Goal: Information Seeking & Learning: Check status

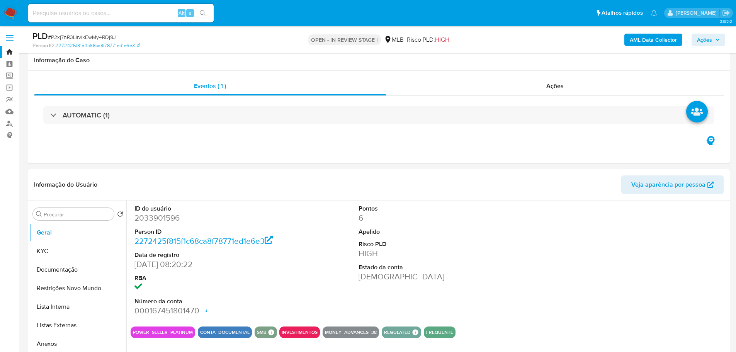
select select "10"
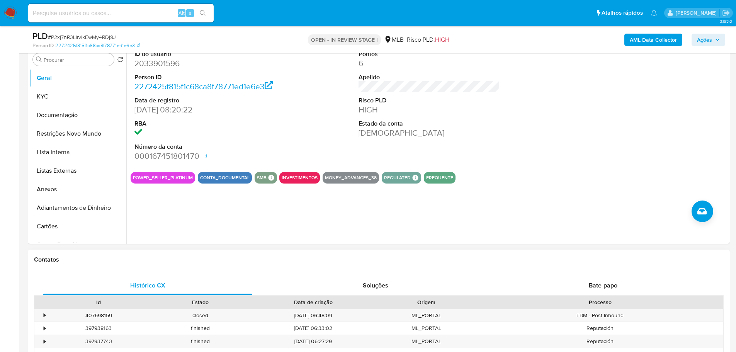
click at [179, 269] on div "Contatos" at bounding box center [379, 260] width 702 height 20
click at [62, 90] on button "KYC" at bounding box center [75, 96] width 90 height 19
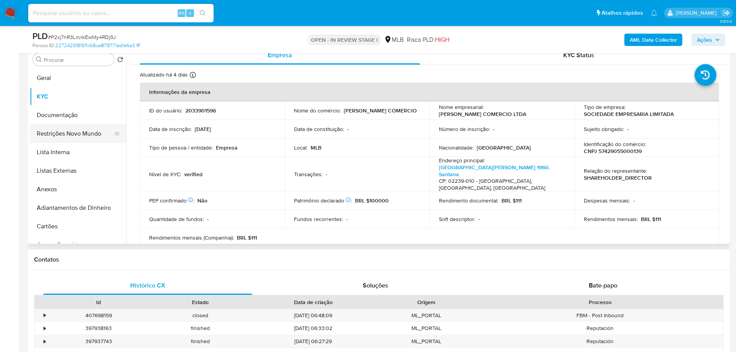
click at [65, 126] on button "Restrições Novo Mundo" at bounding box center [75, 133] width 90 height 19
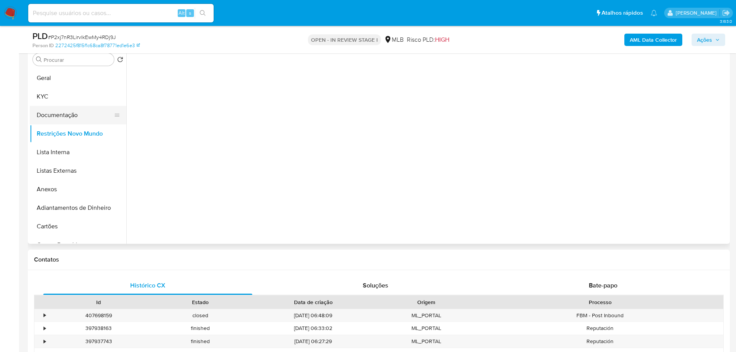
click at [68, 119] on button "Documentação" at bounding box center [75, 115] width 90 height 19
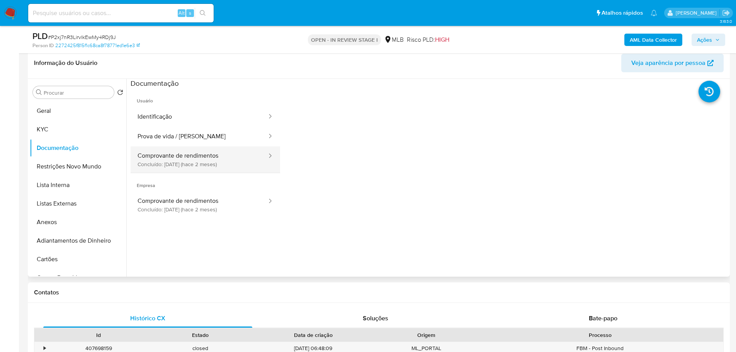
scroll to position [77, 0]
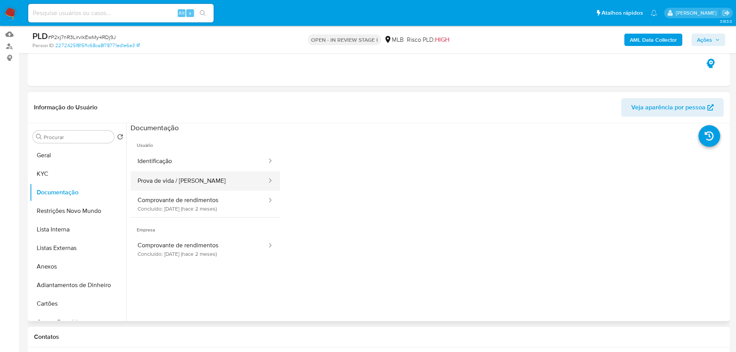
click at [202, 171] on button "Prova de vida / Selfie" at bounding box center [199, 181] width 137 height 20
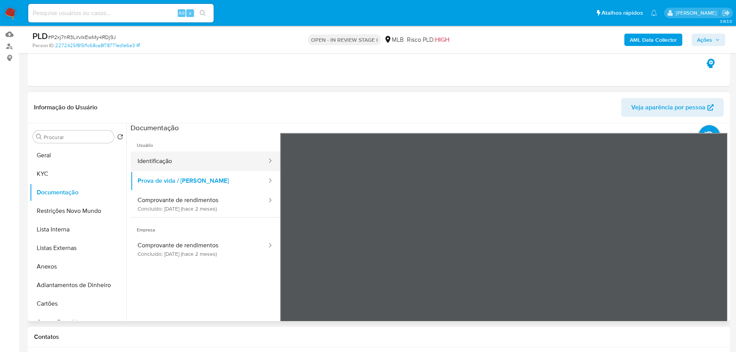
click at [201, 167] on button "Identificação" at bounding box center [199, 162] width 137 height 20
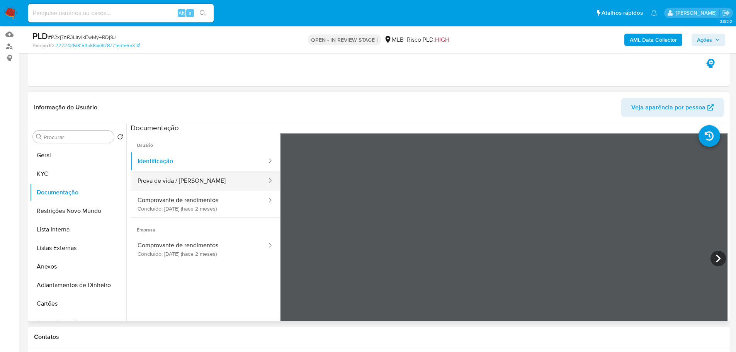
click at [211, 181] on button "Prova de vida / Selfie" at bounding box center [199, 181] width 137 height 20
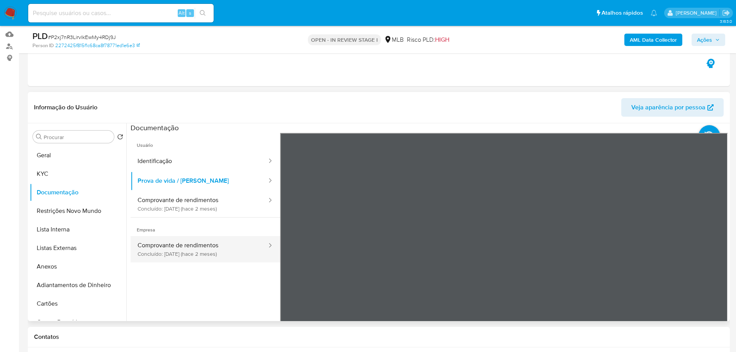
click at [176, 249] on button "Comprovante de rendimentos Concluído: 14/08/2025 (hace 2 meses)" at bounding box center [199, 249] width 137 height 26
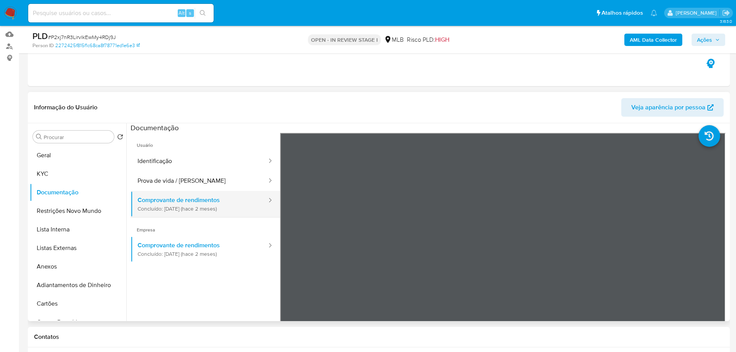
click at [178, 214] on button "Comprovante de rendimentos Concluído: 14/08/2025 (hace 2 meses)" at bounding box center [199, 204] width 137 height 26
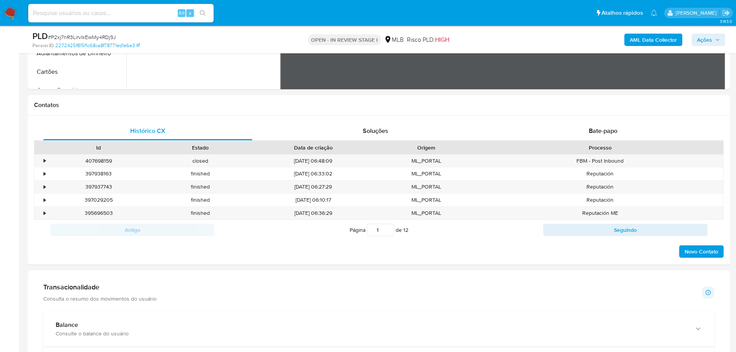
scroll to position [541, 0]
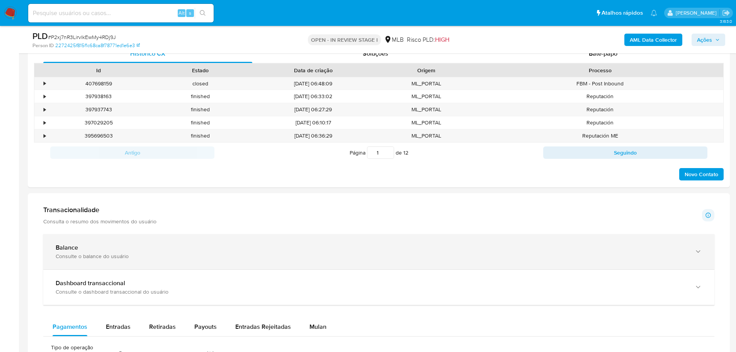
click at [191, 249] on div "Balance" at bounding box center [371, 248] width 631 height 8
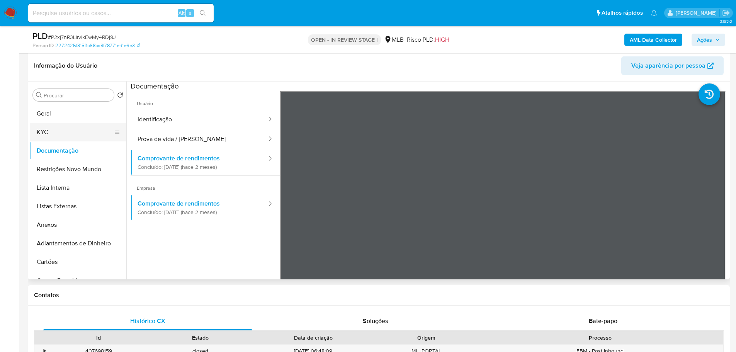
scroll to position [116, 0]
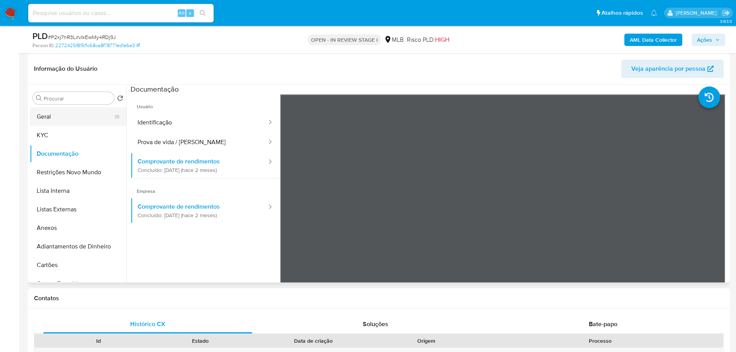
click at [61, 119] on button "Geral" at bounding box center [75, 116] width 90 height 19
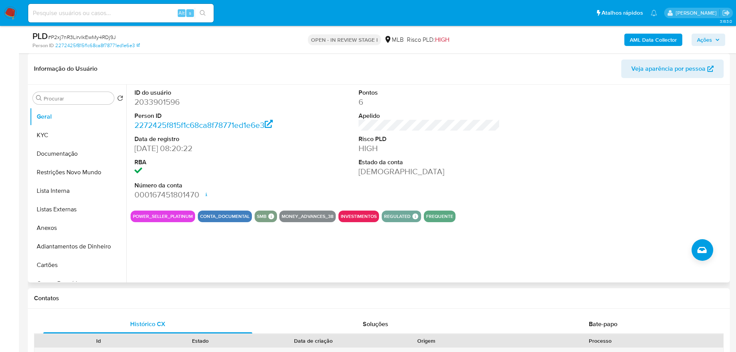
scroll to position [0, 0]
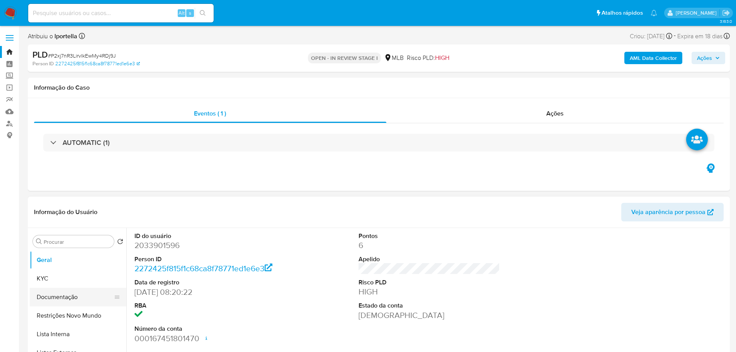
click at [68, 291] on button "Documentação" at bounding box center [75, 297] width 90 height 19
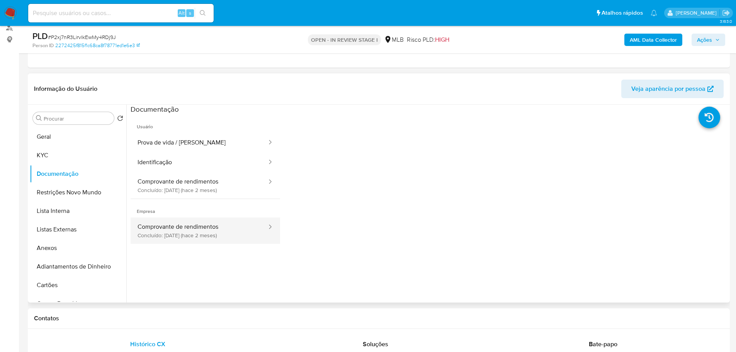
scroll to position [155, 0]
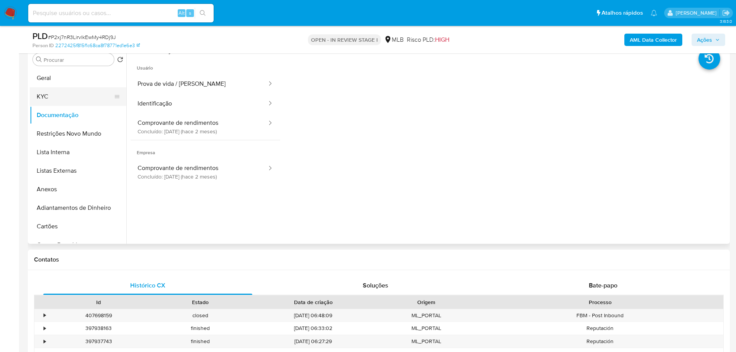
click at [72, 92] on button "KYC" at bounding box center [75, 96] width 90 height 19
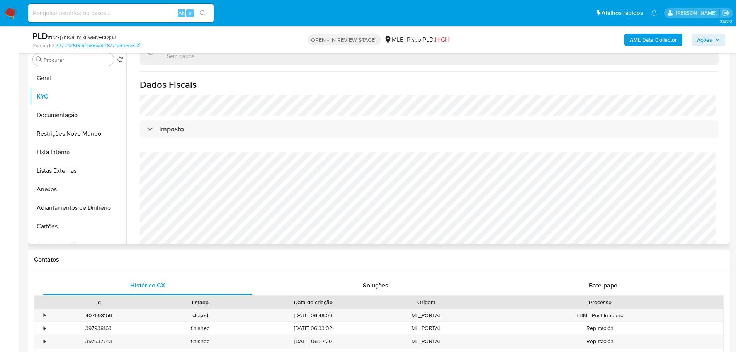
scroll to position [271, 0]
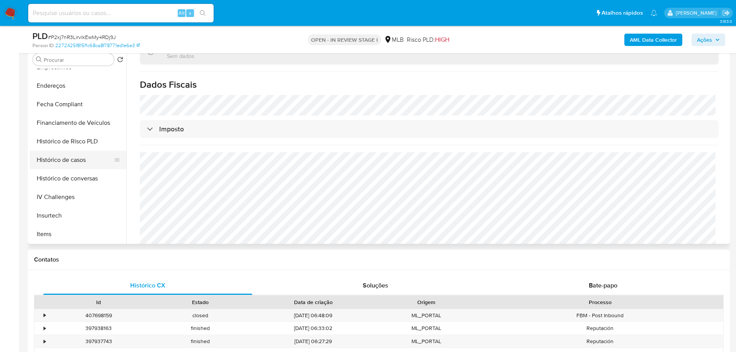
click at [75, 160] on button "Histórico de casos" at bounding box center [75, 160] width 90 height 19
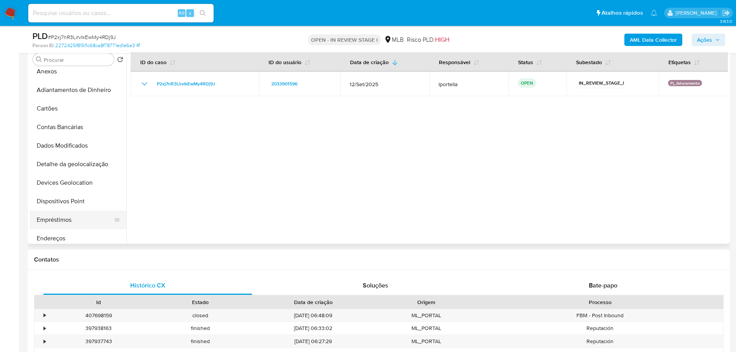
scroll to position [0, 0]
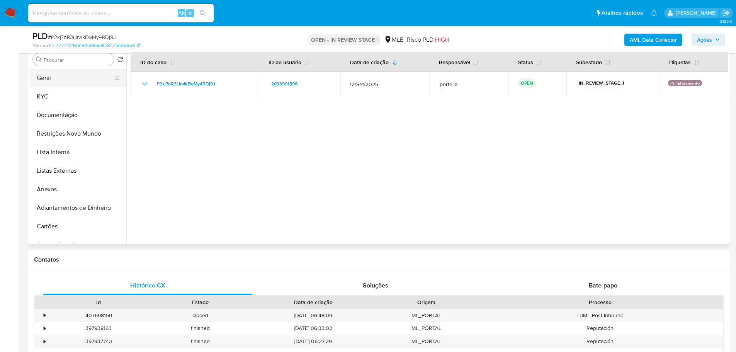
click at [51, 83] on button "Geral" at bounding box center [75, 78] width 90 height 19
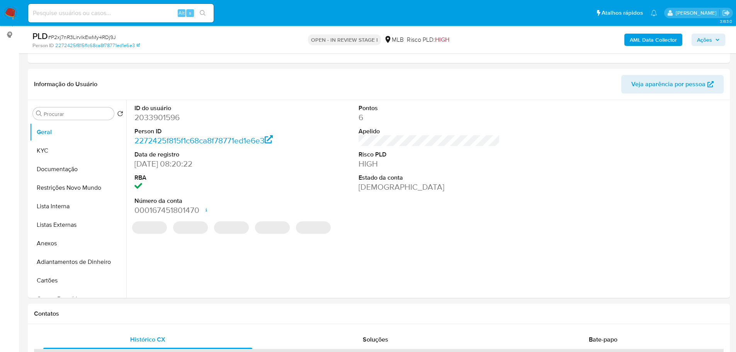
scroll to position [99, 0]
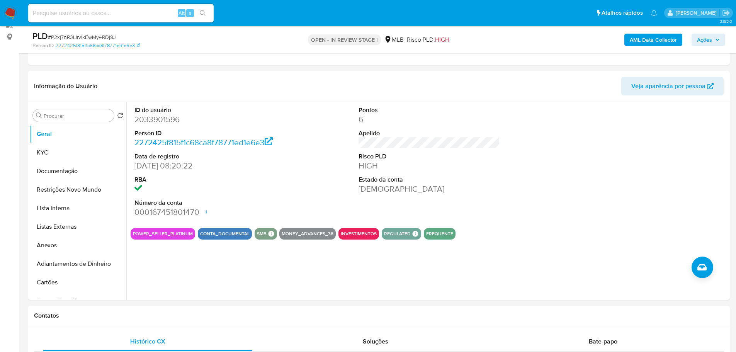
click at [129, 307] on div "Contatos" at bounding box center [379, 316] width 702 height 20
click at [48, 149] on button "KYC" at bounding box center [75, 152] width 90 height 19
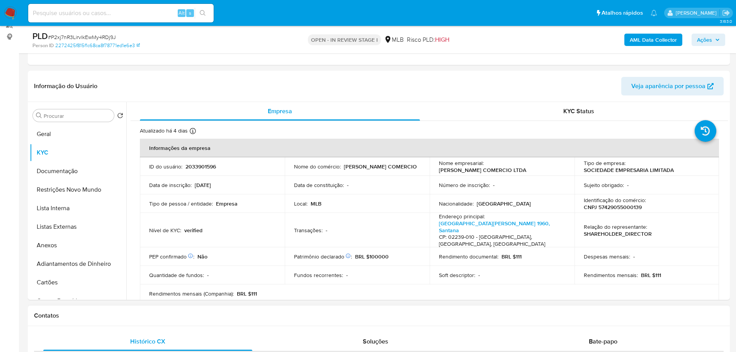
click at [119, 312] on h1 "Contatos" at bounding box center [379, 316] width 690 height 8
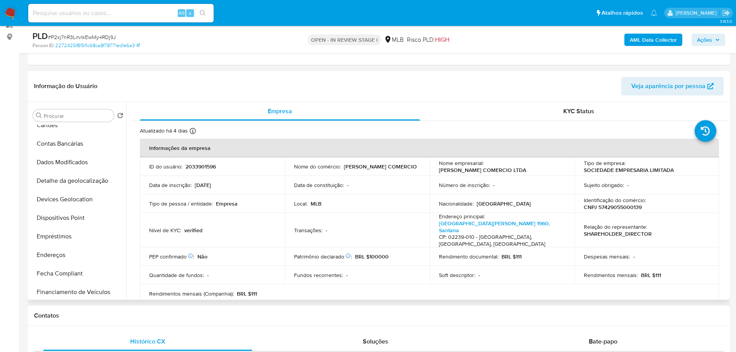
scroll to position [232, 0]
click at [65, 179] on button "Endereços" at bounding box center [75, 180] width 90 height 19
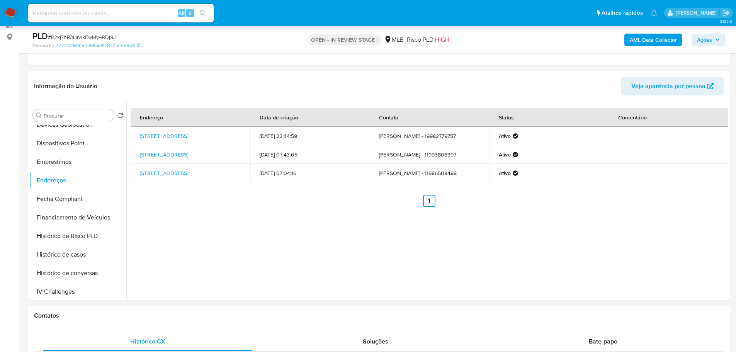
drag, startPoint x: 162, startPoint y: 308, endPoint x: 151, endPoint y: 280, distance: 30.6
click at [162, 308] on div "Contatos" at bounding box center [379, 316] width 702 height 20
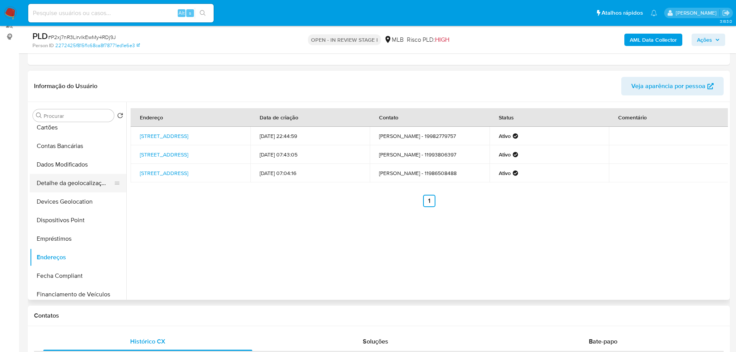
scroll to position [155, 0]
drag, startPoint x: 84, startPoint y: 184, endPoint x: 17, endPoint y: 189, distance: 67.5
click at [82, 184] on button "Detalhe da geolocalização" at bounding box center [78, 183] width 97 height 19
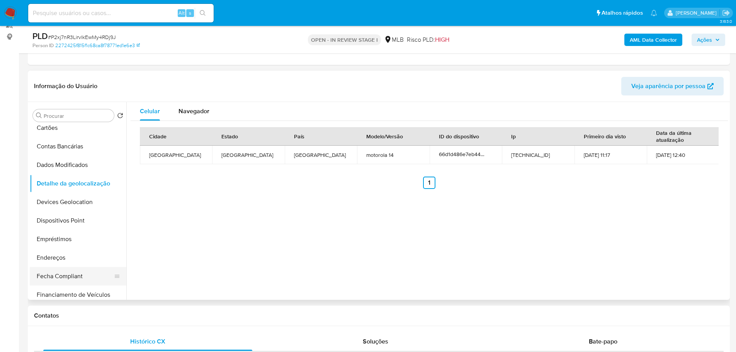
drag, startPoint x: 106, startPoint y: 315, endPoint x: 97, endPoint y: 278, distance: 38.6
click at [106, 315] on h1 "Contatos" at bounding box center [379, 316] width 690 height 8
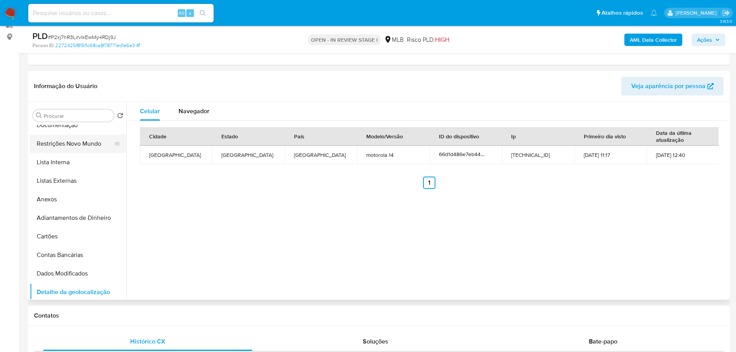
scroll to position [0, 0]
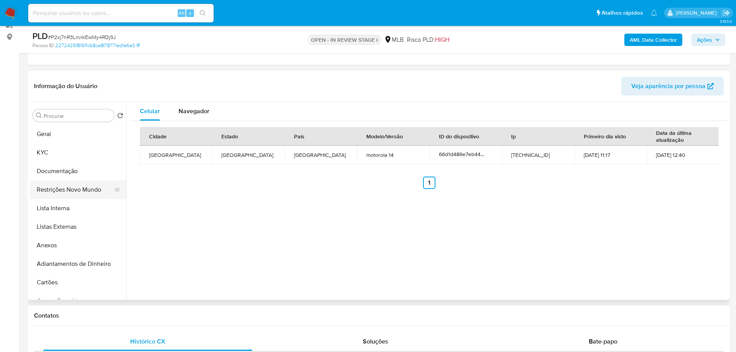
drag, startPoint x: 71, startPoint y: 189, endPoint x: 3, endPoint y: 205, distance: 69.8
click at [66, 191] on button "Restrições Novo Mundo" at bounding box center [78, 189] width 97 height 19
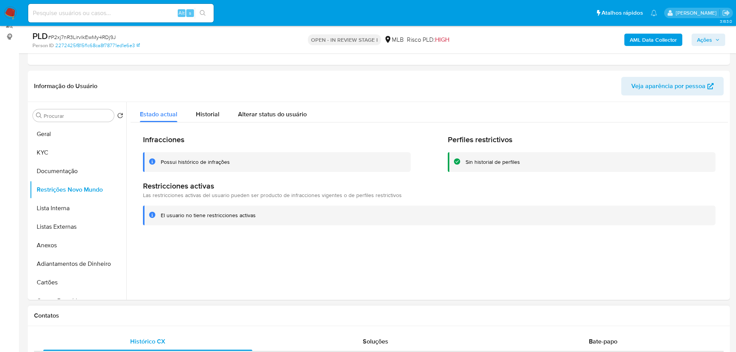
click at [177, 308] on div "Contatos" at bounding box center [379, 316] width 702 height 20
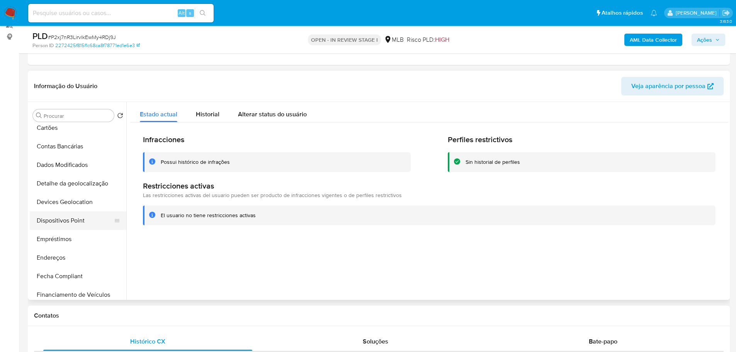
click at [72, 221] on button "Dispositivos Point" at bounding box center [75, 220] width 90 height 19
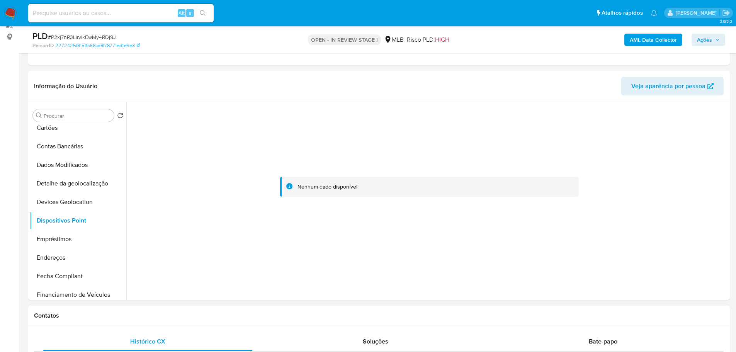
click at [336, 306] on div "Contatos" at bounding box center [379, 316] width 702 height 20
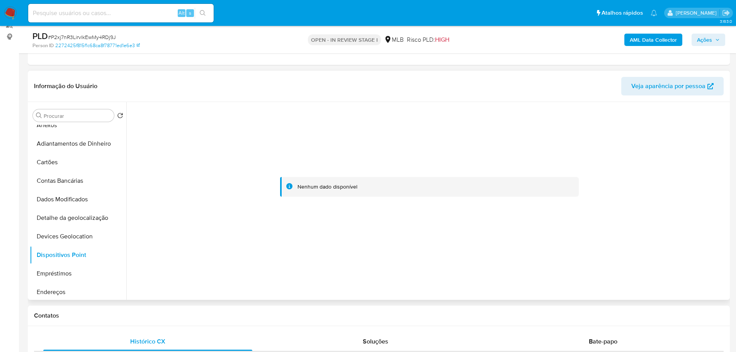
scroll to position [0, 0]
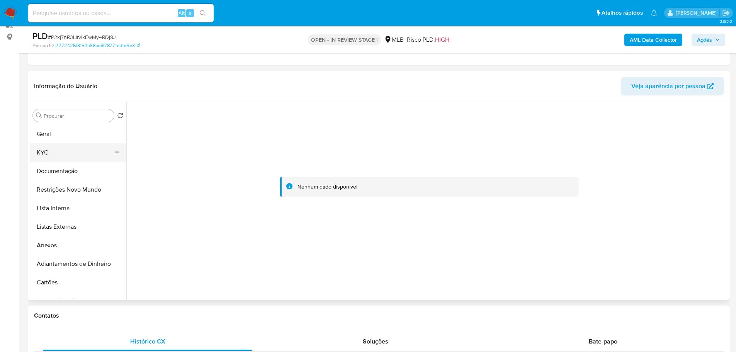
click at [49, 155] on button "KYC" at bounding box center [75, 152] width 90 height 19
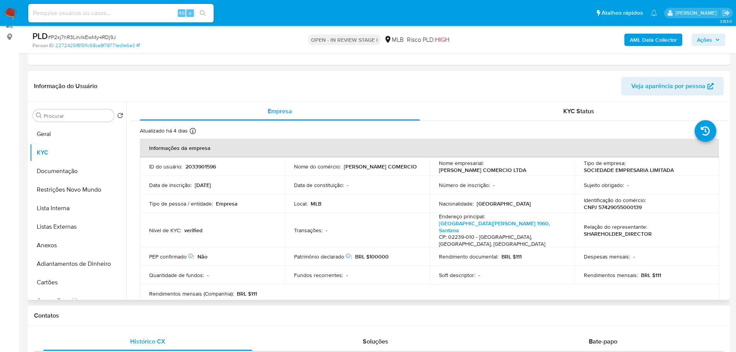
click at [628, 206] on p "CNPJ 57429055000139" at bounding box center [613, 207] width 58 height 7
copy p "57429055000139"
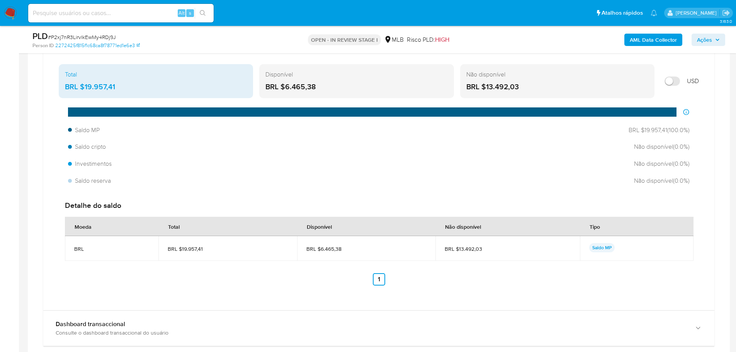
scroll to position [717, 0]
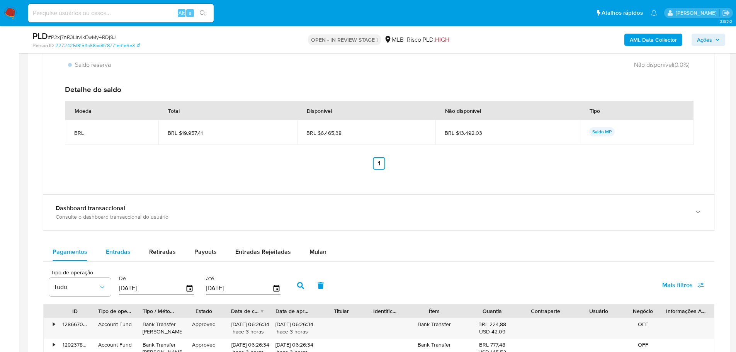
click at [115, 249] on span "Entradas" at bounding box center [118, 251] width 25 height 9
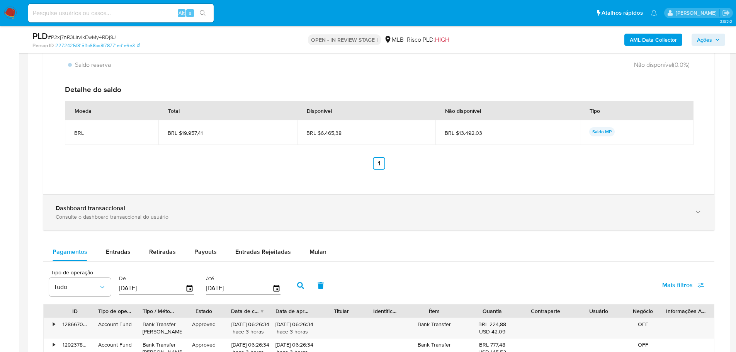
select select "10"
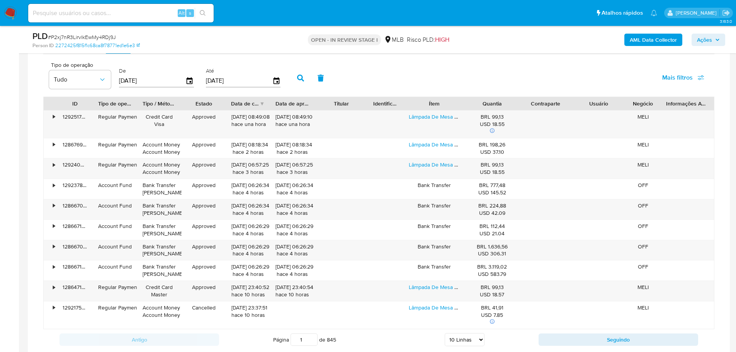
scroll to position [949, 0]
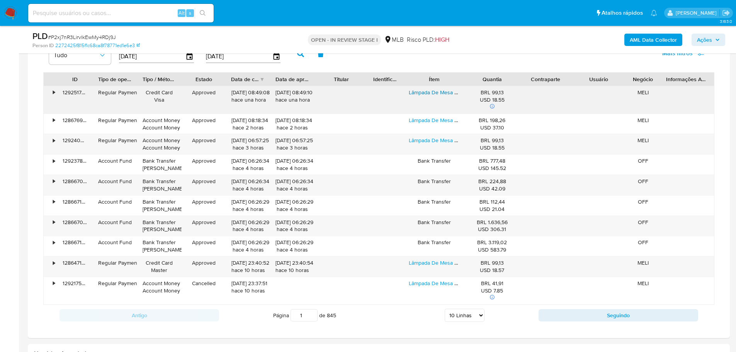
click at [433, 93] on link "Lâmpada De Mesa Led Branco T4-w" at bounding box center [452, 93] width 86 height 8
click at [430, 263] on link "Lâmpada De Mesa Led Branco T4-w" at bounding box center [452, 263] width 86 height 8
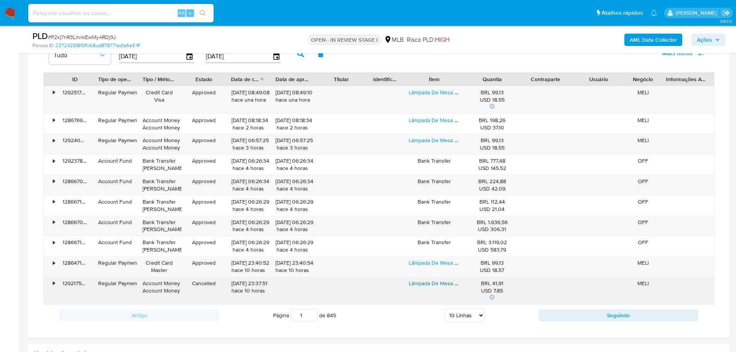
click at [428, 283] on link "Lâmpada De Mesa Led Branco T4-w" at bounding box center [452, 283] width 86 height 8
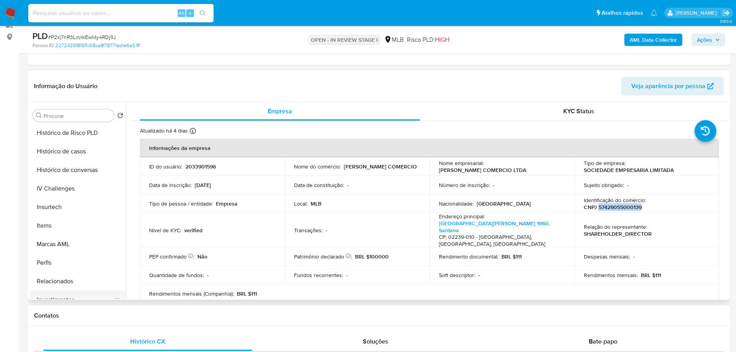
scroll to position [419, 0]
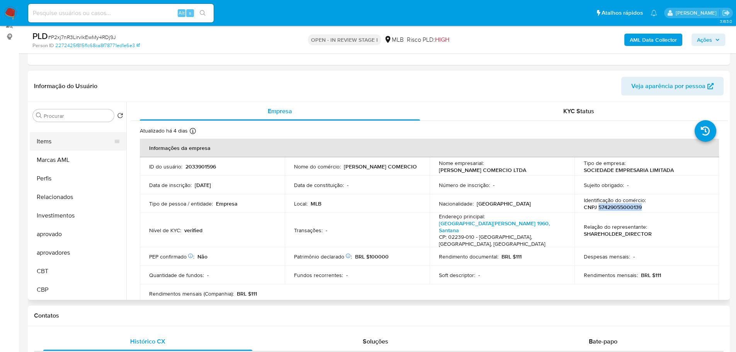
click at [58, 139] on button "Items" at bounding box center [75, 141] width 90 height 19
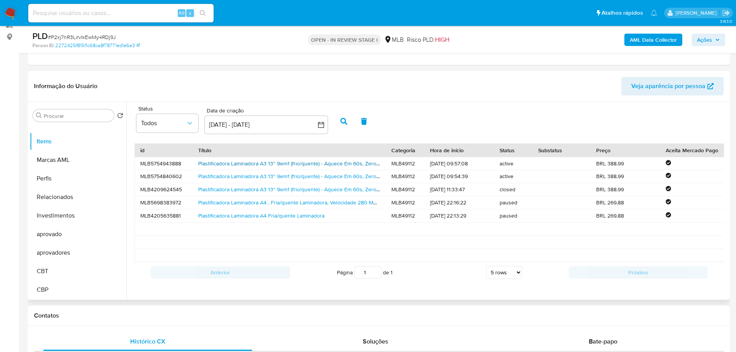
click at [213, 162] on link "Plastificadora Laminadora A3 13'' 9em1 (frio/quente) - Aquece Em 60s, Zero Atol…" at bounding box center [391, 164] width 386 height 8
click at [261, 191] on link "Plastificadora Laminadora A3 13'' 9em1 (frio/quente) - Aquece Em 60s, Zero Atol…" at bounding box center [397, 190] width 398 height 8
click at [710, 37] on span "Ações" at bounding box center [704, 40] width 15 height 12
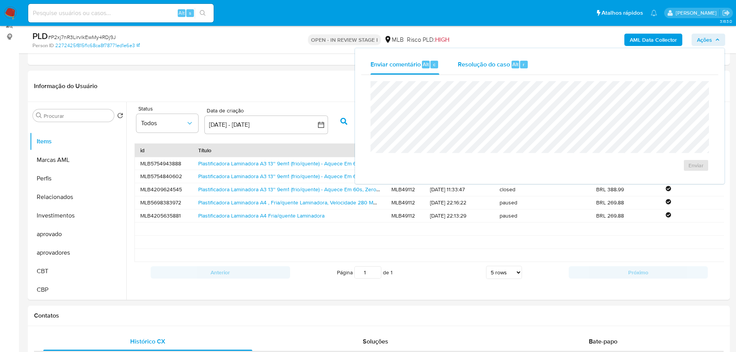
click at [506, 65] on span "Resolução do caso" at bounding box center [484, 64] width 52 height 9
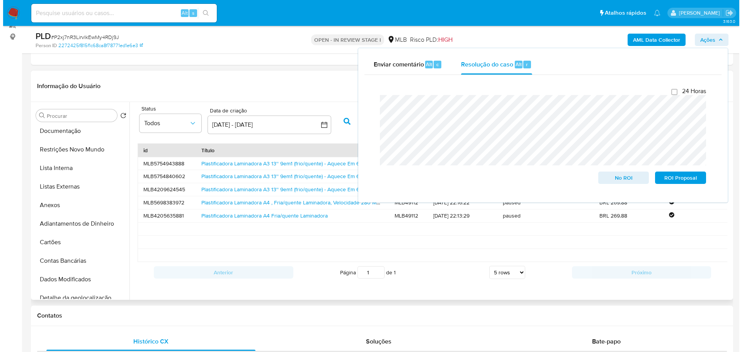
scroll to position [0, 0]
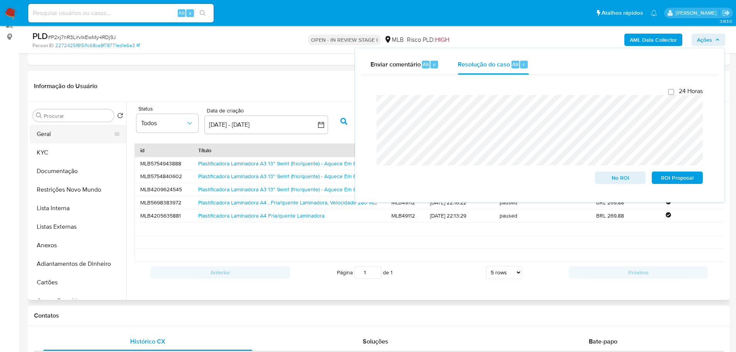
click at [55, 136] on button "Geral" at bounding box center [75, 134] width 90 height 19
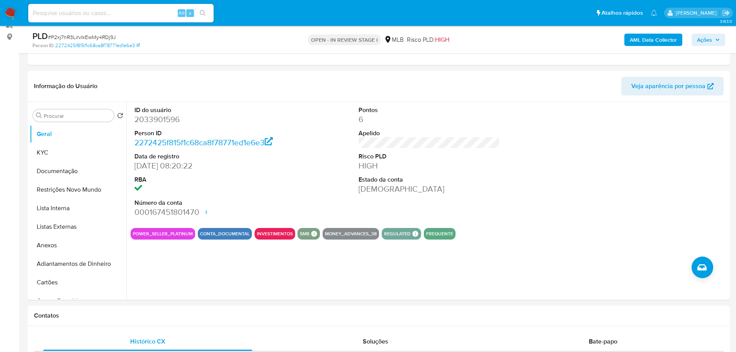
click at [649, 37] on b "AML Data Collector" at bounding box center [653, 40] width 47 height 12
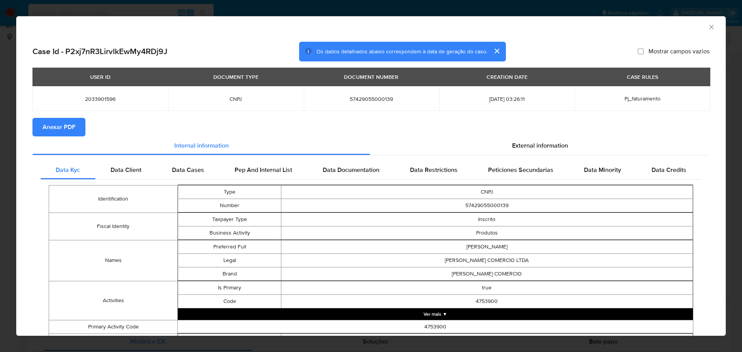
click at [55, 121] on span "Anexar PDF" at bounding box center [59, 127] width 33 height 17
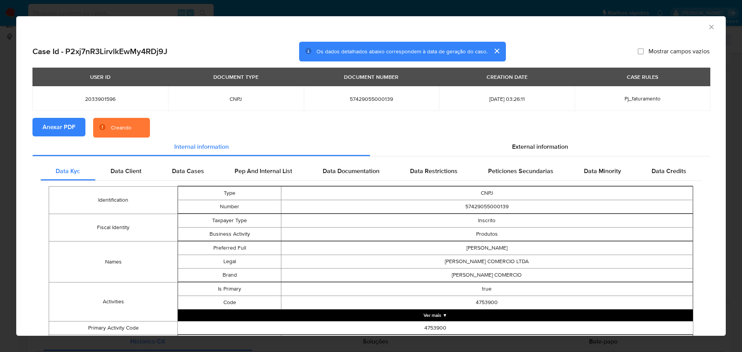
click at [708, 26] on icon "Fechar a janela" at bounding box center [712, 27] width 8 height 8
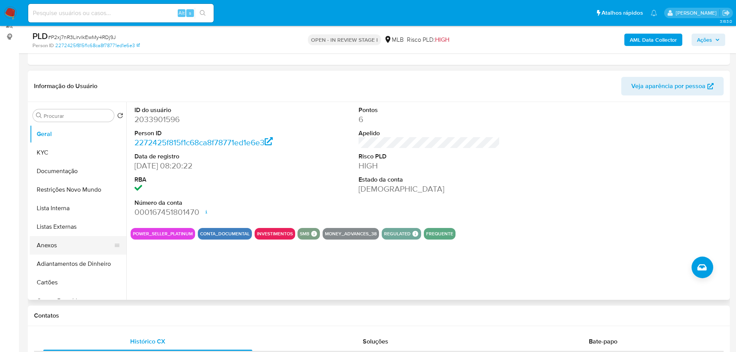
click at [65, 248] on button "Anexos" at bounding box center [75, 245] width 90 height 19
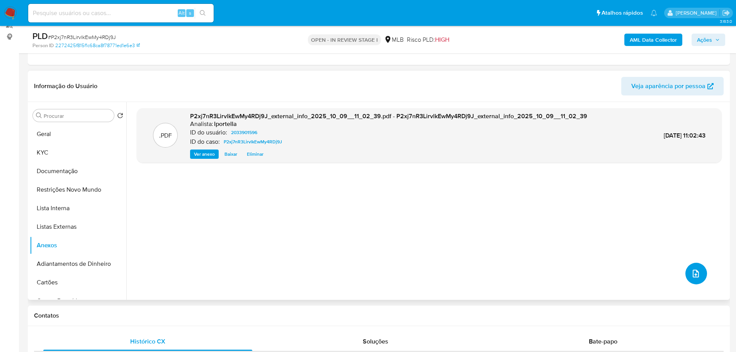
click at [698, 275] on icon "upload-file" at bounding box center [695, 273] width 9 height 9
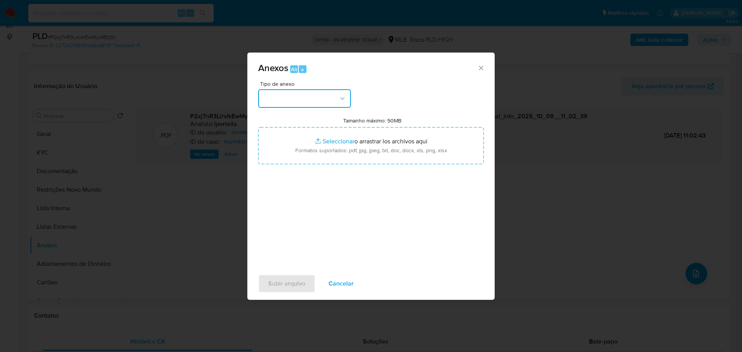
click at [322, 102] on button "button" at bounding box center [304, 98] width 93 height 19
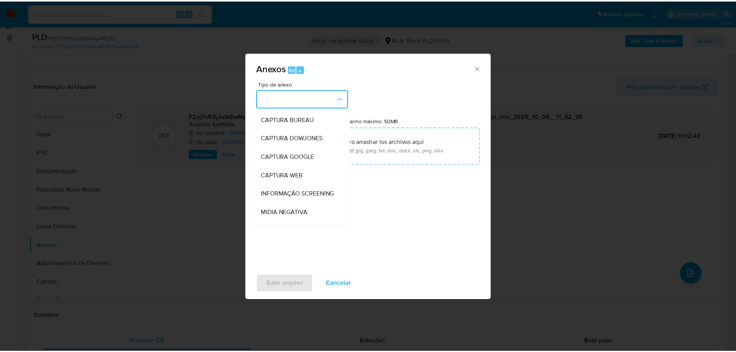
scroll to position [119, 0]
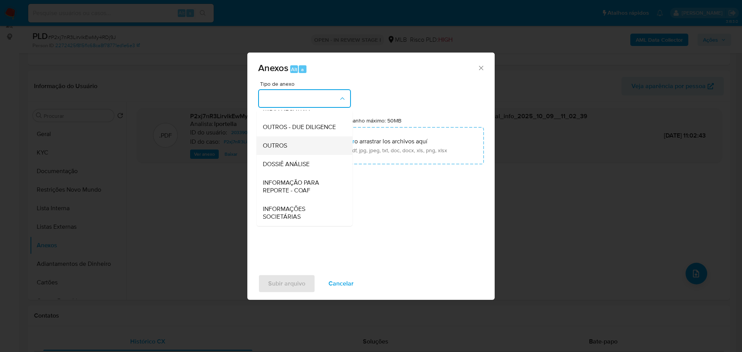
click at [295, 147] on div "OUTROS" at bounding box center [302, 145] width 79 height 19
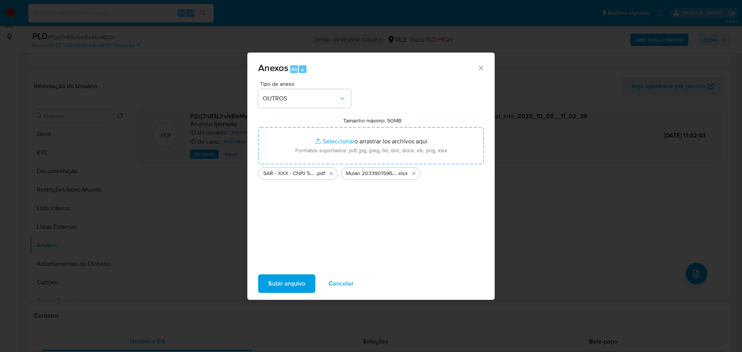
click at [300, 282] on span "Subir arquivo" at bounding box center [286, 283] width 37 height 17
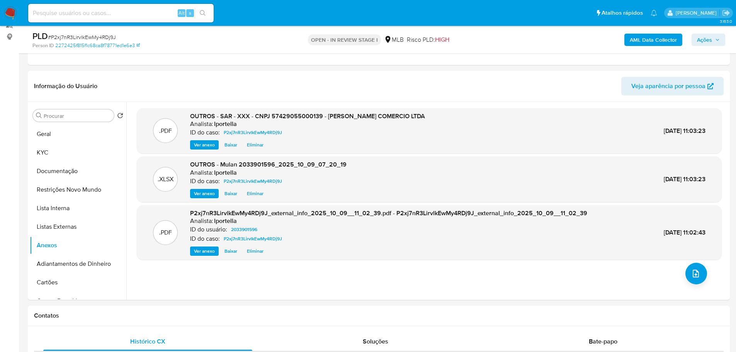
click at [707, 39] on span "Ações" at bounding box center [704, 40] width 15 height 12
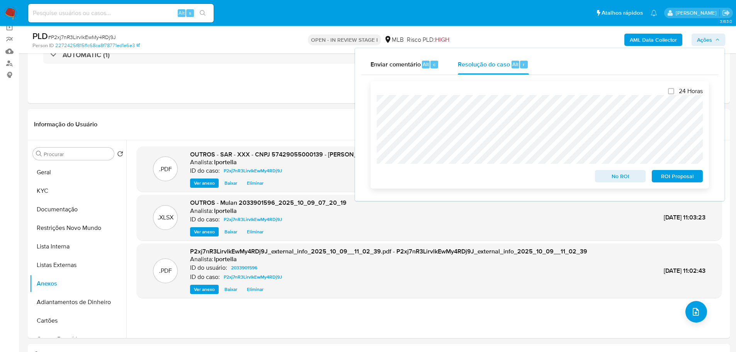
scroll to position [60, 0]
click at [681, 179] on span "ROI Proposal" at bounding box center [677, 176] width 40 height 11
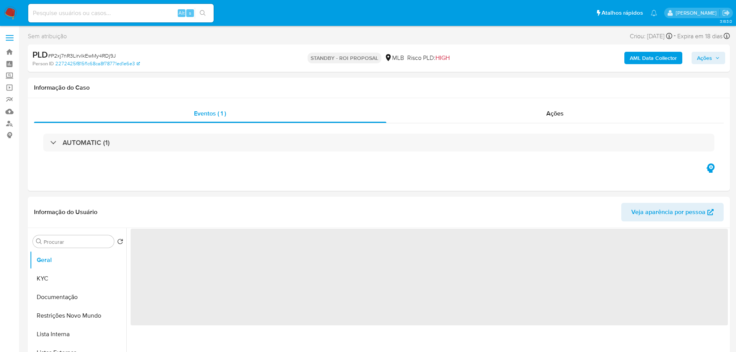
select select "10"
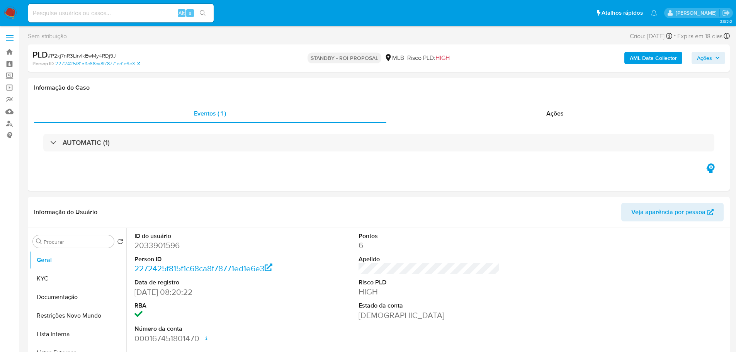
click at [89, 59] on span "# P2xj7nR3LirvlkEwMy4RDj9J" at bounding box center [82, 56] width 68 height 8
click at [89, 57] on span "# P2xj7nR3LirvlkEwMy4RDj9J" at bounding box center [82, 56] width 68 height 8
copy span "P2xj7nR3LirvlkEwMy4RDj9J"
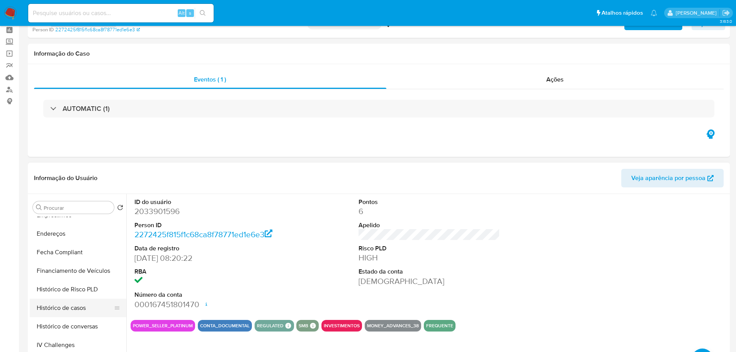
scroll to position [77, 0]
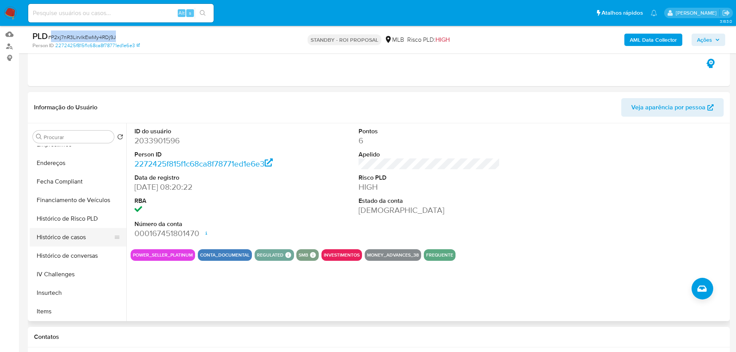
click at [61, 237] on button "Histórico de casos" at bounding box center [75, 237] width 90 height 19
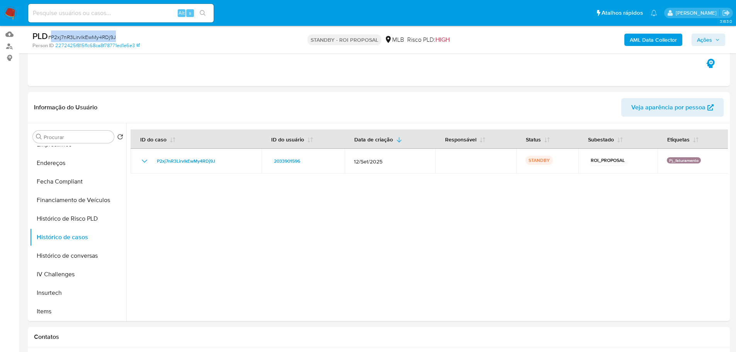
click at [11, 15] on img at bounding box center [10, 13] width 13 height 13
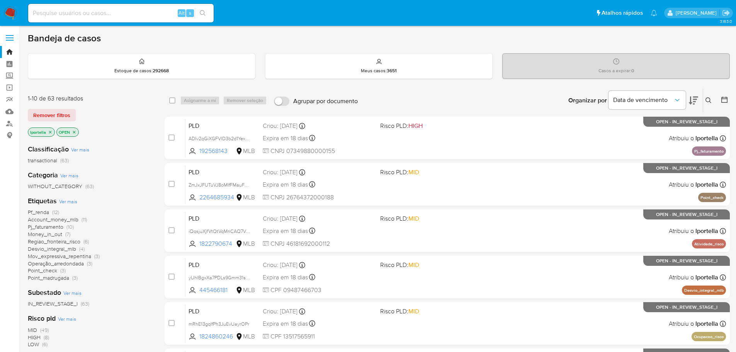
click at [127, 12] on input at bounding box center [121, 13] width 186 height 10
paste input "P2xj7nR3LirvlkEwMy4RDj9J"
type input "P2xj7nR3LirvlkEwMy4RDj9J"
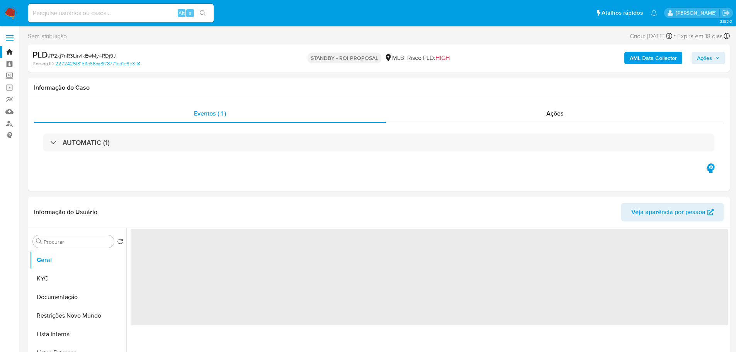
select select "10"
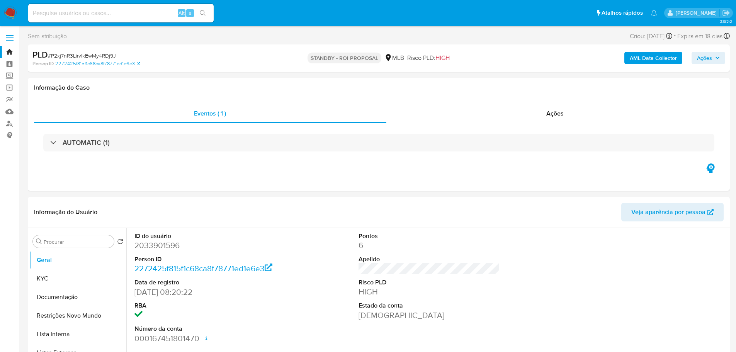
click at [14, 12] on img at bounding box center [10, 13] width 13 height 13
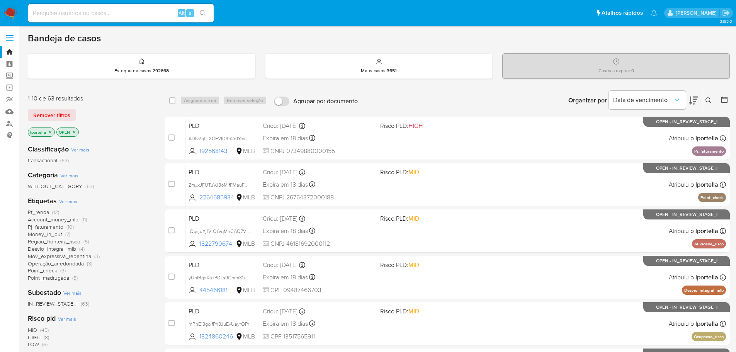
drag, startPoint x: 228, startPoint y: 0, endPoint x: 421, endPoint y: 106, distance: 219.0
click at [468, 92] on div "Organizar por Data de vencimento Os resultados não podem ser classificados enqu…" at bounding box center [546, 101] width 368 height 24
click at [129, 17] on input at bounding box center [121, 13] width 186 height 10
paste input "ADIv2qGiXGFVID3b2d1Yex9p"
type input "ADIv2qGiXGFVID3b2d1Yex9p"
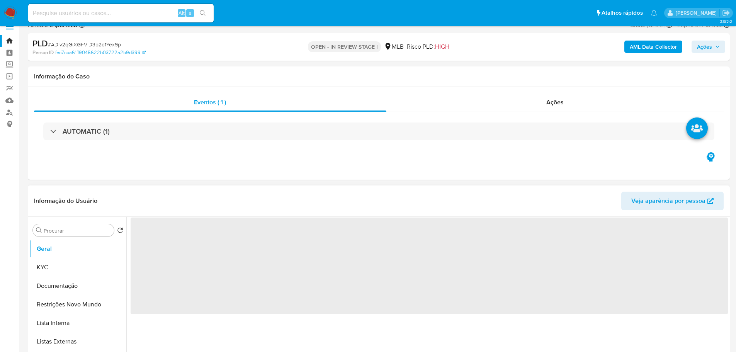
select select "10"
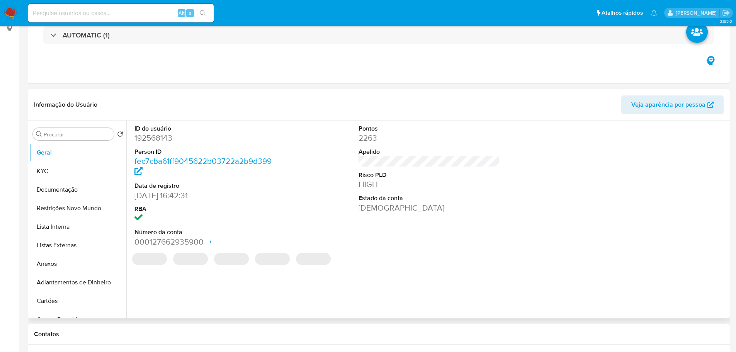
scroll to position [116, 0]
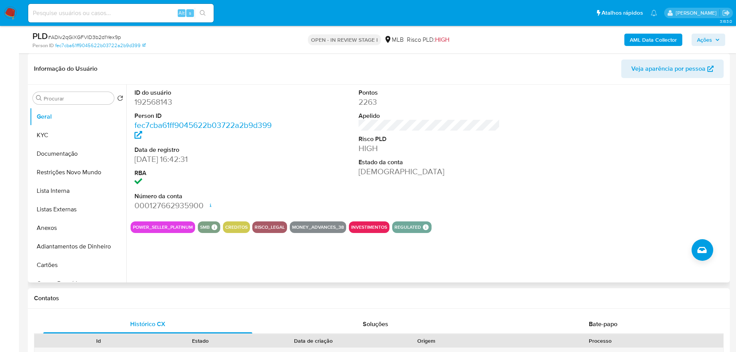
click at [61, 131] on button "KYC" at bounding box center [75, 135] width 90 height 19
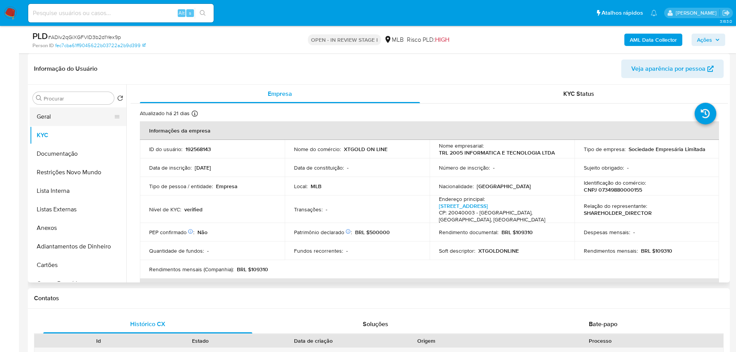
click at [49, 116] on button "Geral" at bounding box center [75, 116] width 90 height 19
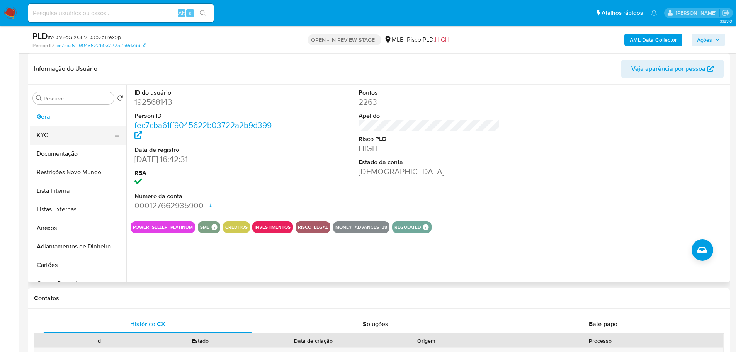
click at [73, 138] on button "KYC" at bounding box center [75, 135] width 90 height 19
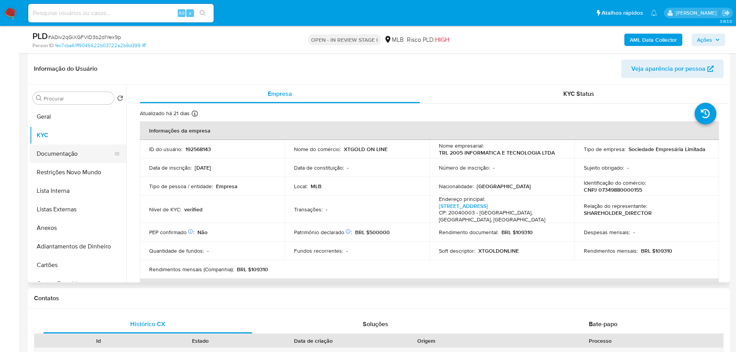
click at [70, 155] on button "Documentação" at bounding box center [75, 154] width 90 height 19
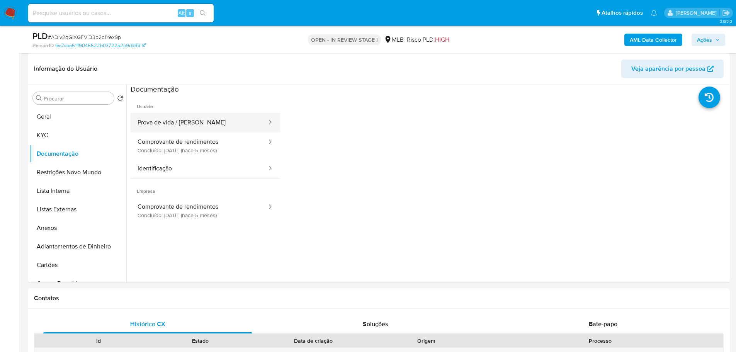
click at [171, 115] on button "Prova de vida / [PERSON_NAME]" at bounding box center [199, 123] width 137 height 20
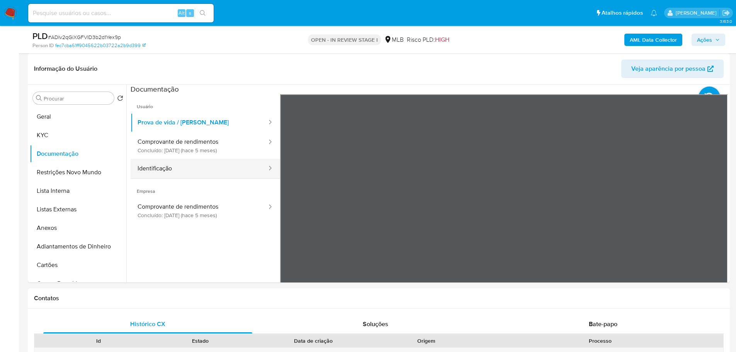
click at [192, 172] on button "Identificação" at bounding box center [199, 169] width 137 height 20
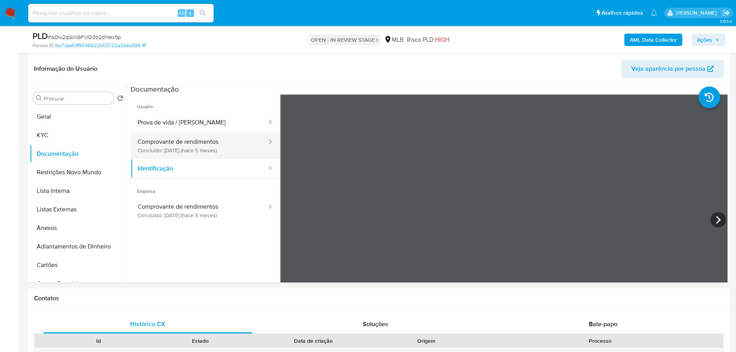
click at [196, 152] on button "Comprovante de rendimentos Concluído: 19/05/2025 (hace 5 meses)" at bounding box center [199, 146] width 137 height 26
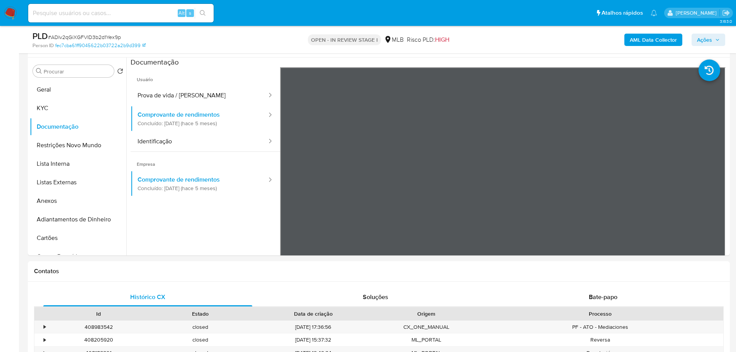
scroll to position [155, 0]
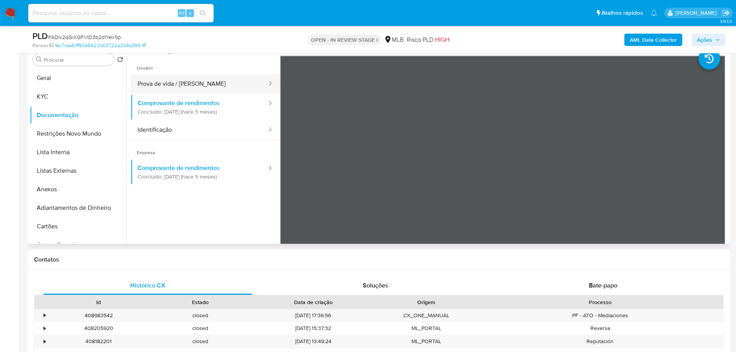
click at [196, 77] on button "Prova de vida / [PERSON_NAME]" at bounding box center [199, 84] width 137 height 20
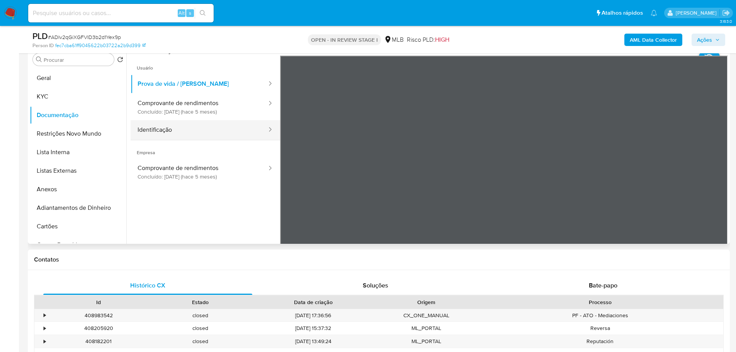
click at [186, 130] on button "Identificação" at bounding box center [199, 130] width 137 height 20
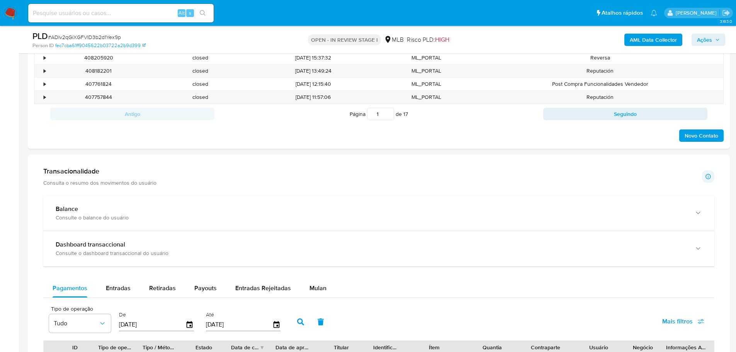
drag, startPoint x: 322, startPoint y: 203, endPoint x: 348, endPoint y: 192, distance: 28.6
click at [323, 204] on div "Balance Consulte o balance do usuário" at bounding box center [378, 213] width 671 height 35
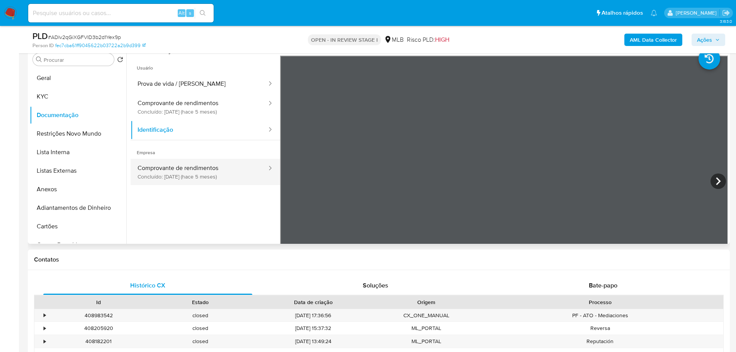
click at [184, 179] on button "Comprovante de rendimentos Concluído: 19/05/2025 (hace 5 meses)" at bounding box center [199, 172] width 137 height 26
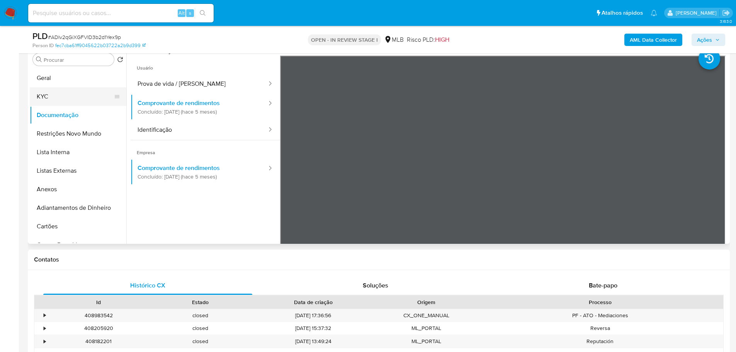
click at [61, 101] on button "KYC" at bounding box center [75, 96] width 90 height 19
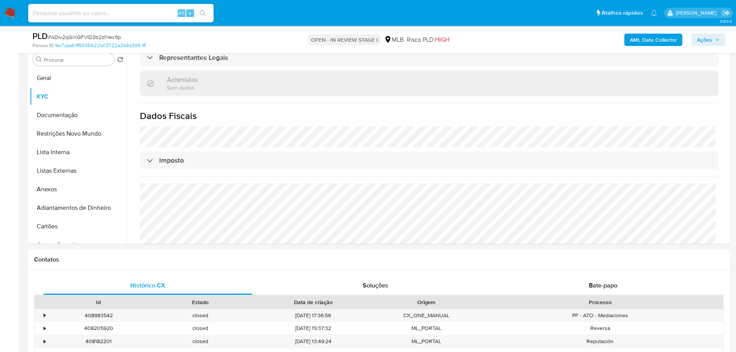
scroll to position [414, 0]
click at [55, 76] on button "Geral" at bounding box center [75, 78] width 90 height 19
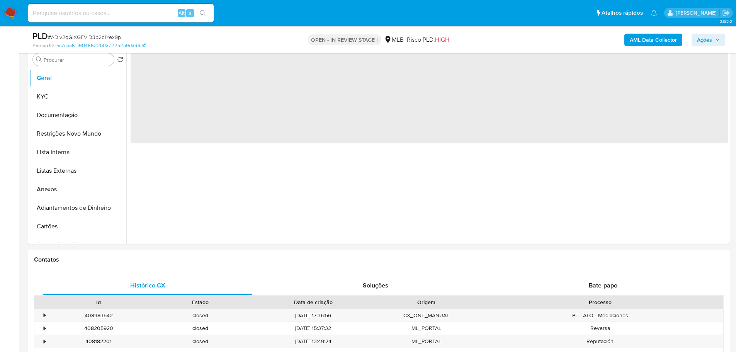
scroll to position [0, 0]
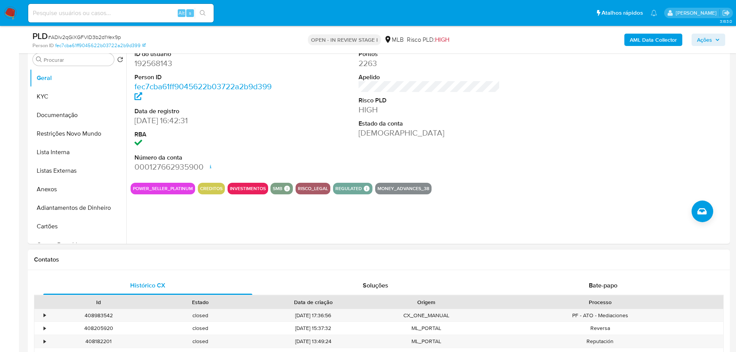
drag, startPoint x: 518, startPoint y: 252, endPoint x: 521, endPoint y: 254, distance: 4.2
click at [518, 252] on div "Contatos" at bounding box center [379, 260] width 702 height 20
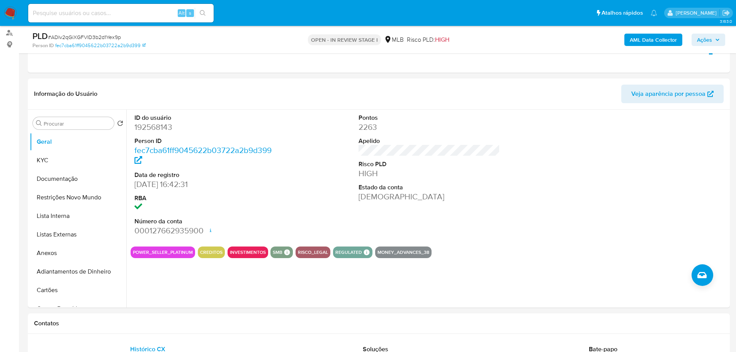
scroll to position [95, 0]
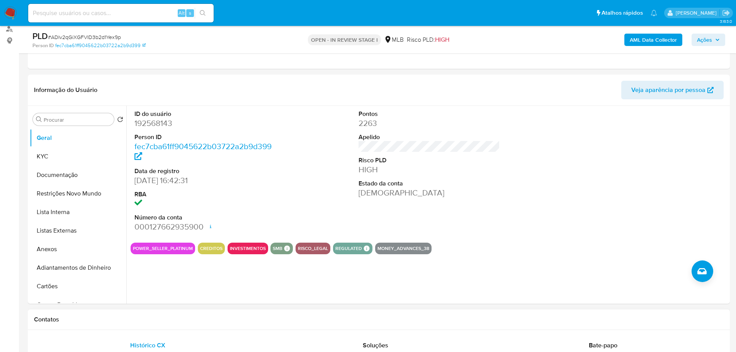
click at [149, 322] on h1 "Contatos" at bounding box center [379, 320] width 690 height 8
click at [72, 159] on button "KYC" at bounding box center [75, 156] width 90 height 19
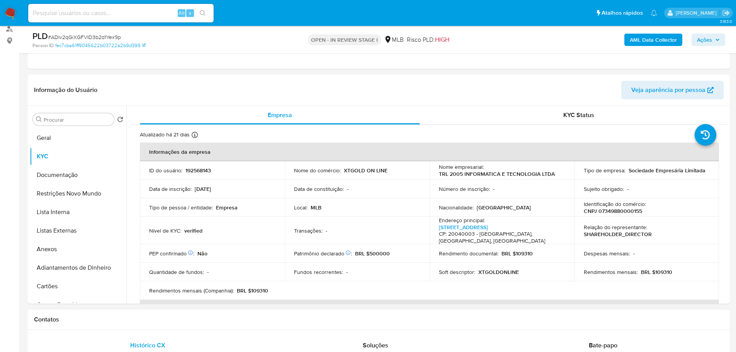
click at [141, 317] on h1 "Contatos" at bounding box center [379, 320] width 690 height 8
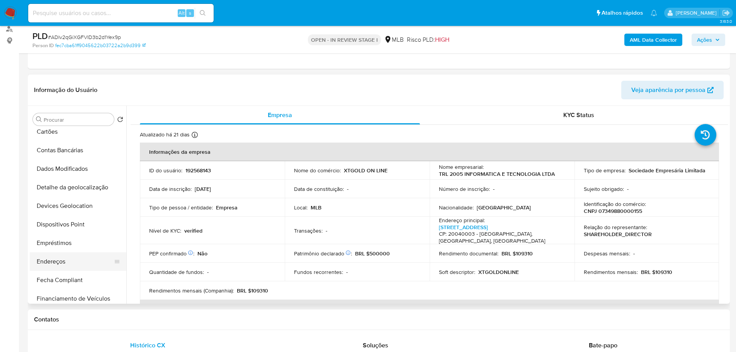
click at [61, 257] on button "Endereços" at bounding box center [75, 261] width 90 height 19
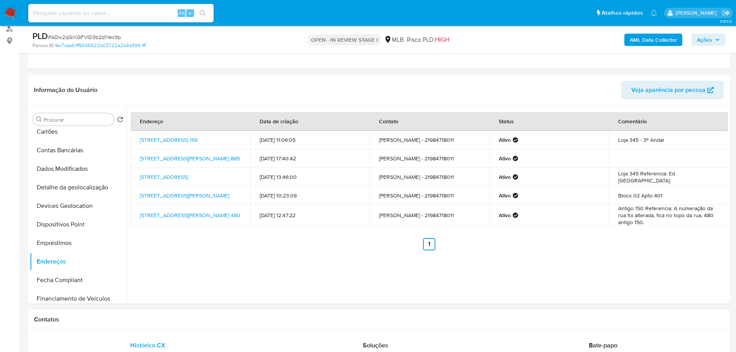
click at [146, 323] on div "Contatos" at bounding box center [379, 320] width 702 height 20
drag, startPoint x: 84, startPoint y: 187, endPoint x: 12, endPoint y: 202, distance: 73.2
click at [83, 186] on button "Detalhe da geolocalização" at bounding box center [78, 187] width 97 height 19
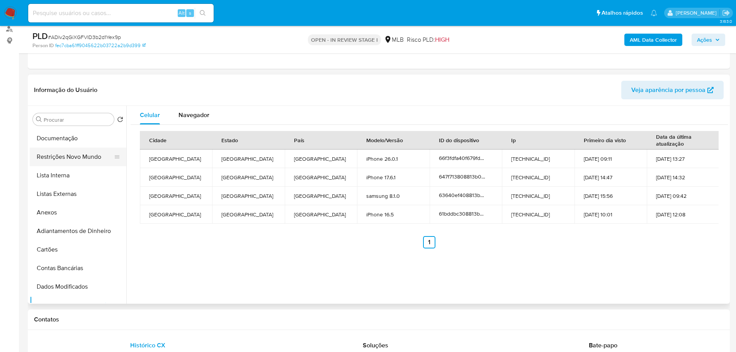
scroll to position [0, 0]
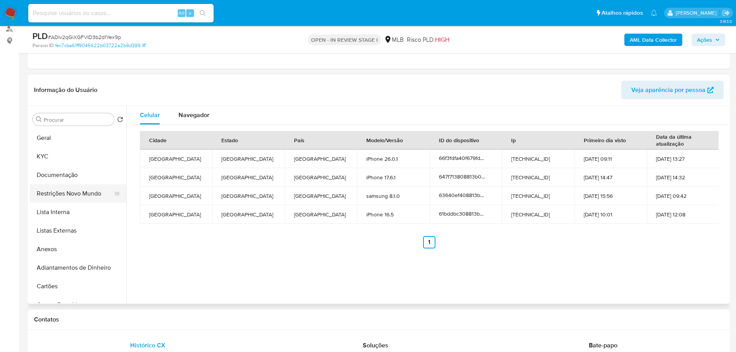
click at [63, 194] on button "Restrições Novo Mundo" at bounding box center [75, 193] width 90 height 19
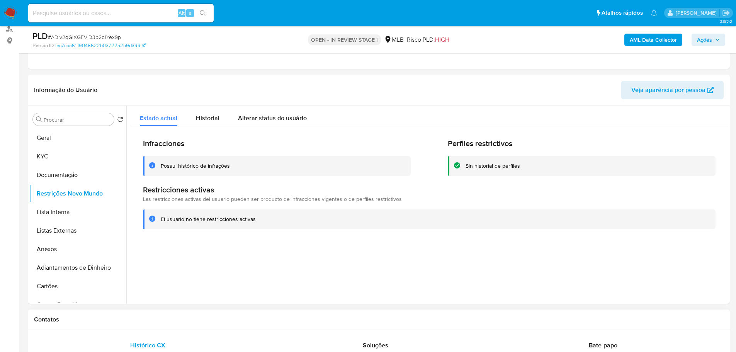
click at [157, 320] on h1 "Contatos" at bounding box center [379, 320] width 690 height 8
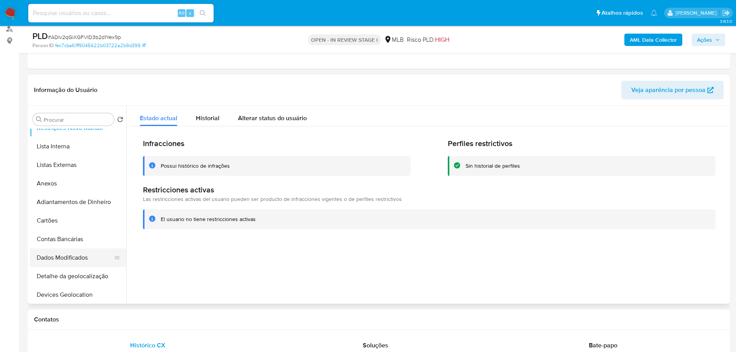
scroll to position [116, 0]
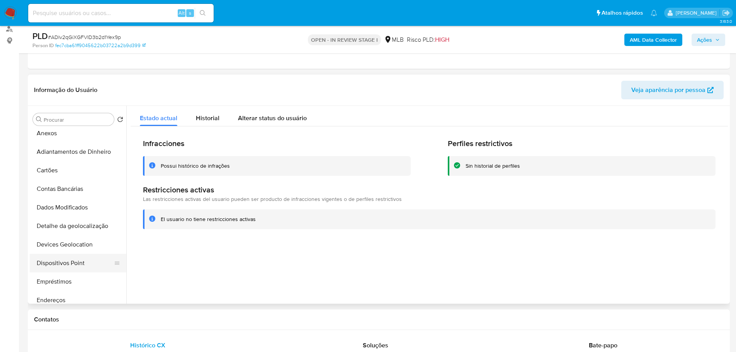
click at [76, 262] on button "Dispositivos Point" at bounding box center [75, 263] width 90 height 19
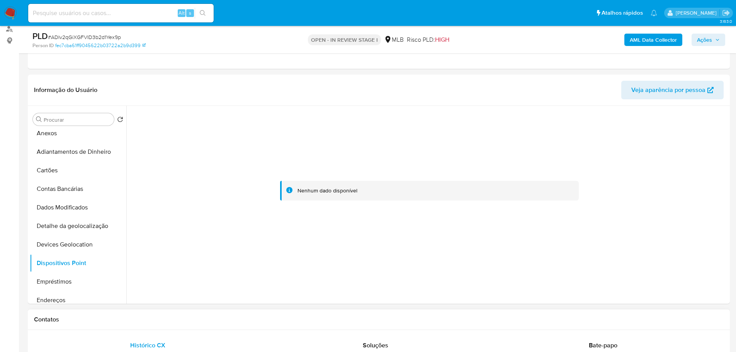
click at [179, 322] on h1 "Contatos" at bounding box center [379, 320] width 690 height 8
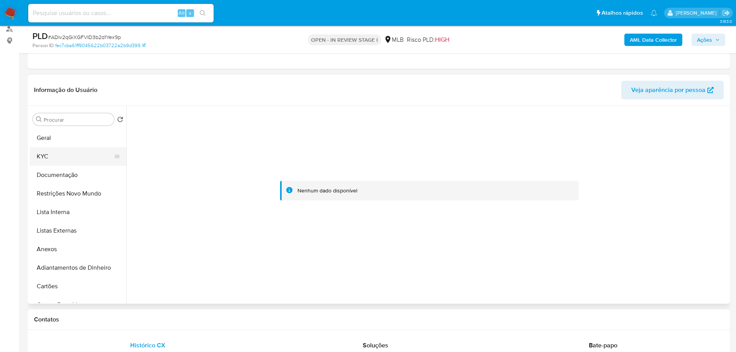
click at [57, 161] on button "KYC" at bounding box center [75, 156] width 90 height 19
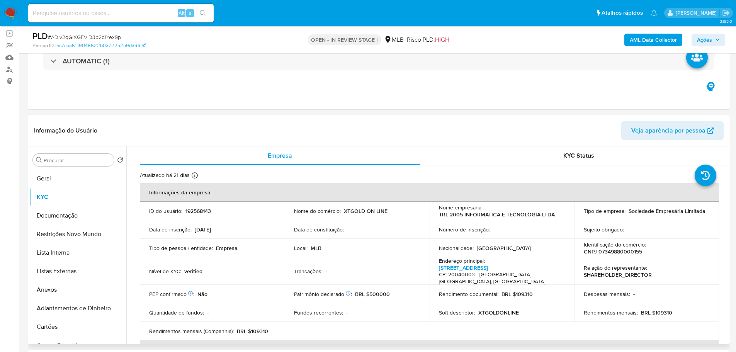
scroll to position [95, 0]
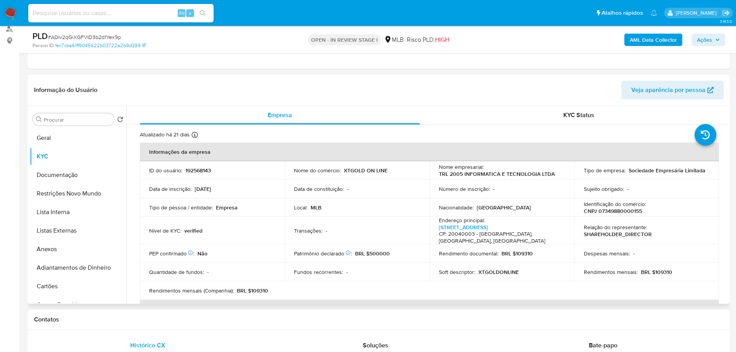
click at [613, 213] on p "CNPJ 07349880000155" at bounding box center [613, 211] width 58 height 7
copy p "07349880000155"
click at [73, 148] on button "KYC" at bounding box center [75, 156] width 90 height 19
click at [51, 141] on button "Geral" at bounding box center [75, 138] width 90 height 19
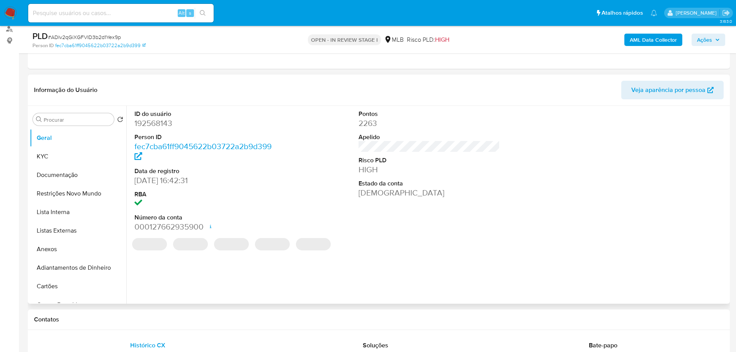
click at [165, 129] on dl "ID do usuário 192568143 Person ID fec7cba61ff9045622b03722a2b9d399 Data de regi…" at bounding box center [206, 171] width 142 height 123
click at [157, 126] on dd "192568143" at bounding box center [206, 123] width 142 height 11
copy dd "192568143"
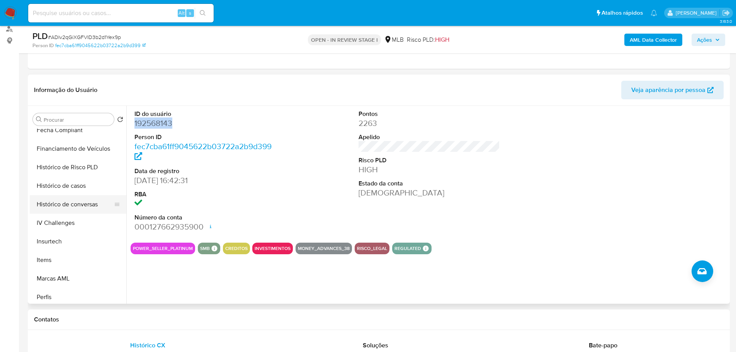
scroll to position [303, 0]
click at [74, 186] on button "Histórico de casos" at bounding box center [75, 187] width 90 height 19
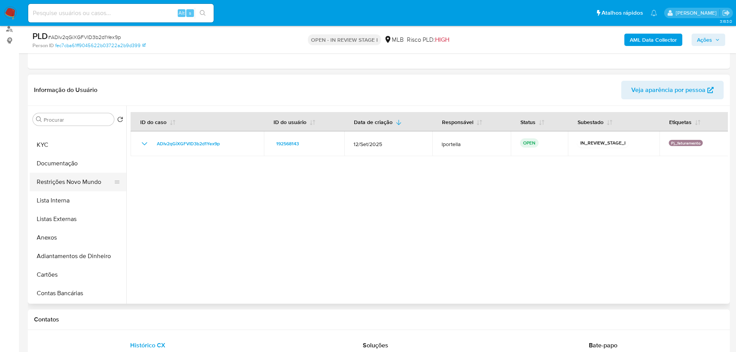
scroll to position [0, 0]
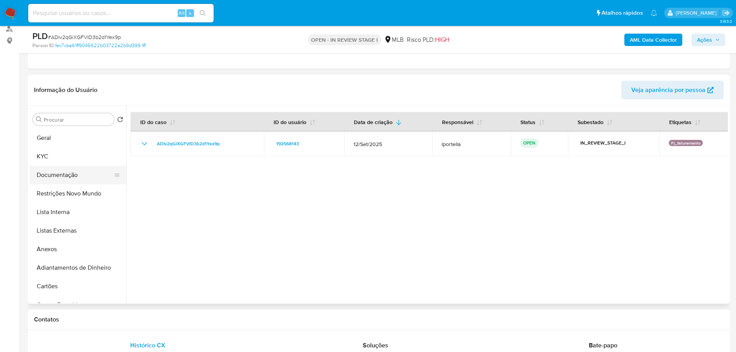
click at [64, 179] on button "Documentação" at bounding box center [75, 175] width 90 height 19
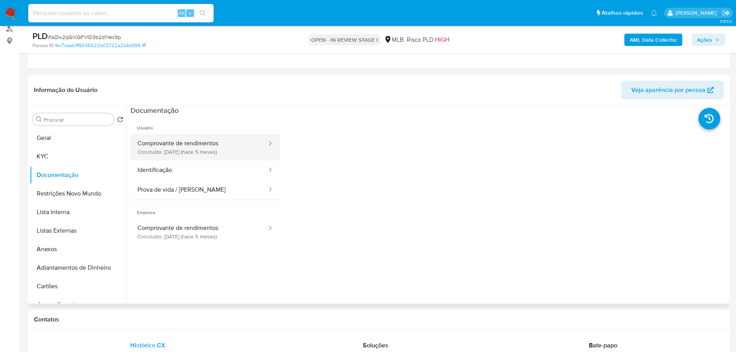
click at [208, 148] on button "Comprovante de rendimentos Concluído: 19/05/2025 (hace 5 meses)" at bounding box center [199, 147] width 137 height 26
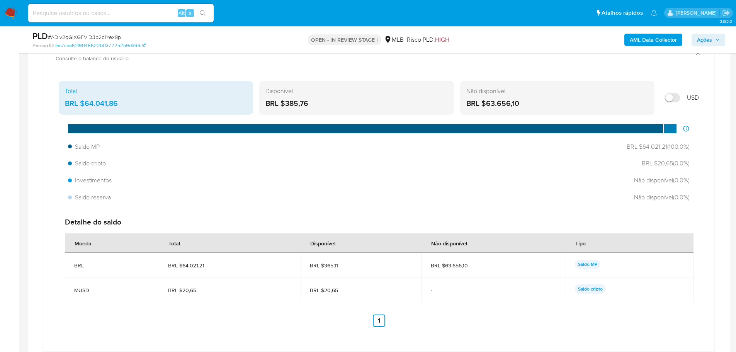
scroll to position [790, 0]
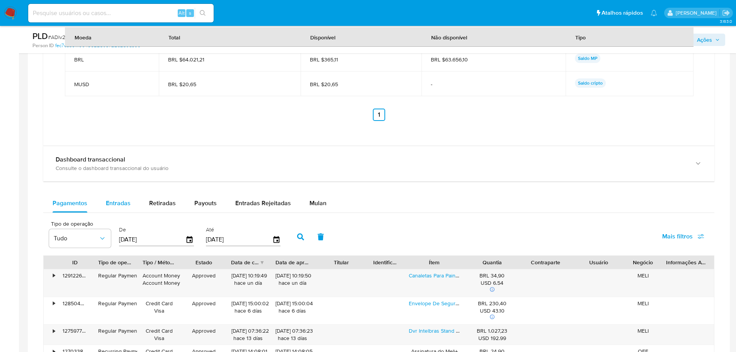
click at [109, 203] on span "Entradas" at bounding box center [118, 203] width 25 height 9
select select "10"
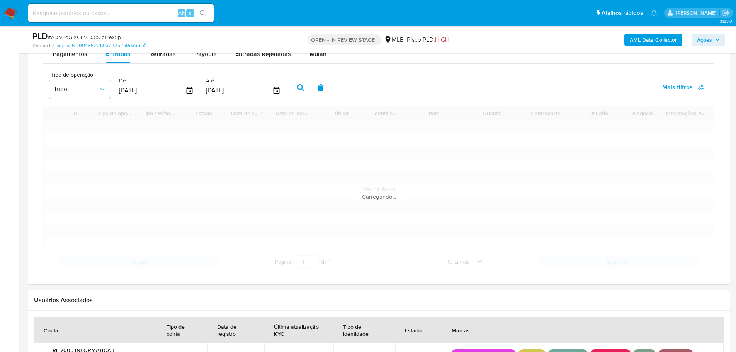
scroll to position [945, 0]
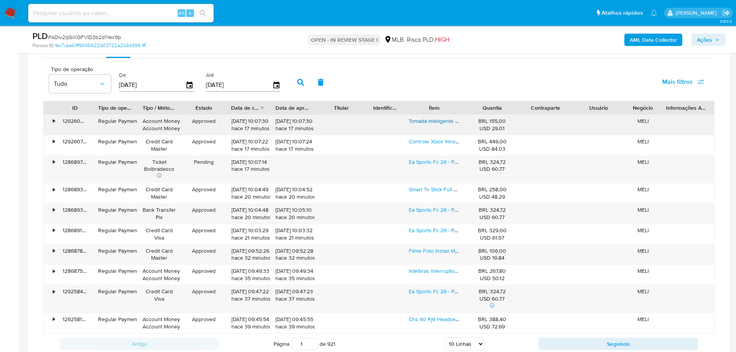
click at [427, 125] on div "Tomada Inteligente Intelbras Ets 2001 C/1tecla Smart Branco" at bounding box center [435, 125] width 62 height 20
click at [426, 123] on link "Tomada Inteligente Intelbras Ets 2001 C/1tecla Smart Branco" at bounding box center [480, 121] width 143 height 8
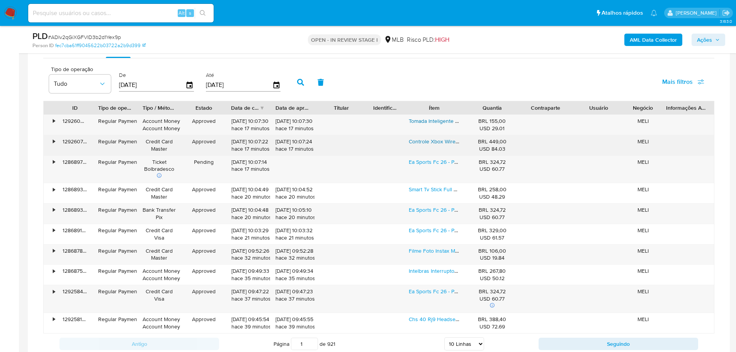
click at [429, 142] on link "Controle Xbox Wireless Series X|s Carbon Black" at bounding box center [466, 142] width 115 height 8
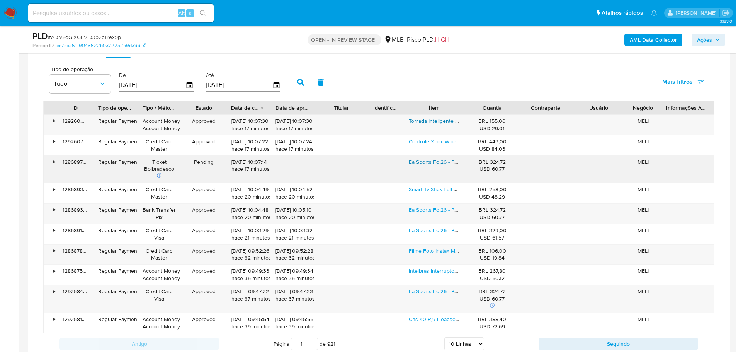
click at [431, 161] on link "Ea Sports Fc 26 - Ps5" at bounding box center [434, 162] width 51 height 8
click at [699, 35] on span "Ações" at bounding box center [704, 40] width 15 height 12
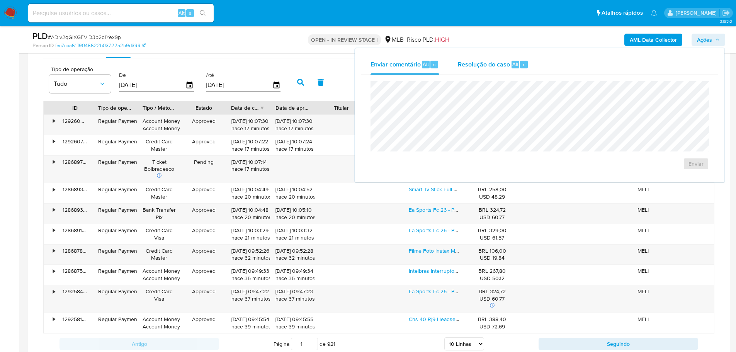
click at [486, 62] on span "Resolução do caso" at bounding box center [484, 64] width 52 height 9
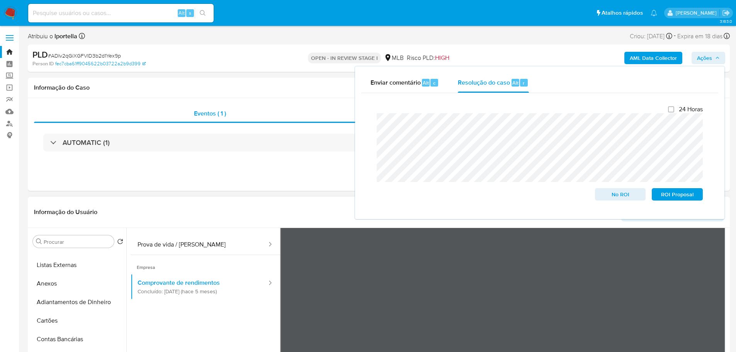
scroll to position [0, 0]
click at [58, 259] on button "Geral" at bounding box center [75, 260] width 90 height 19
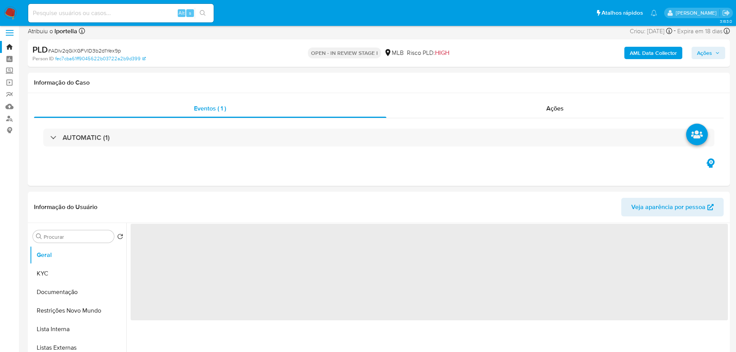
scroll to position [39, 0]
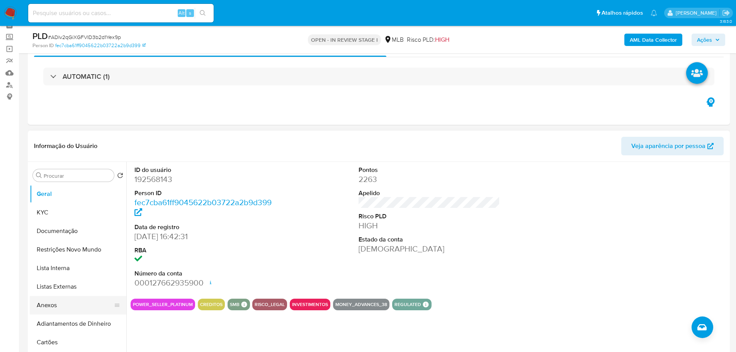
click at [68, 296] on button "Anexos" at bounding box center [75, 305] width 90 height 19
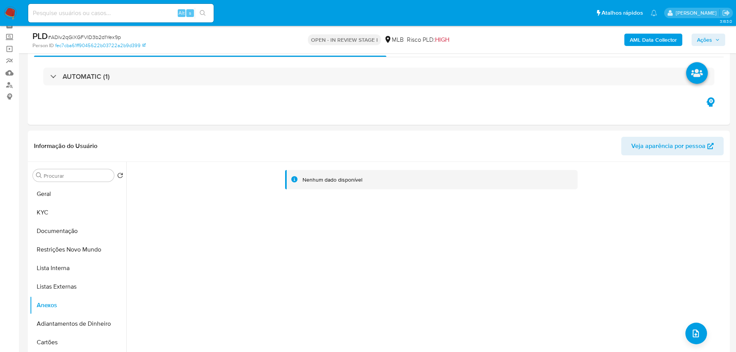
click at [651, 45] on b "AML Data Collector" at bounding box center [653, 40] width 47 height 12
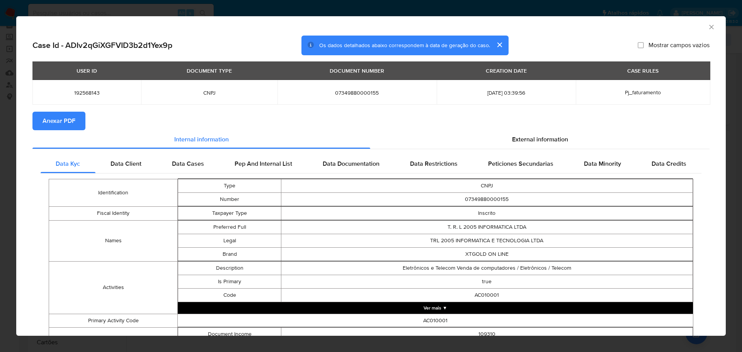
click at [63, 124] on span "Anexar PDF" at bounding box center [59, 120] width 33 height 17
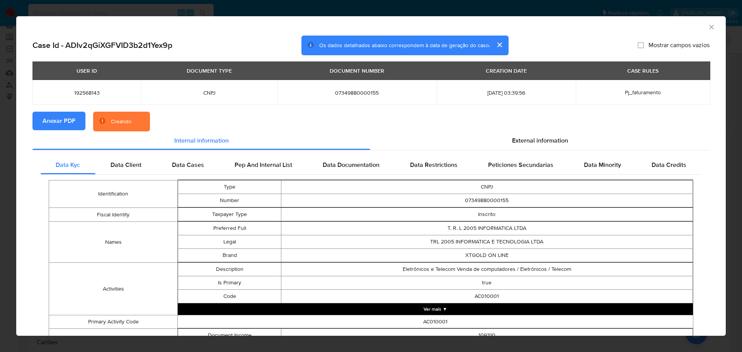
click at [708, 27] on icon "Fechar a janela" at bounding box center [712, 27] width 8 height 8
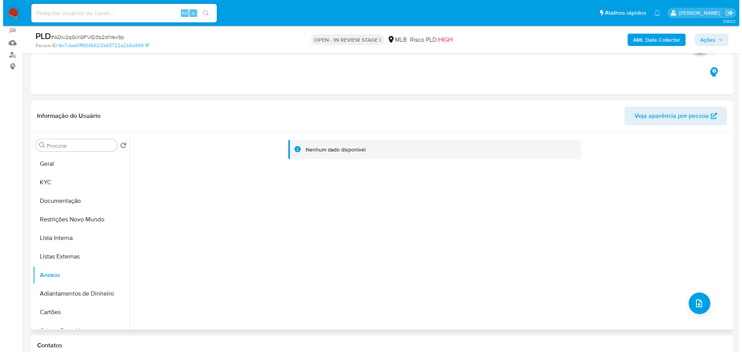
scroll to position [77, 0]
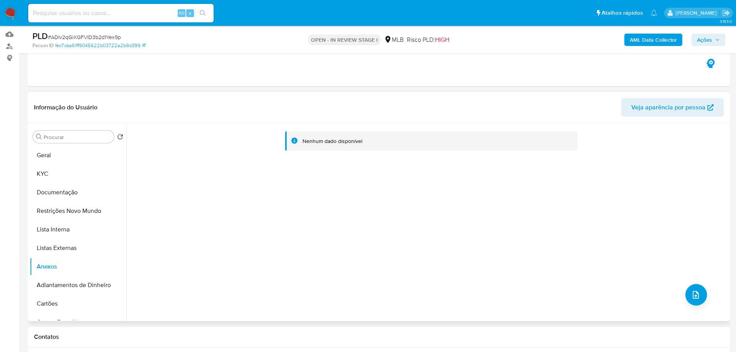
click at [697, 284] on div "Nenhum dado disponível" at bounding box center [427, 222] width 602 height 198
click at [694, 291] on icon "upload-file" at bounding box center [695, 294] width 9 height 9
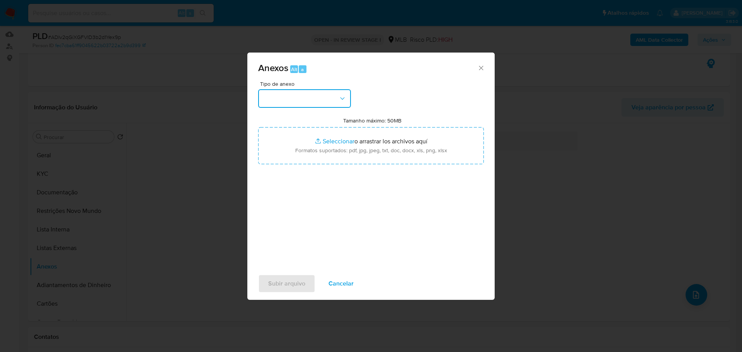
click at [321, 94] on button "button" at bounding box center [304, 98] width 93 height 19
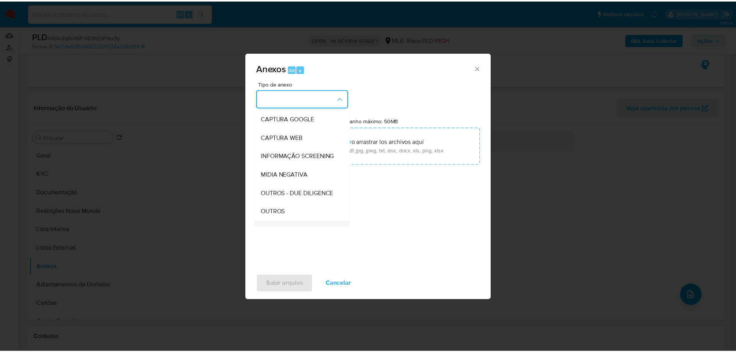
scroll to position [116, 0]
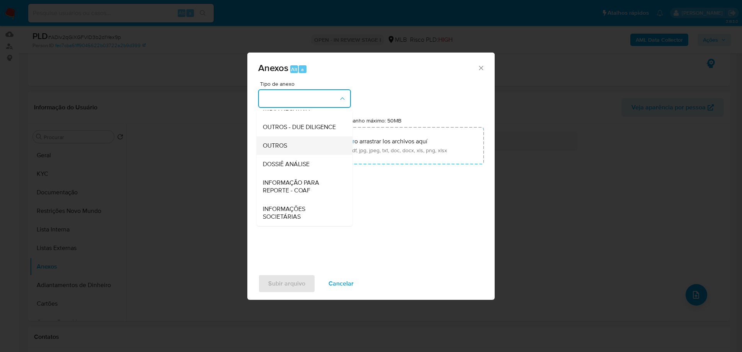
click at [285, 150] on span "OUTROS" at bounding box center [275, 146] width 24 height 8
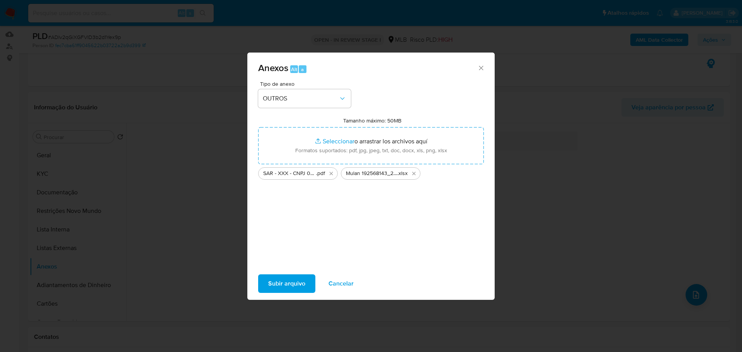
click at [269, 287] on span "Subir arquivo" at bounding box center [286, 283] width 37 height 17
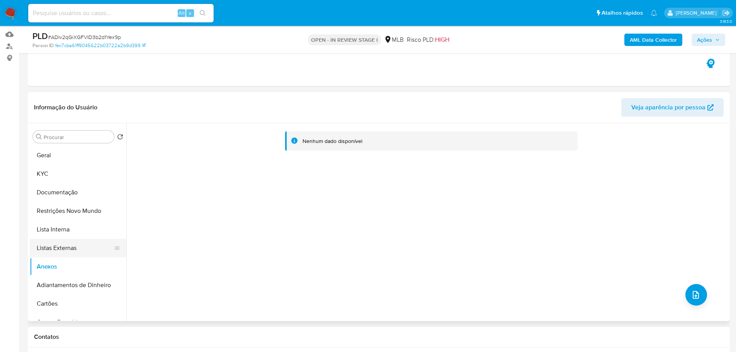
click at [56, 254] on button "Listas Externas" at bounding box center [75, 248] width 90 height 19
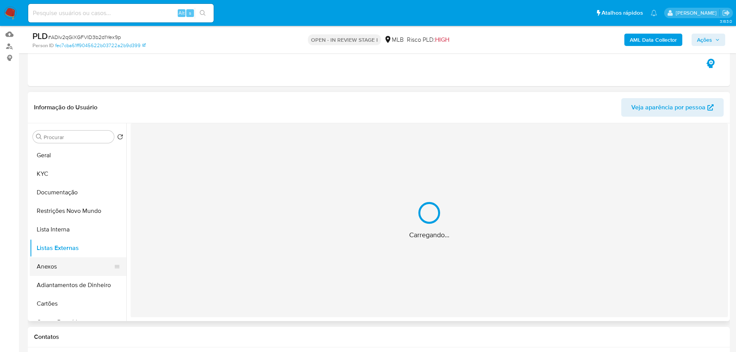
click at [58, 270] on button "Anexos" at bounding box center [75, 266] width 90 height 19
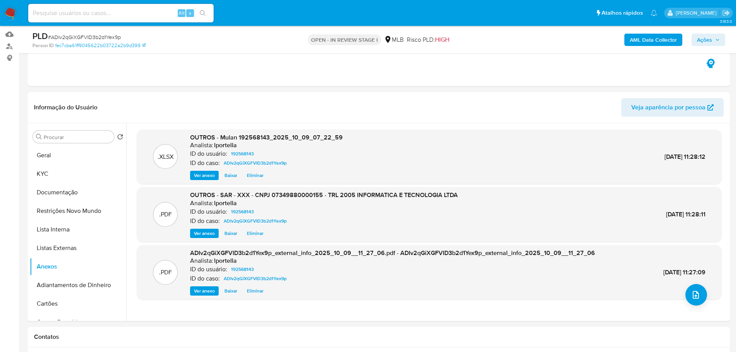
click at [707, 40] on span "Ações" at bounding box center [704, 40] width 15 height 12
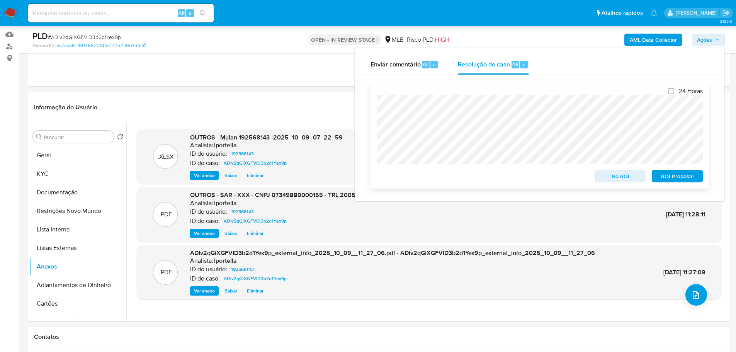
click at [681, 176] on span "ROI Proposal" at bounding box center [677, 176] width 40 height 11
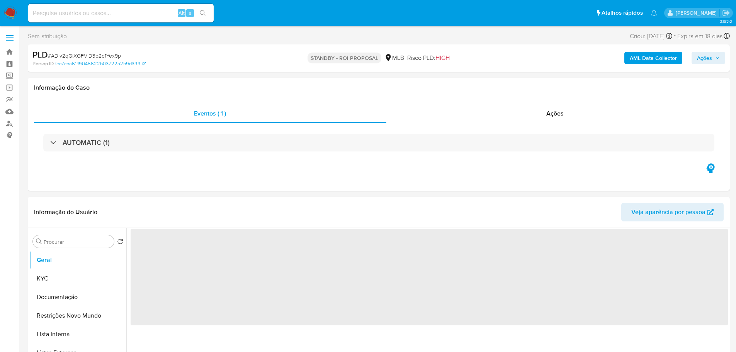
select select "10"
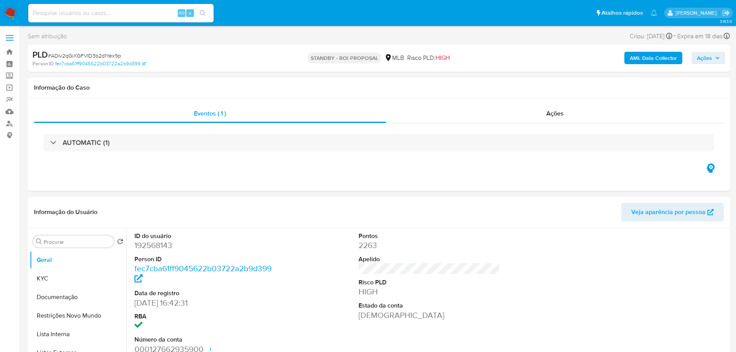
click at [109, 56] on span "# ADIv2qGiXGFVID3b2d1Yex9p" at bounding box center [84, 56] width 73 height 8
copy span "ADIv2qGiXGFVID3b2d1Yex9p"
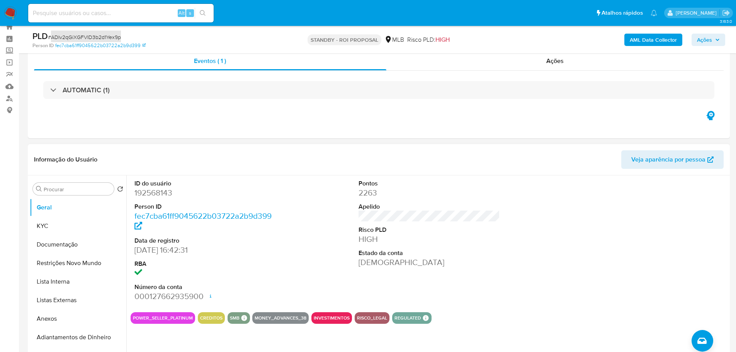
scroll to position [39, 0]
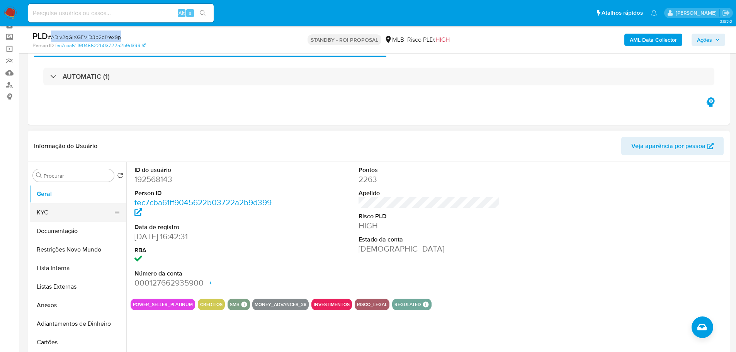
click at [78, 206] on button "KYC" at bounding box center [75, 212] width 90 height 19
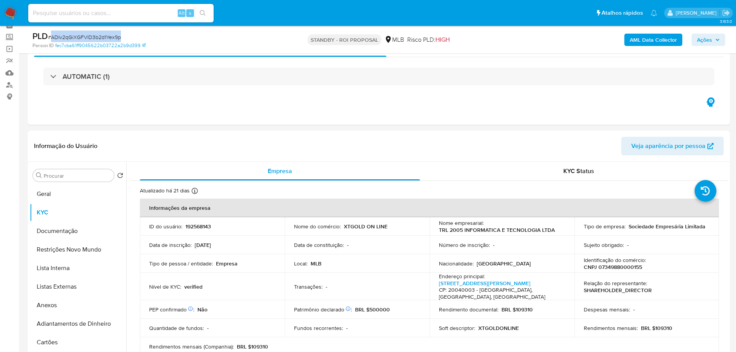
click at [13, 12] on img at bounding box center [10, 13] width 13 height 13
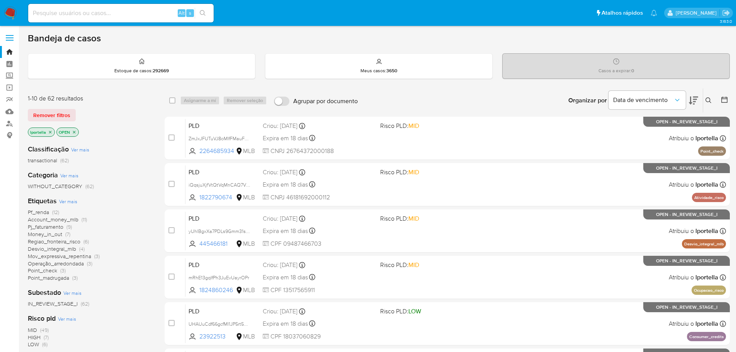
drag, startPoint x: 240, startPoint y: 0, endPoint x: 404, endPoint y: 89, distance: 186.6
click at [404, 89] on div "Organizar por Data de vencimento Os resultados não podem ser classificados enqu…" at bounding box center [546, 101] width 368 height 24
click at [108, 16] on input at bounding box center [121, 13] width 186 height 10
paste input "Q5iuabYb1OvKbwk5quvicMAO"
type input "Q5iuabYb1OvKbwk5quvicMAO"
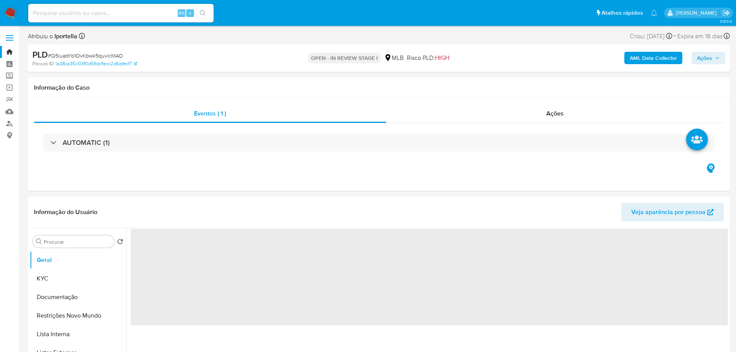
select select "10"
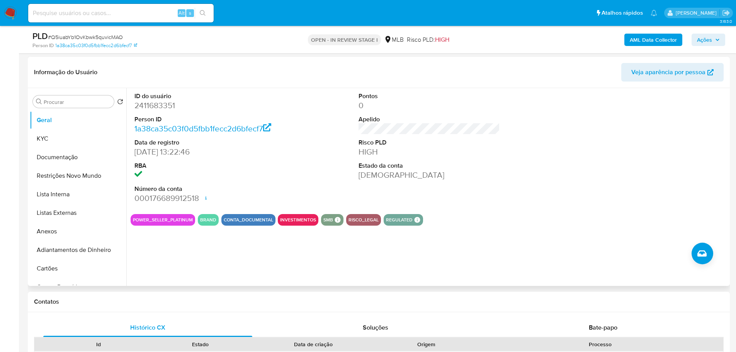
scroll to position [116, 0]
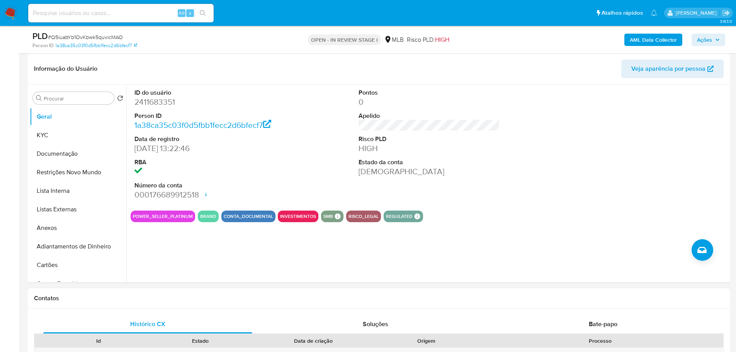
click at [229, 307] on div "Contatos" at bounding box center [379, 298] width 702 height 20
click at [74, 133] on button "KYC" at bounding box center [75, 135] width 90 height 19
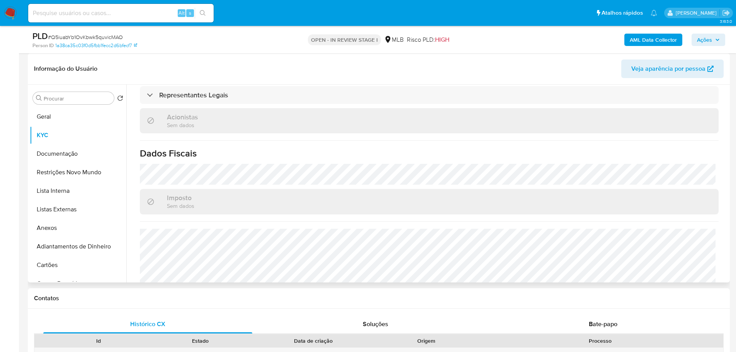
scroll to position [463, 0]
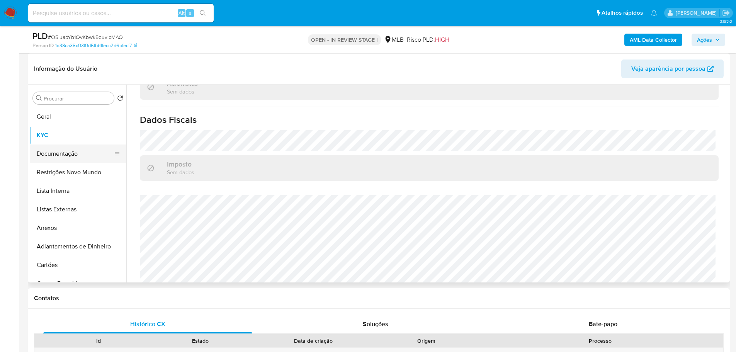
click at [63, 155] on button "Documentação" at bounding box center [75, 154] width 90 height 19
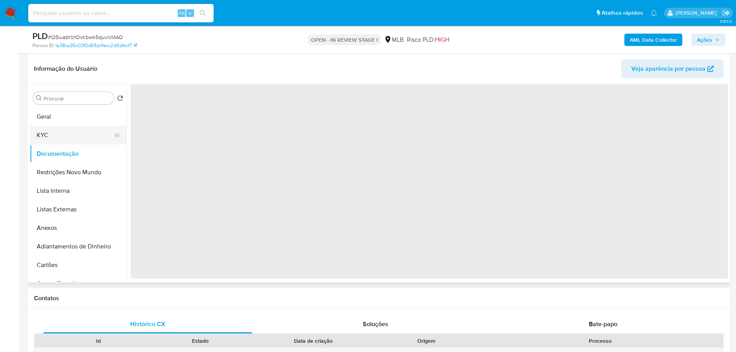
scroll to position [0, 0]
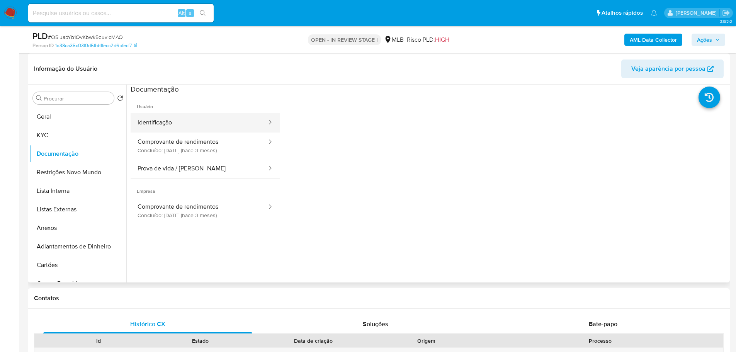
click at [174, 119] on button "Identificação" at bounding box center [199, 123] width 137 height 20
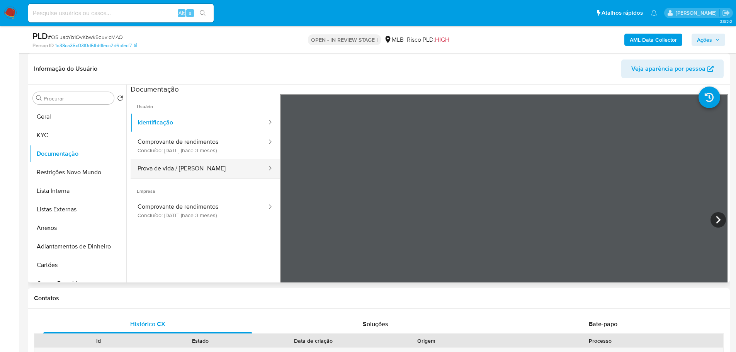
click at [214, 173] on button "Prova de vida / [PERSON_NAME]" at bounding box center [199, 169] width 137 height 20
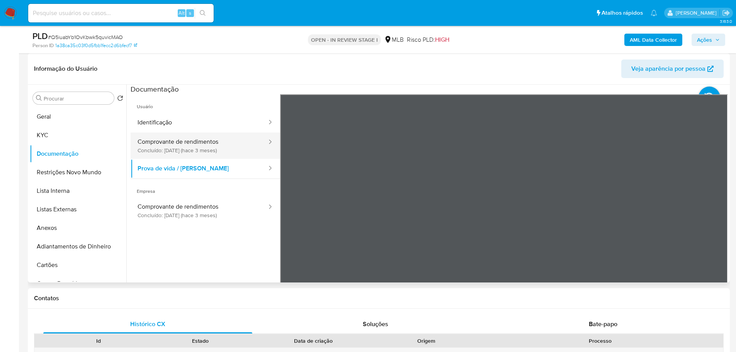
click at [208, 151] on button "Comprovante de rendimentos Concluído: [DATE] (hace 3 meses)" at bounding box center [199, 146] width 137 height 26
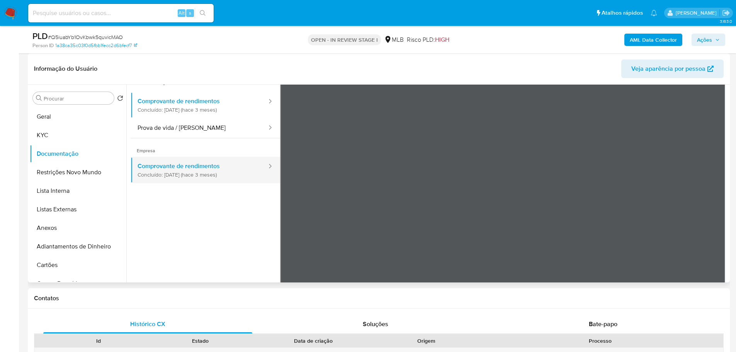
scroll to position [67, 0]
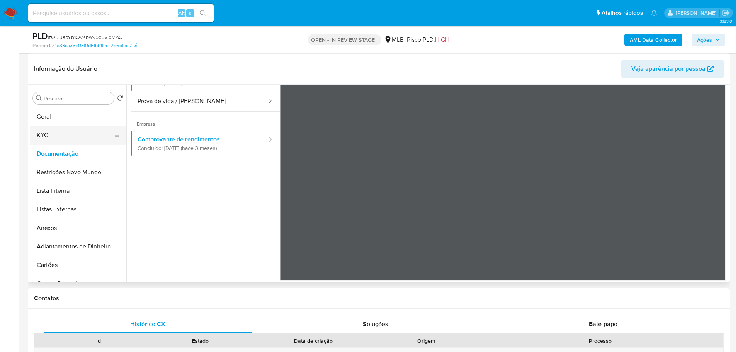
click at [49, 140] on button "KYC" at bounding box center [75, 135] width 90 height 19
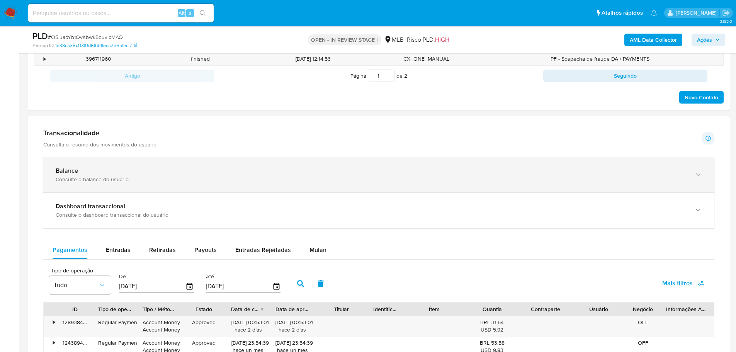
scroll to position [464, 0]
click at [194, 169] on div "Balance" at bounding box center [371, 171] width 631 height 8
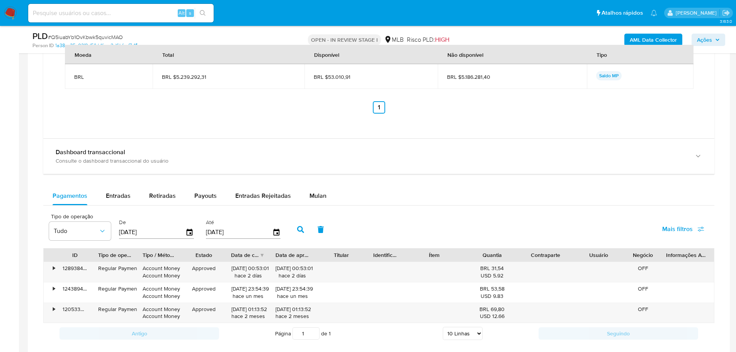
scroll to position [889, 0]
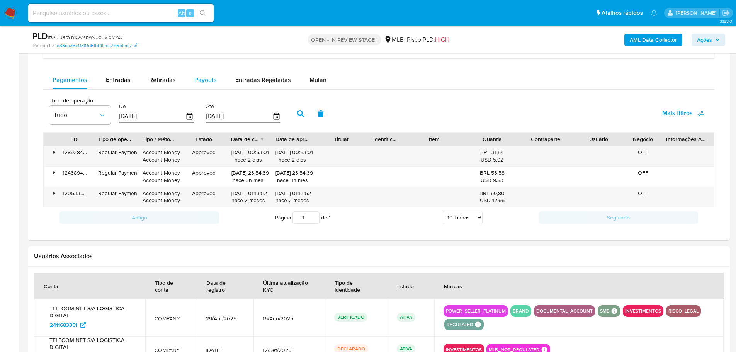
click at [206, 81] on span "Payouts" at bounding box center [205, 79] width 22 height 9
select select "10"
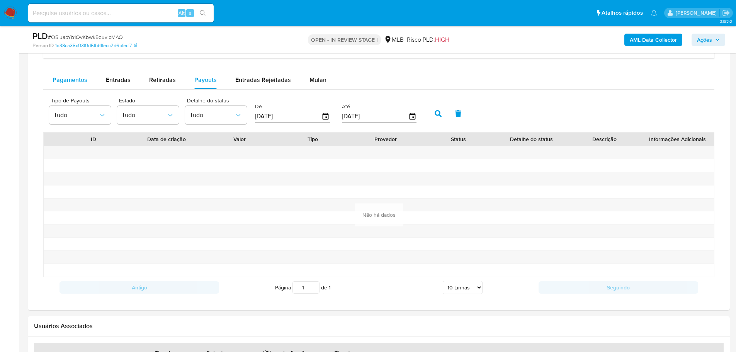
click at [77, 80] on span "Pagamentos" at bounding box center [70, 79] width 35 height 9
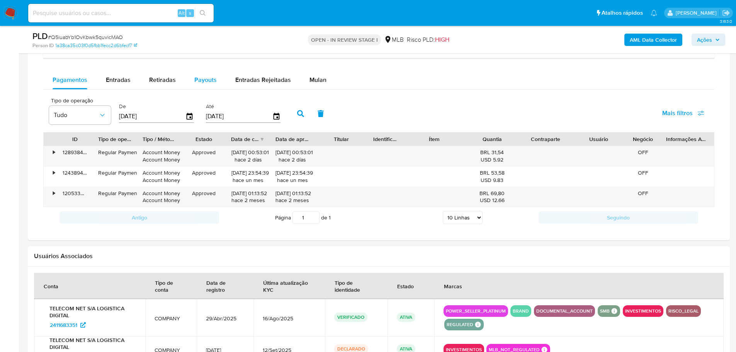
click at [207, 77] on span "Payouts" at bounding box center [205, 79] width 22 height 9
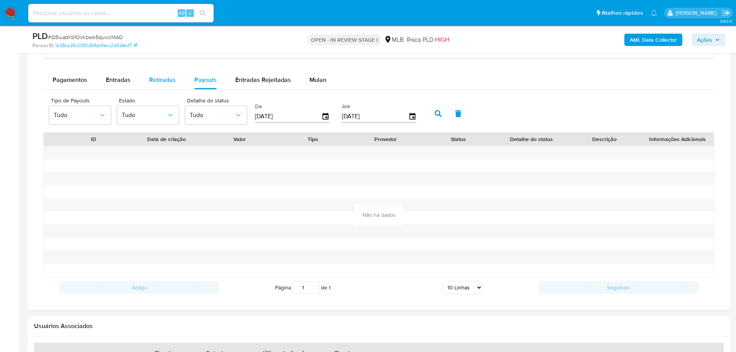
click at [161, 80] on span "Retiradas" at bounding box center [162, 79] width 27 height 9
select select "10"
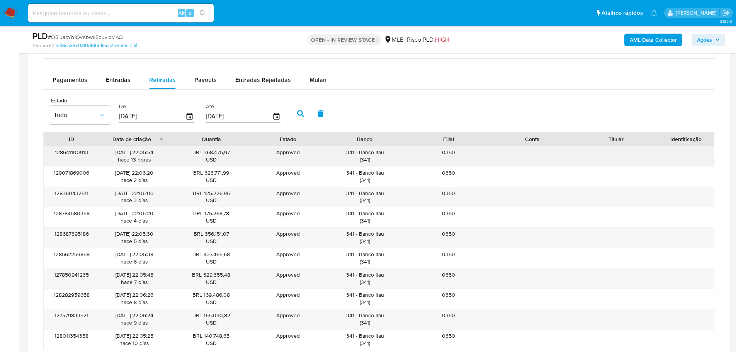
drag, startPoint x: 383, startPoint y: 154, endPoint x: 358, endPoint y: 155, distance: 25.1
click at [358, 155] on div "341 - Banco Itau ( 341 )" at bounding box center [365, 156] width 73 height 15
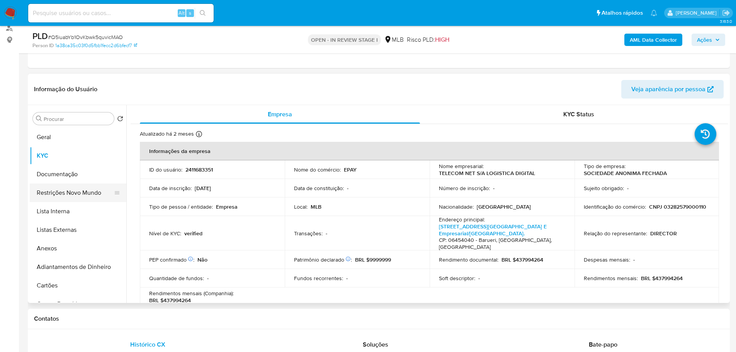
scroll to position [39, 0]
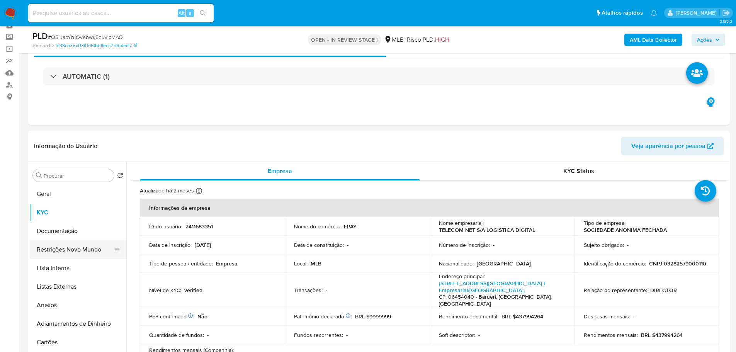
click at [75, 243] on button "Restrições Novo Mundo" at bounding box center [75, 249] width 90 height 19
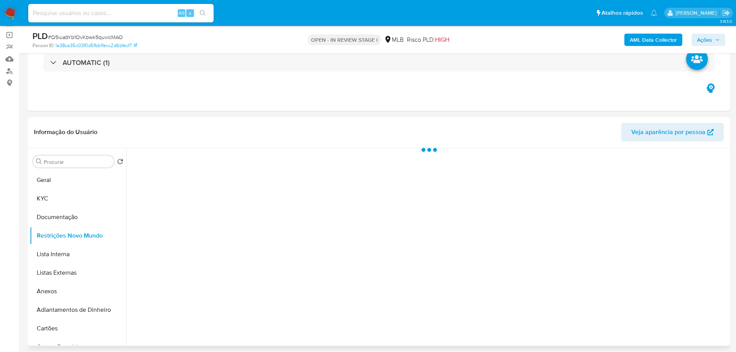
scroll to position [77, 0]
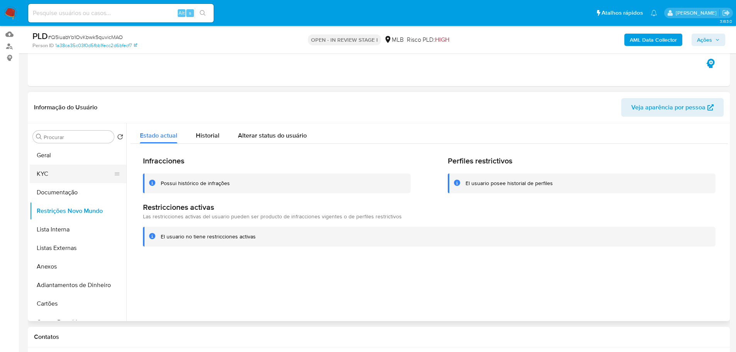
click at [53, 174] on button "KYC" at bounding box center [75, 174] width 90 height 19
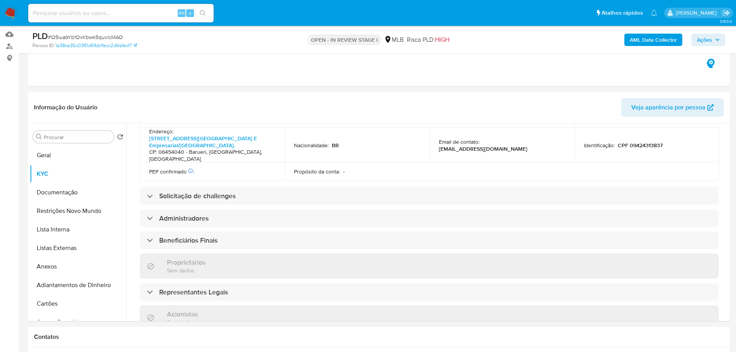
scroll to position [453, 0]
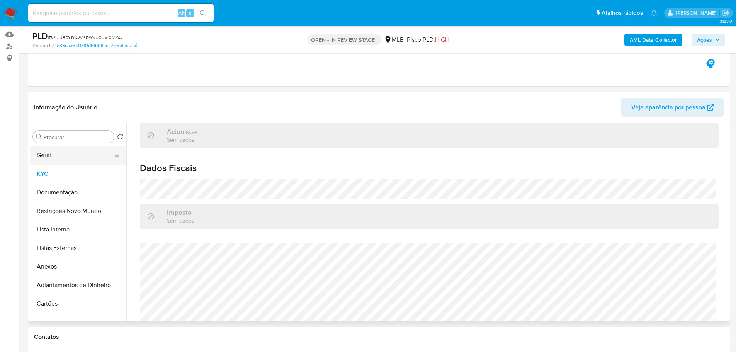
drag, startPoint x: 66, startPoint y: 152, endPoint x: 122, endPoint y: 150, distance: 56.5
click at [67, 152] on button "Geral" at bounding box center [75, 155] width 90 height 19
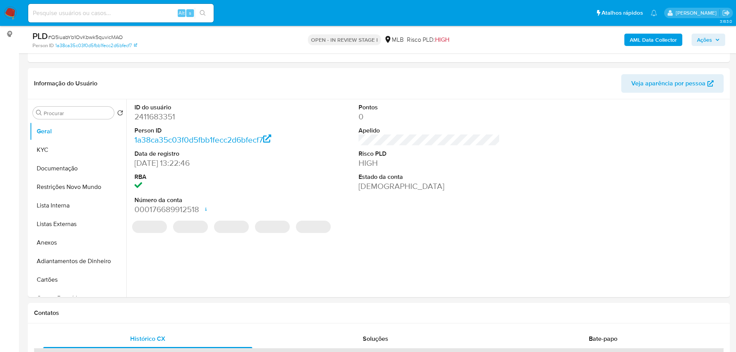
scroll to position [95, 0]
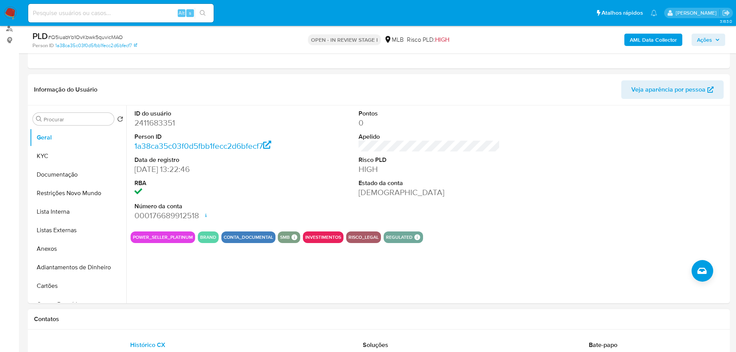
click at [131, 315] on div "Contatos" at bounding box center [379, 319] width 702 height 20
click at [55, 154] on button "KYC" at bounding box center [75, 156] width 90 height 19
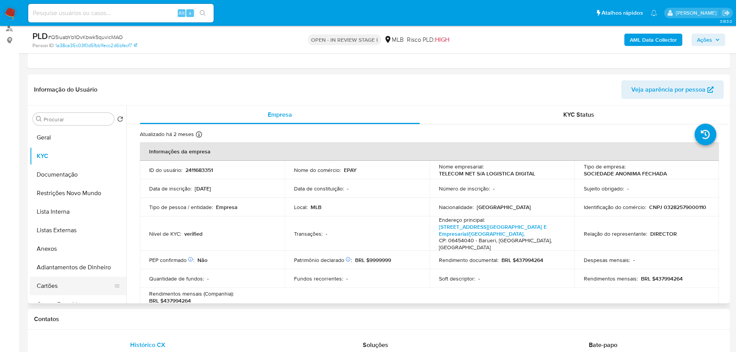
drag, startPoint x: 100, startPoint y: 310, endPoint x: 92, endPoint y: 293, distance: 19.0
click at [100, 310] on div "Contatos" at bounding box center [379, 319] width 702 height 20
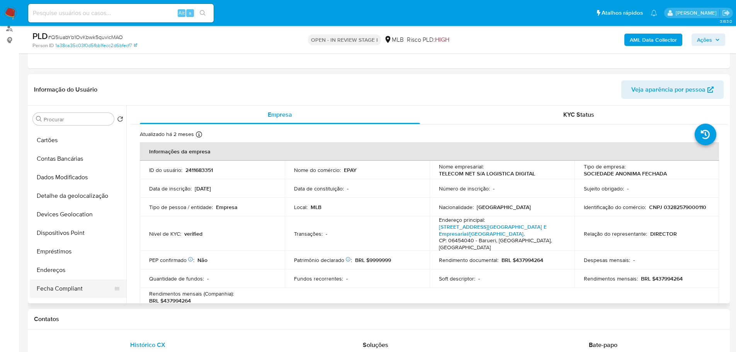
scroll to position [193, 0]
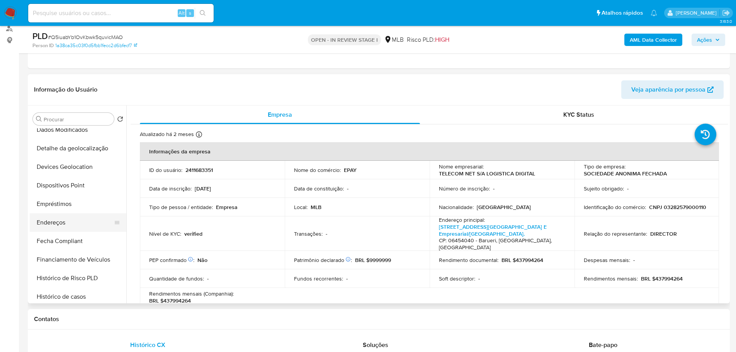
click at [54, 219] on button "Endereços" at bounding box center [75, 222] width 90 height 19
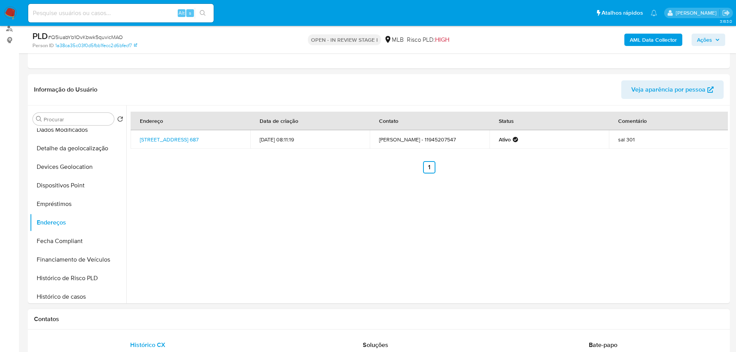
click at [105, 320] on h1 "Contatos" at bounding box center [379, 319] width 690 height 8
click at [86, 149] on button "Detalhe da geolocalização" at bounding box center [75, 148] width 90 height 19
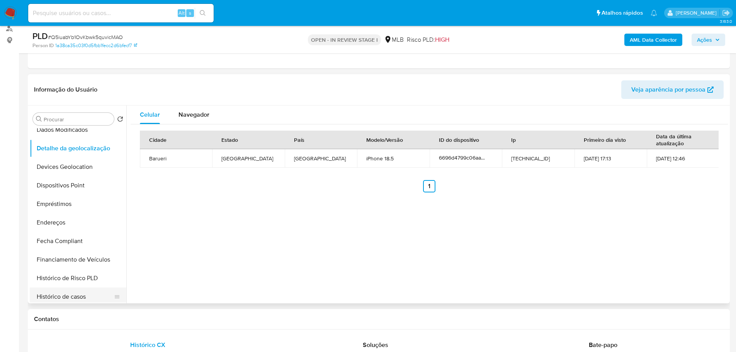
drag, startPoint x: 137, startPoint y: 324, endPoint x: 108, endPoint y: 288, distance: 46.5
click at [137, 324] on div "Contatos" at bounding box center [379, 319] width 702 height 20
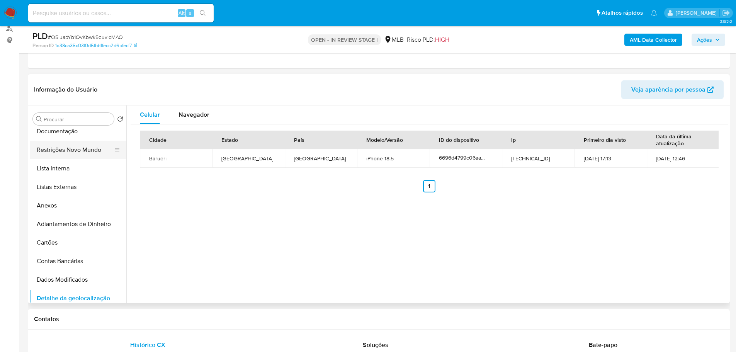
scroll to position [0, 0]
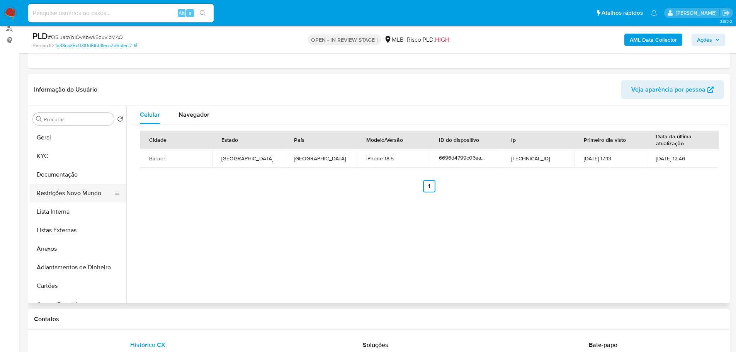
click at [74, 188] on button "Restrições Novo Mundo" at bounding box center [75, 193] width 90 height 19
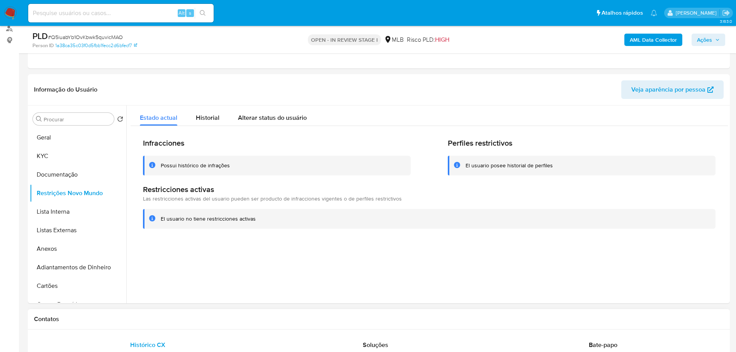
click at [160, 325] on div "Contatos" at bounding box center [379, 319] width 702 height 20
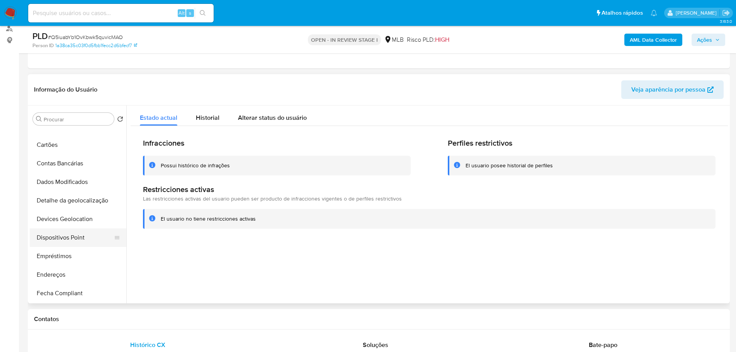
scroll to position [155, 0]
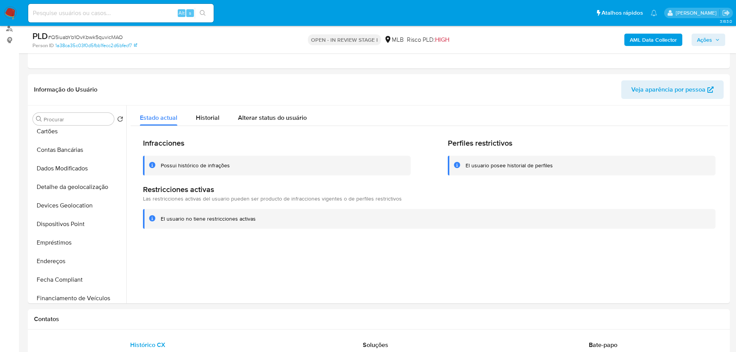
drag, startPoint x: 77, startPoint y: 226, endPoint x: 9, endPoint y: 224, distance: 67.7
click at [77, 226] on button "Dispositivos Point" at bounding box center [78, 224] width 97 height 19
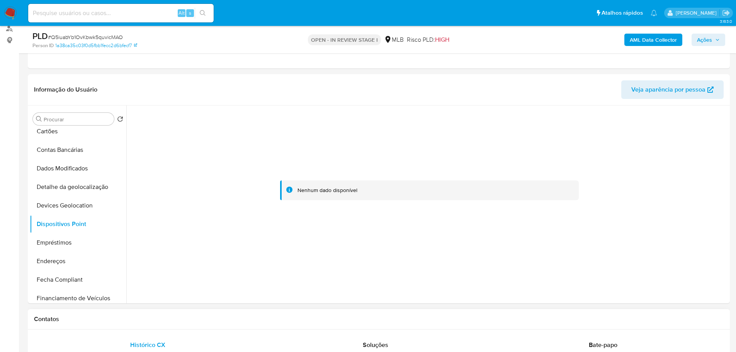
click at [146, 313] on div "Contatos" at bounding box center [379, 319] width 702 height 20
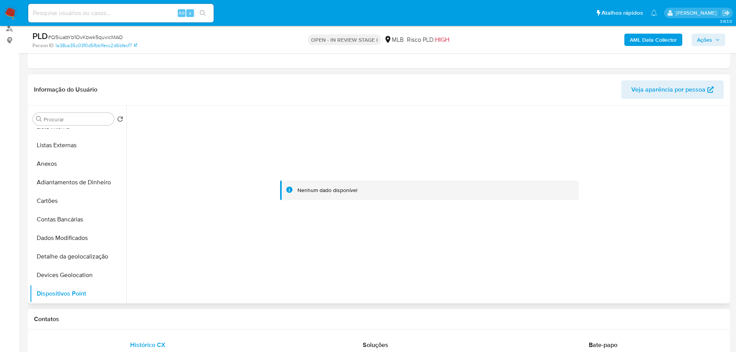
scroll to position [0, 0]
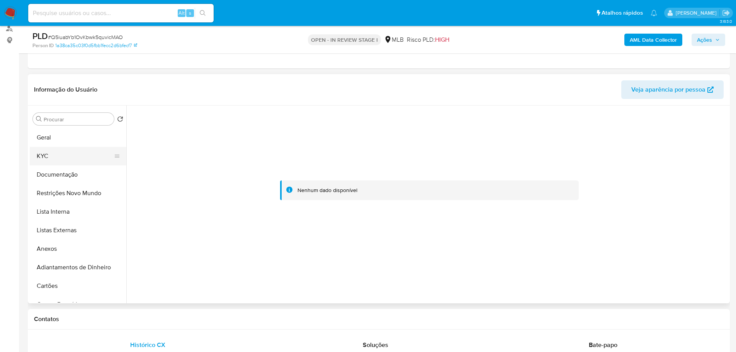
click at [52, 157] on button "KYC" at bounding box center [75, 156] width 90 height 19
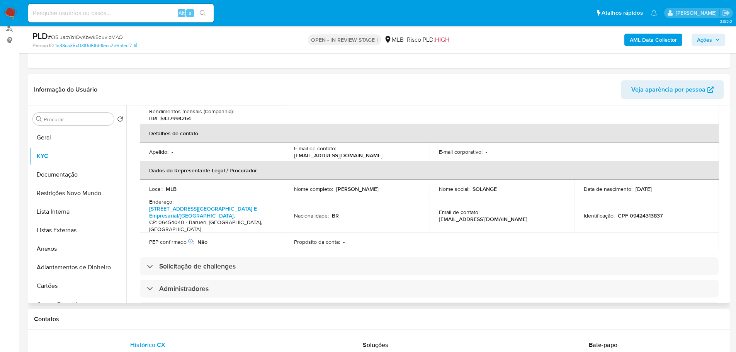
scroll to position [28, 0]
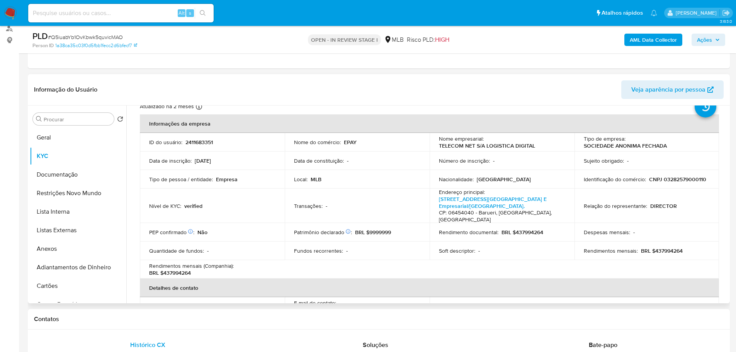
click at [678, 182] on p "CNPJ 03282579000110" at bounding box center [677, 179] width 57 height 7
copy p "03282579000110"
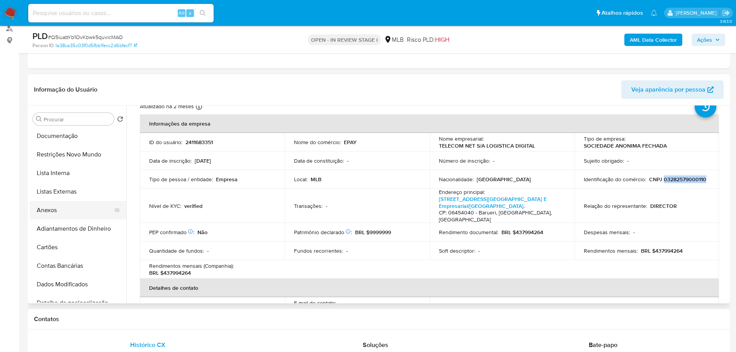
click at [59, 210] on button "Anexos" at bounding box center [75, 210] width 90 height 19
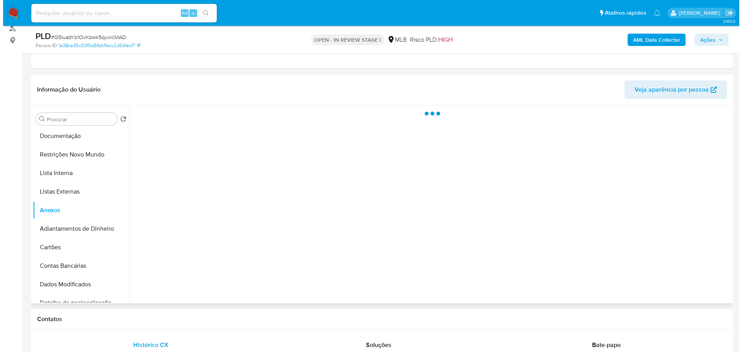
scroll to position [0, 0]
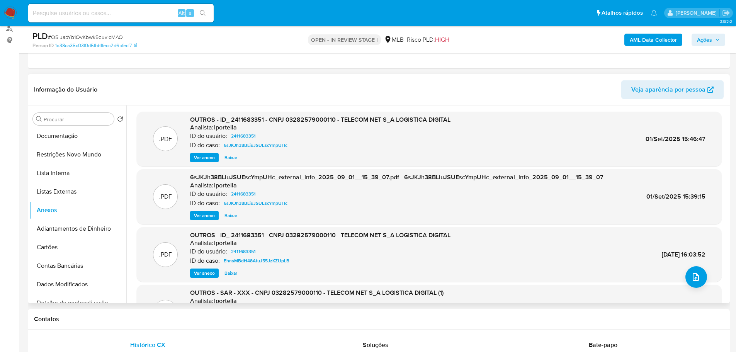
click at [209, 157] on span "Ver anexo" at bounding box center [204, 158] width 21 height 8
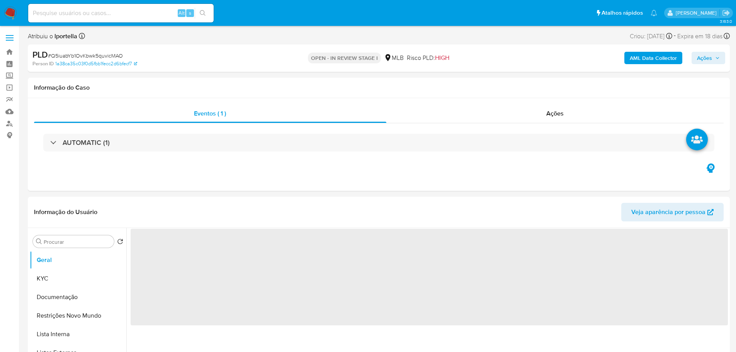
select select "10"
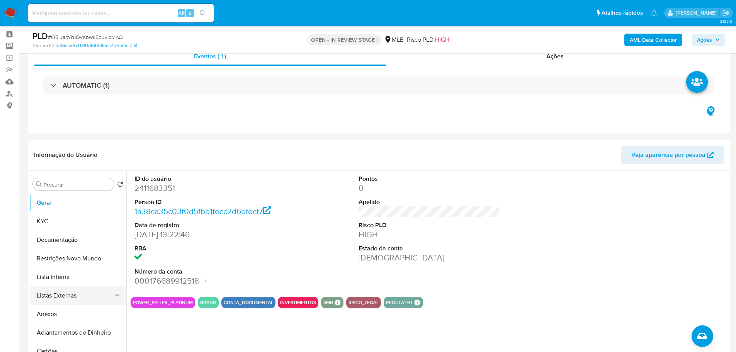
scroll to position [39, 0]
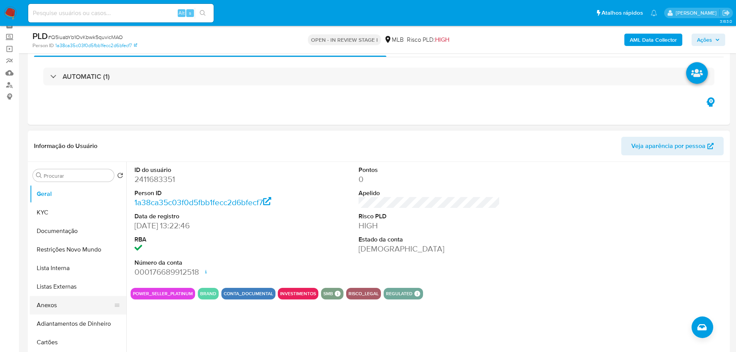
click at [61, 306] on button "Anexos" at bounding box center [75, 305] width 90 height 19
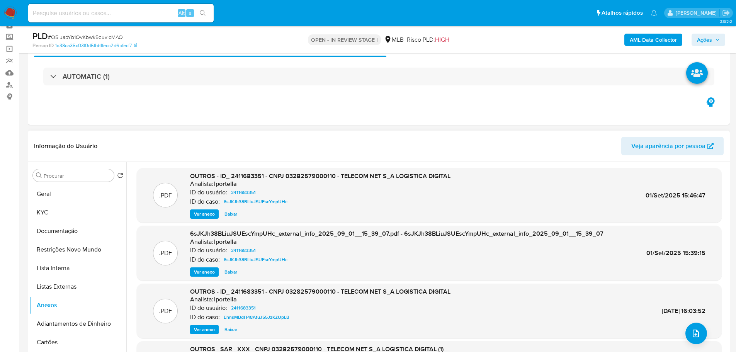
click at [200, 213] on span "Ver anexo" at bounding box center [204, 214] width 21 height 8
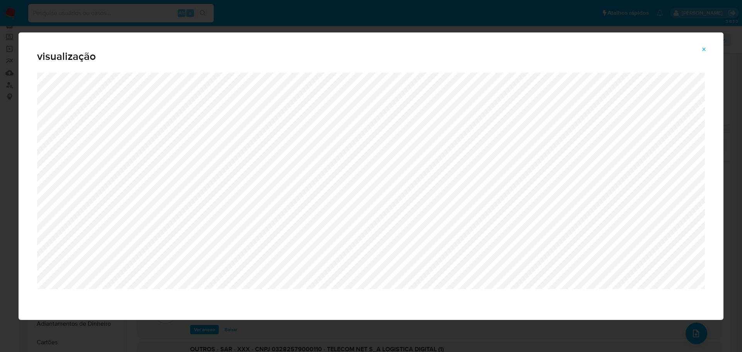
click at [705, 49] on icon "Attachment preview" at bounding box center [704, 49] width 6 height 6
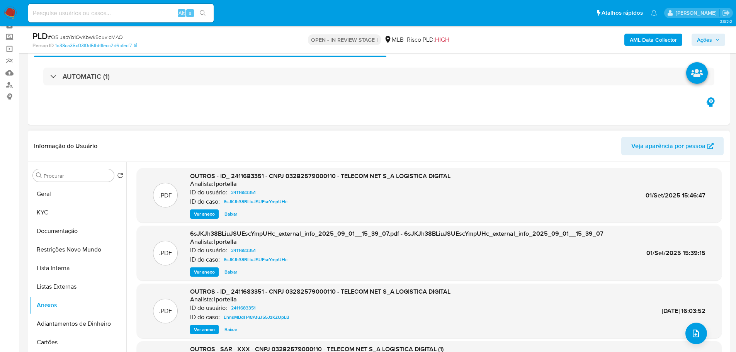
click at [644, 42] on b "AML Data Collector" at bounding box center [653, 40] width 47 height 12
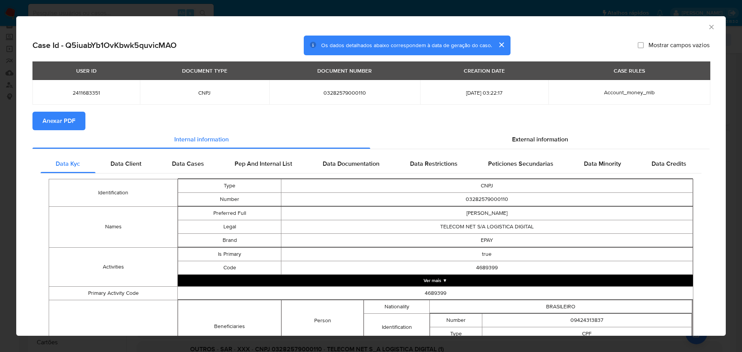
click at [72, 124] on span "Anexar PDF" at bounding box center [59, 120] width 33 height 17
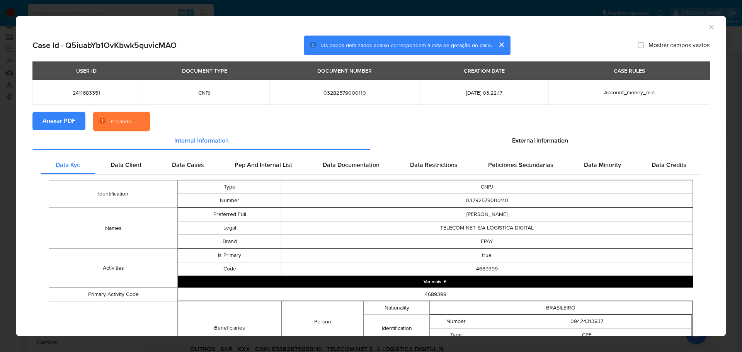
click at [708, 28] on icon "Fechar a janela" at bounding box center [712, 27] width 8 height 8
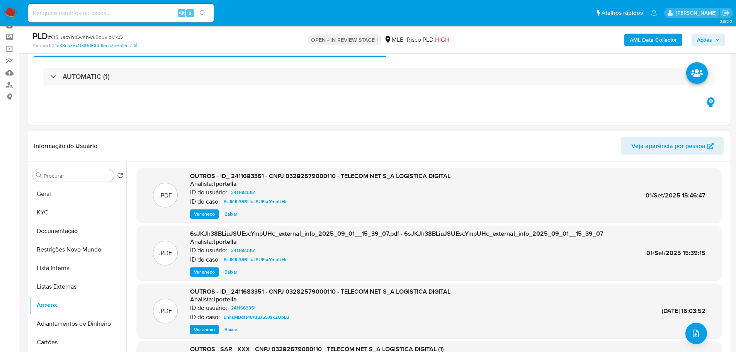
click at [698, 41] on span "Ações" at bounding box center [704, 40] width 15 height 12
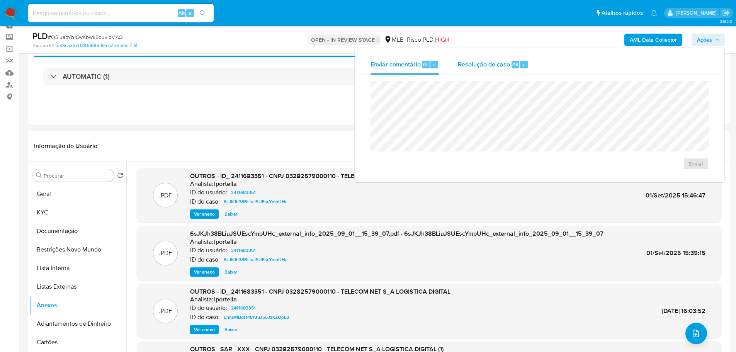
click at [493, 71] on div "Resolução do caso Alt r" at bounding box center [493, 64] width 71 height 20
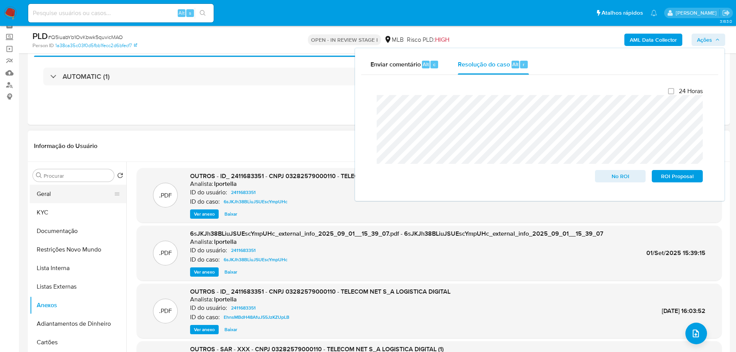
drag, startPoint x: 79, startPoint y: 189, endPoint x: 61, endPoint y: 197, distance: 19.7
click at [79, 190] on button "Geral" at bounding box center [75, 194] width 90 height 19
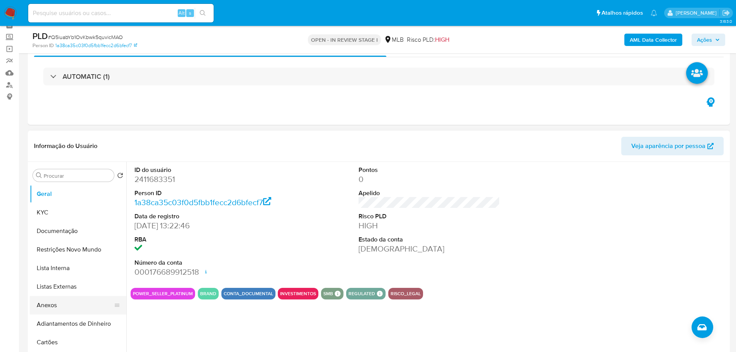
click at [76, 307] on button "Anexos" at bounding box center [75, 305] width 90 height 19
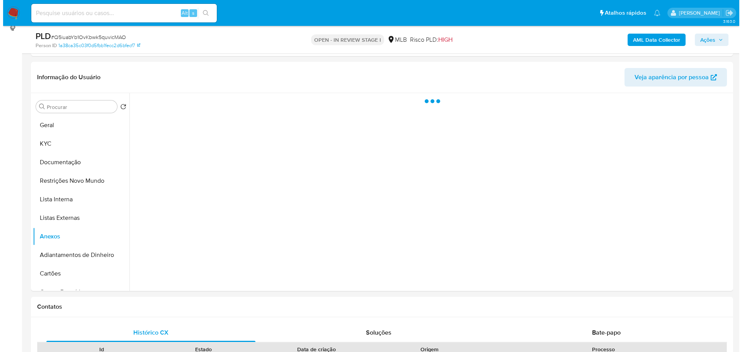
scroll to position [116, 0]
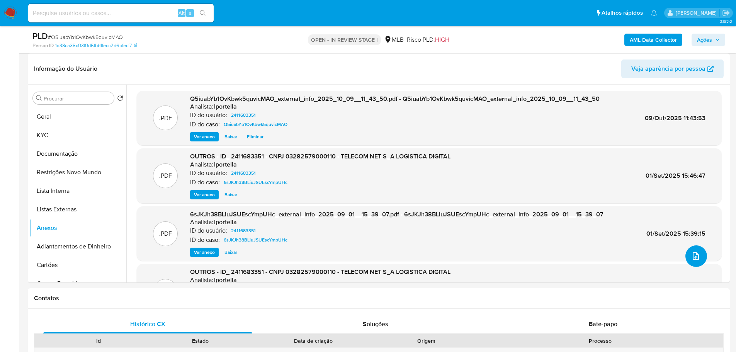
click at [698, 259] on button "upload-file" at bounding box center [697, 256] width 22 height 22
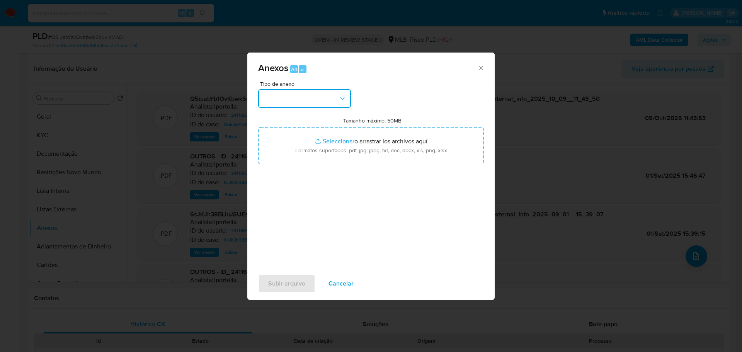
click at [321, 95] on button "button" at bounding box center [304, 98] width 93 height 19
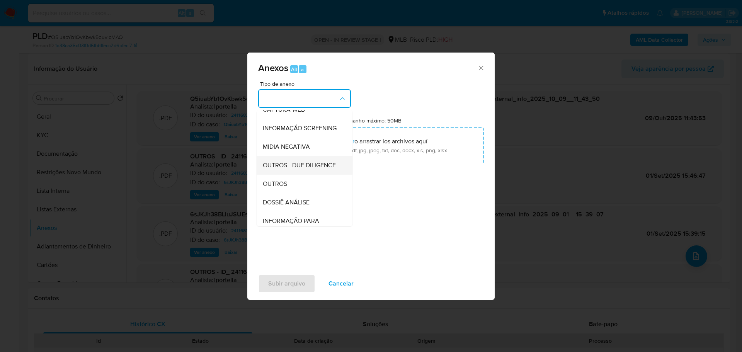
scroll to position [77, 0]
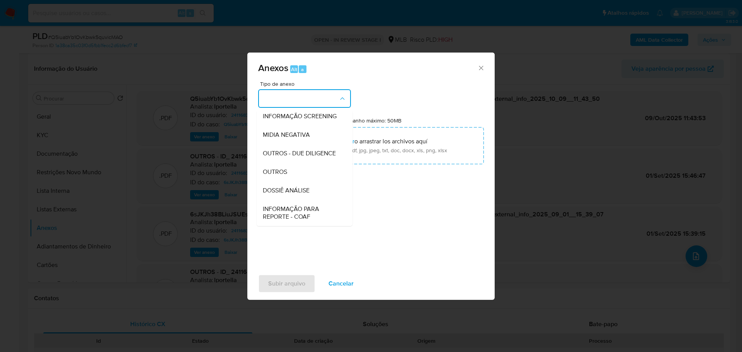
drag, startPoint x: 286, startPoint y: 186, endPoint x: 252, endPoint y: 182, distance: 34.6
click at [286, 176] on span "OUTROS" at bounding box center [275, 172] width 24 height 8
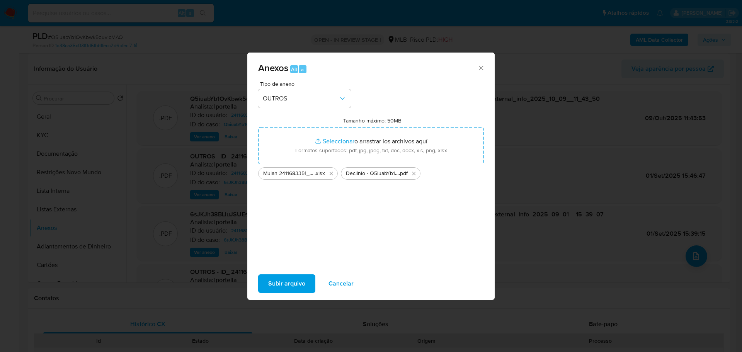
click at [281, 284] on span "Subir arquivo" at bounding box center [286, 283] width 37 height 17
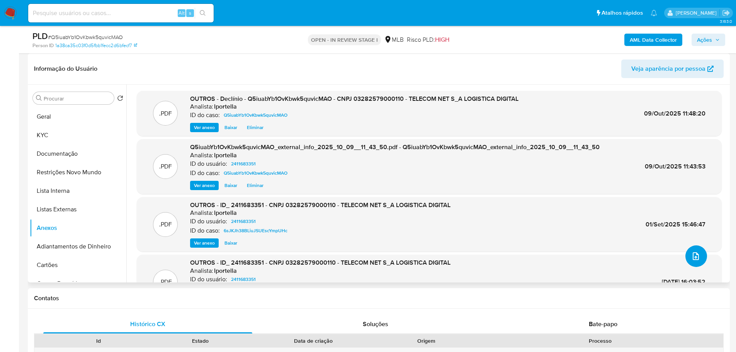
click at [693, 252] on icon "upload-file" at bounding box center [695, 256] width 9 height 9
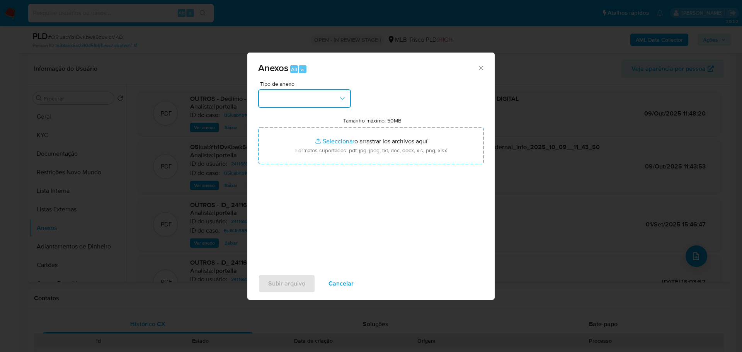
click at [295, 101] on button "button" at bounding box center [304, 98] width 93 height 19
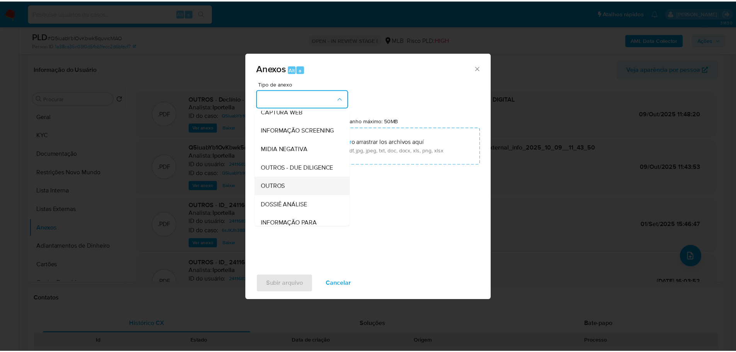
scroll to position [116, 0]
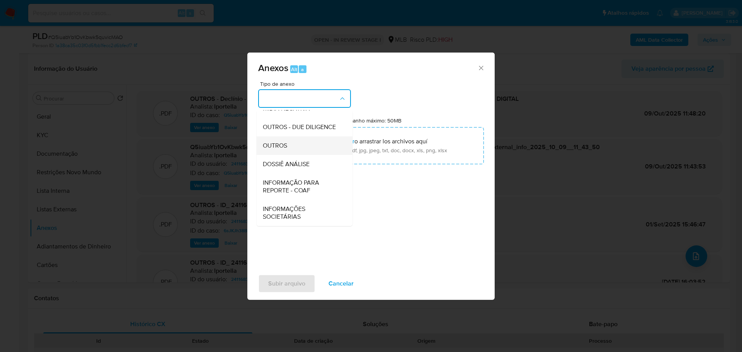
click at [295, 150] on div "OUTROS" at bounding box center [302, 145] width 79 height 19
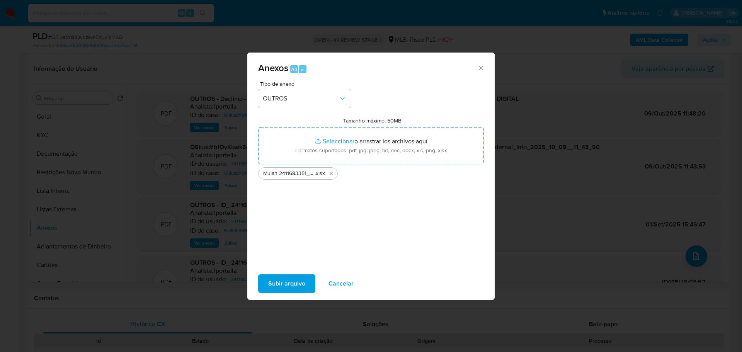
click at [297, 291] on span "Subir arquivo" at bounding box center [286, 283] width 37 height 17
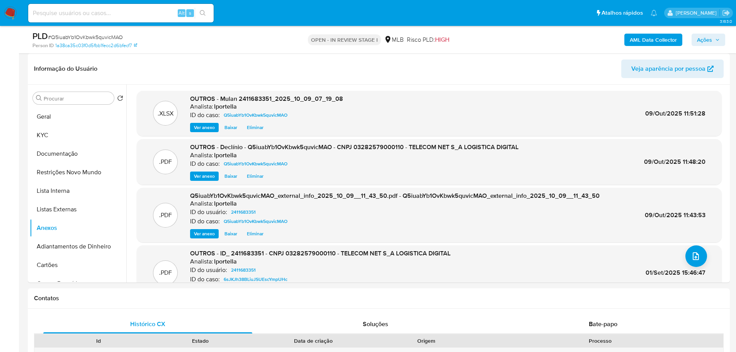
click at [717, 36] on span "Ações" at bounding box center [708, 39] width 23 height 11
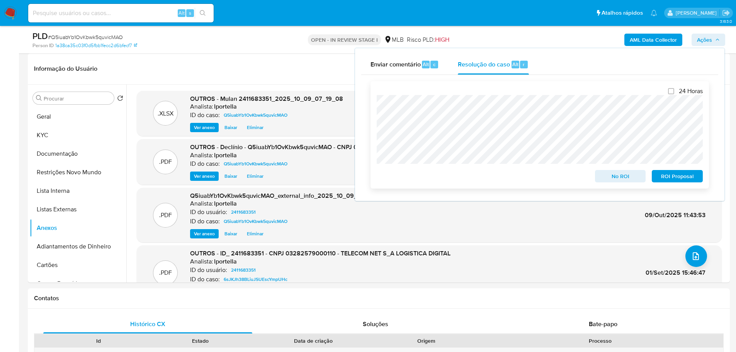
click at [634, 179] on span "No ROI" at bounding box center [621, 176] width 40 height 11
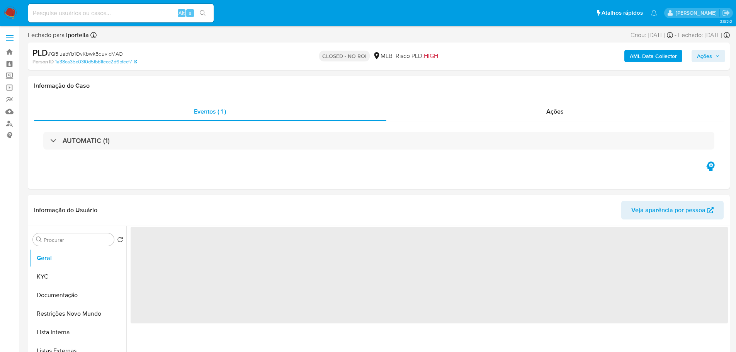
select select "10"
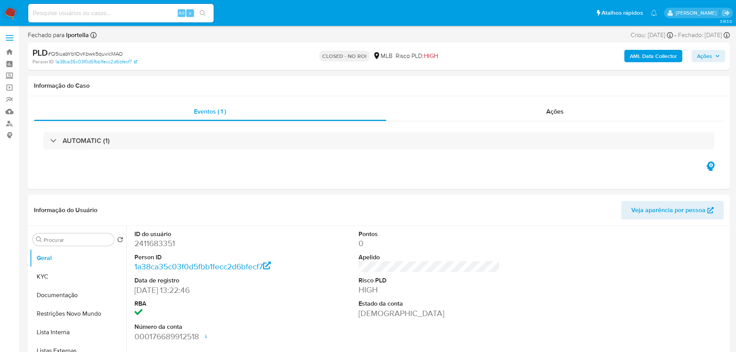
click at [15, 9] on img at bounding box center [10, 13] width 13 height 13
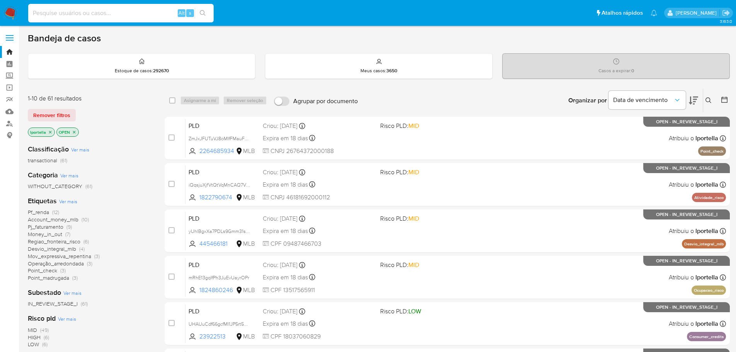
click at [106, 11] on input at bounding box center [121, 13] width 186 height 10
paste input "Y3vbsIXs2TdQpgQN7zcaAovI"
type input "Y3vbsIXs2TdQpgQN7zcaAovI"
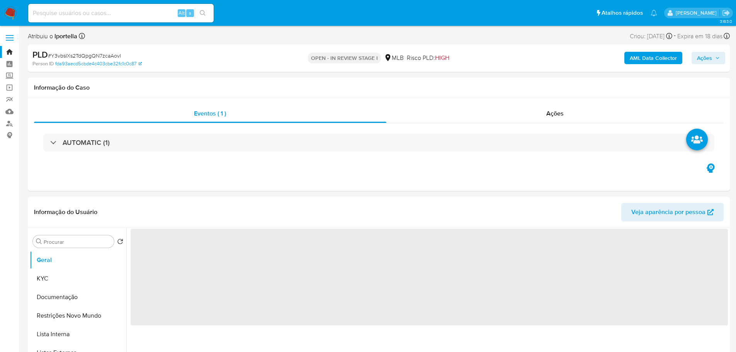
select select "10"
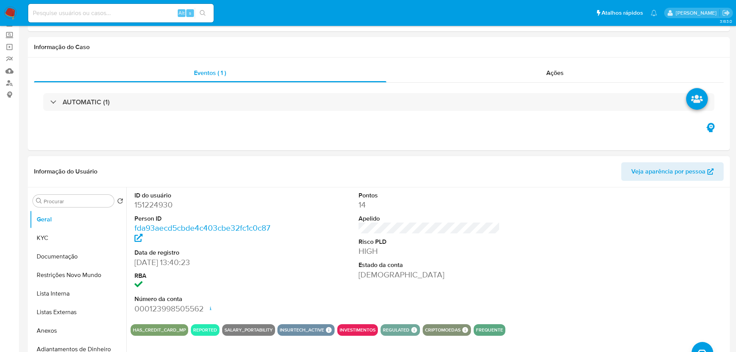
scroll to position [77, 0]
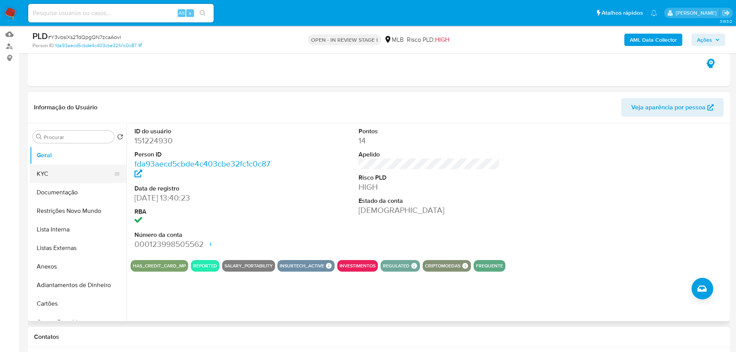
click at [61, 169] on button "KYC" at bounding box center [75, 174] width 90 height 19
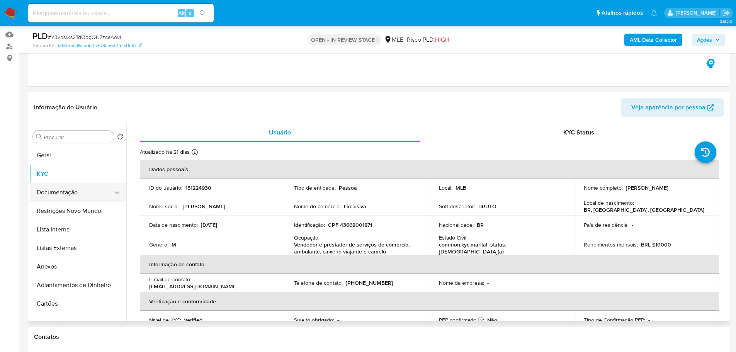
click at [54, 192] on button "Documentação" at bounding box center [75, 192] width 90 height 19
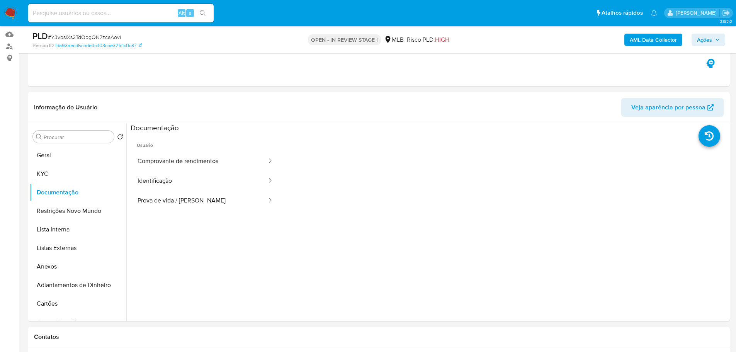
click at [201, 164] on button "Comprovante de rendimentos" at bounding box center [199, 162] width 137 height 20
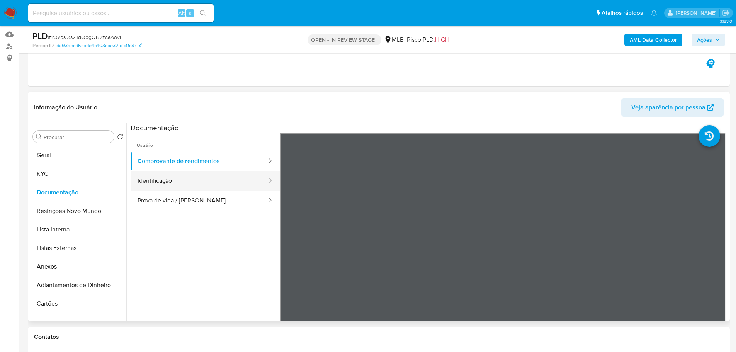
click at [197, 179] on button "Identificação" at bounding box center [199, 181] width 137 height 20
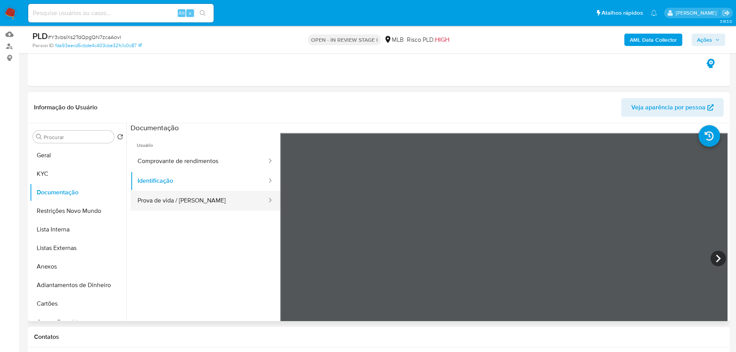
click at [202, 196] on button "Prova de vida / Selfie" at bounding box center [199, 201] width 137 height 20
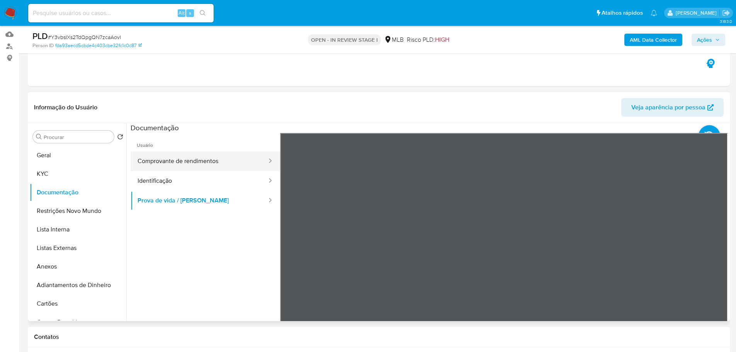
click at [168, 165] on button "Comprovante de rendimentos" at bounding box center [199, 162] width 137 height 20
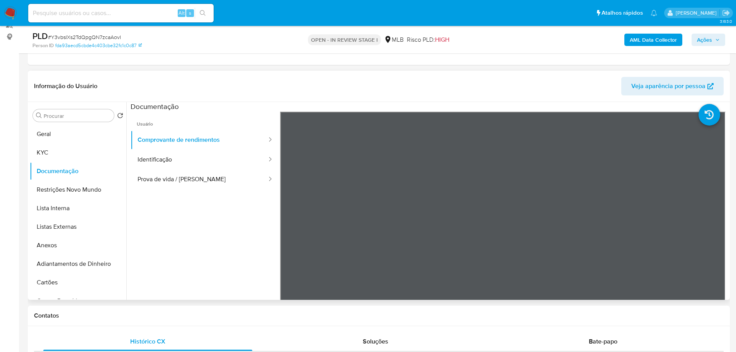
scroll to position [116, 0]
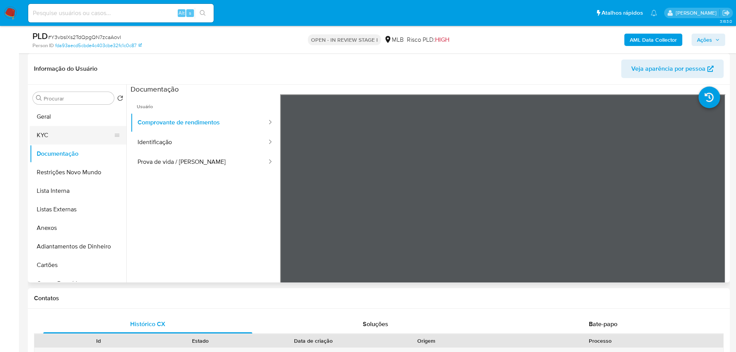
click at [59, 144] on button "KYC" at bounding box center [75, 135] width 90 height 19
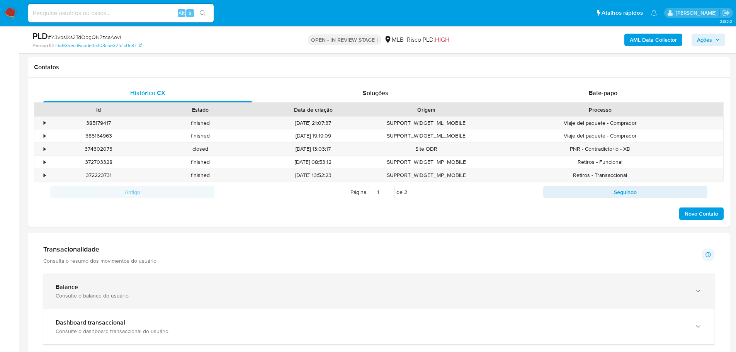
scroll to position [425, 0]
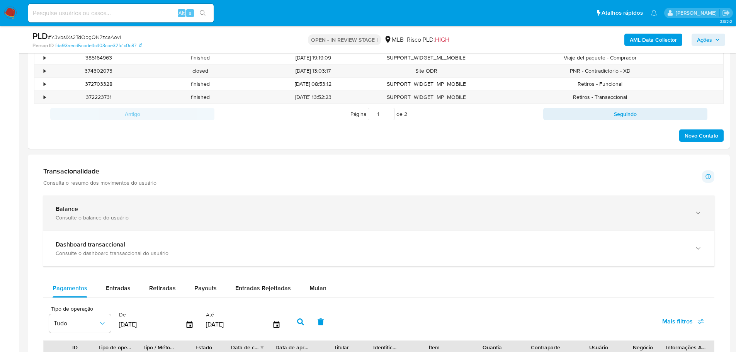
click at [220, 218] on div "Consulte o balance do usuário" at bounding box center [371, 217] width 631 height 7
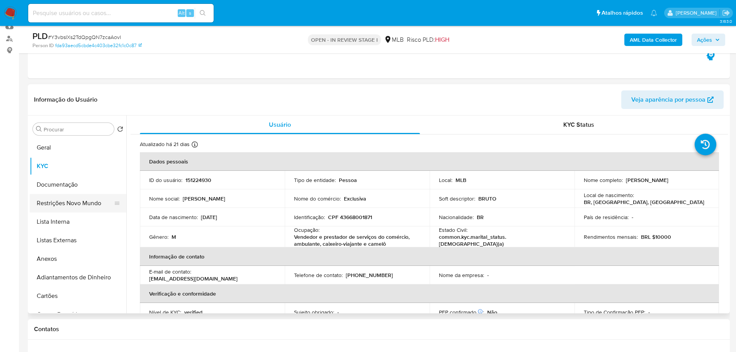
scroll to position [77, 0]
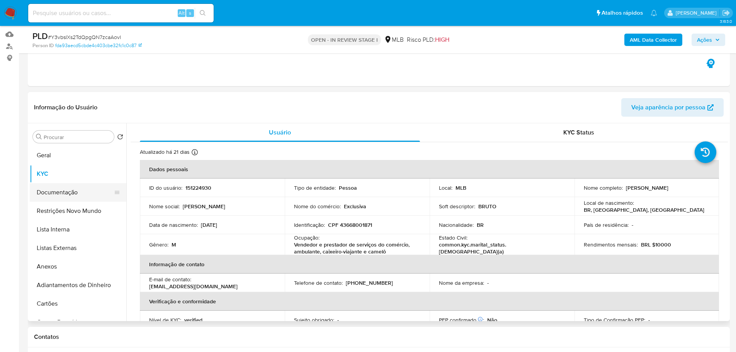
click at [75, 196] on button "Documentação" at bounding box center [75, 192] width 90 height 19
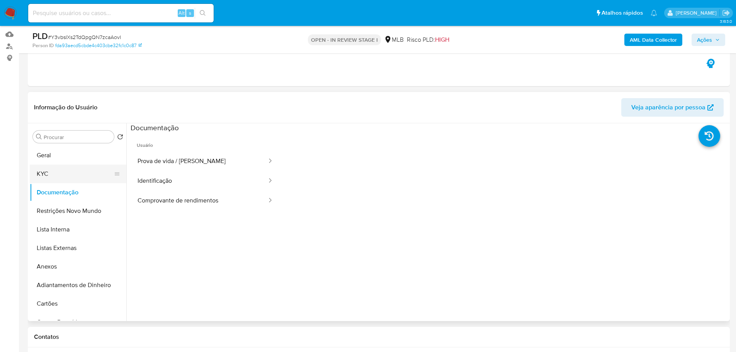
click at [56, 174] on button "KYC" at bounding box center [75, 174] width 90 height 19
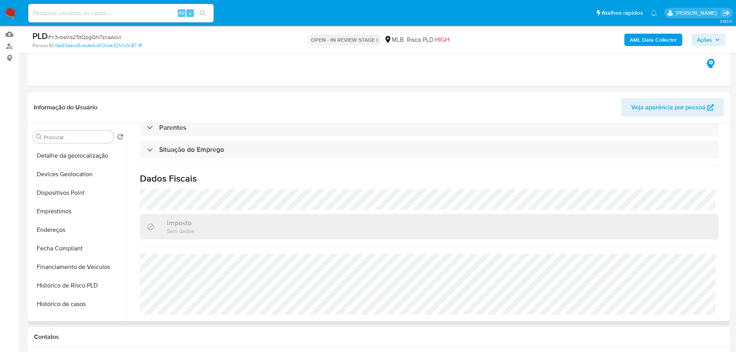
scroll to position [309, 0]
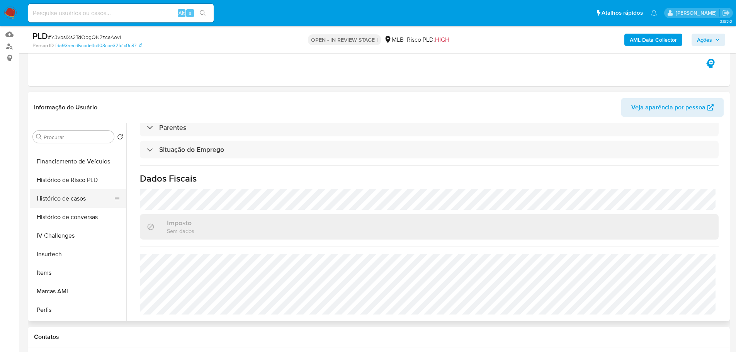
click at [67, 197] on button "Histórico de casos" at bounding box center [75, 198] width 90 height 19
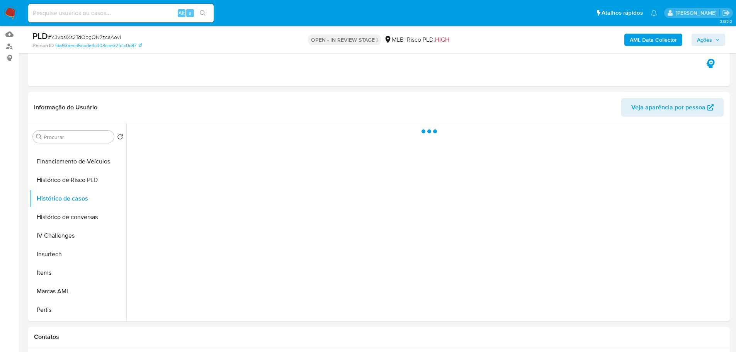
scroll to position [0, 0]
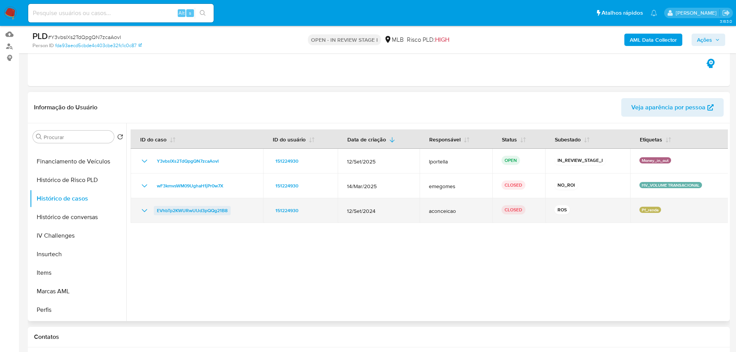
click at [207, 209] on span "EVhbTp2KWURwUUd3pQQg21B8" at bounding box center [192, 210] width 71 height 9
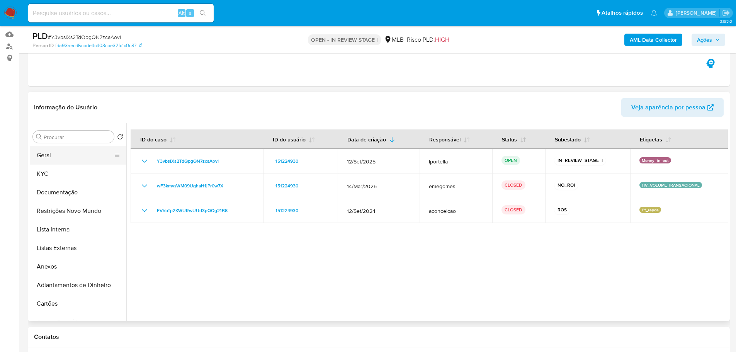
click at [60, 156] on button "Geral" at bounding box center [75, 155] width 90 height 19
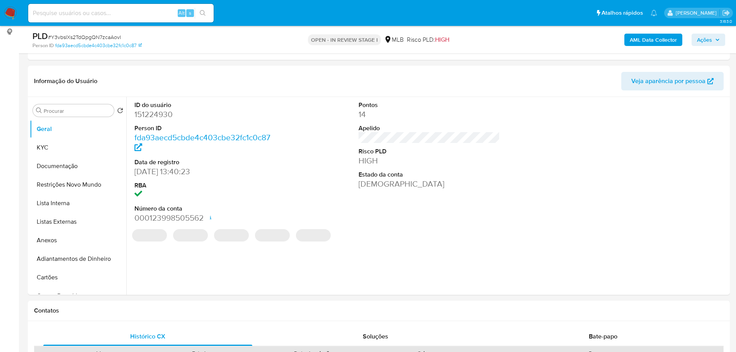
scroll to position [95, 0]
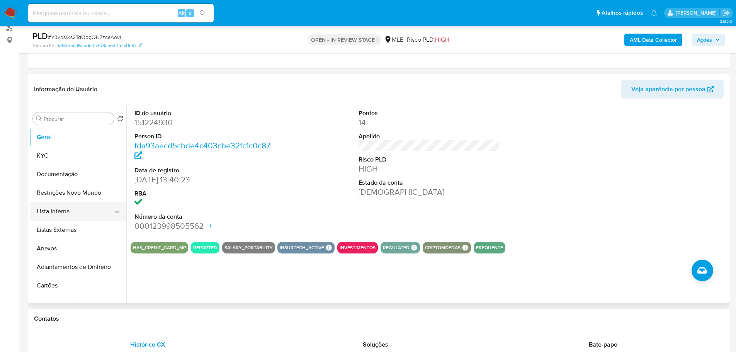
drag, startPoint x: 157, startPoint y: 320, endPoint x: 46, endPoint y: 206, distance: 158.8
click at [157, 320] on h1 "Contatos" at bounding box center [379, 319] width 690 height 8
click at [36, 155] on button "KYC" at bounding box center [75, 155] width 90 height 19
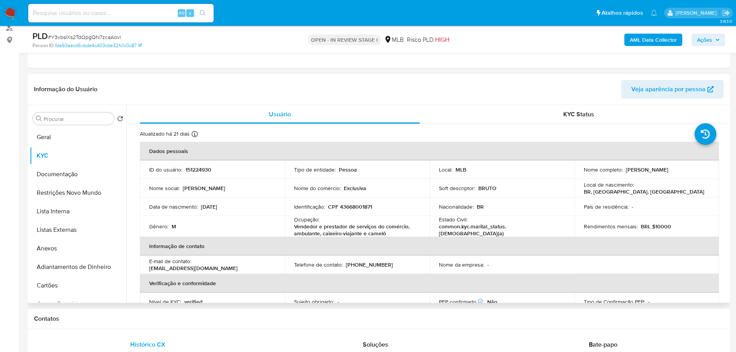
click at [519, 79] on div "Informação do Usuário Veja aparência por pessoa" at bounding box center [379, 89] width 702 height 31
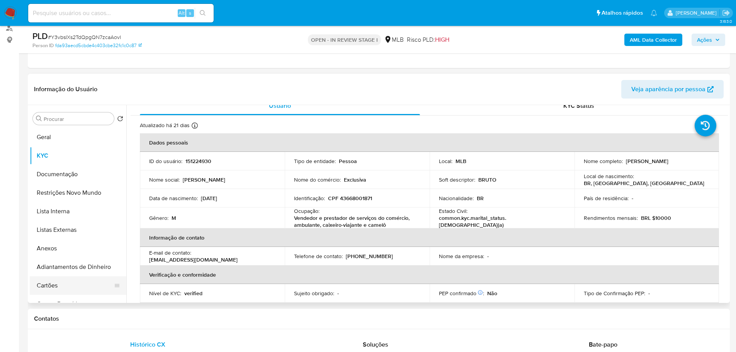
drag, startPoint x: 130, startPoint y: 315, endPoint x: 97, endPoint y: 276, distance: 51.2
click at [130, 315] on h1 "Contatos" at bounding box center [379, 319] width 690 height 8
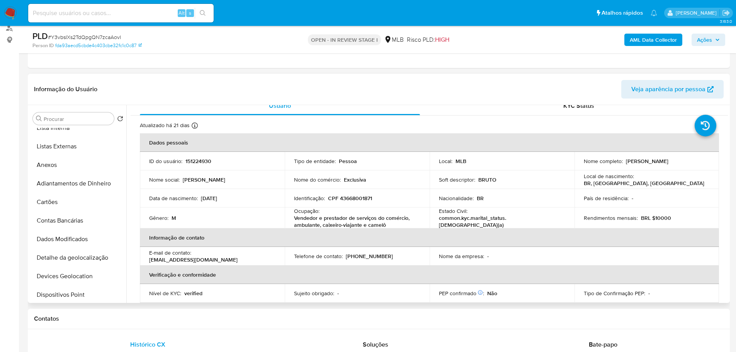
scroll to position [155, 0]
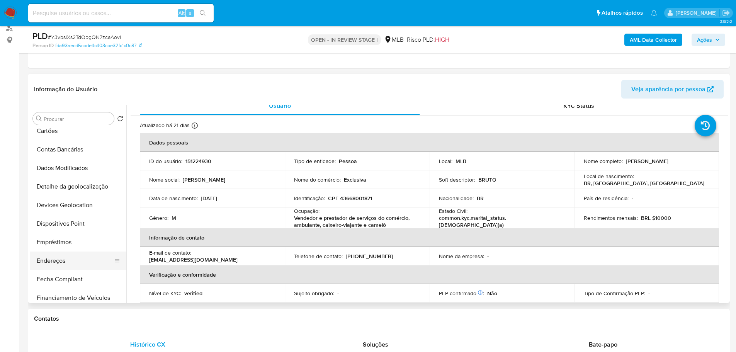
click at [68, 257] on button "Endereços" at bounding box center [75, 261] width 90 height 19
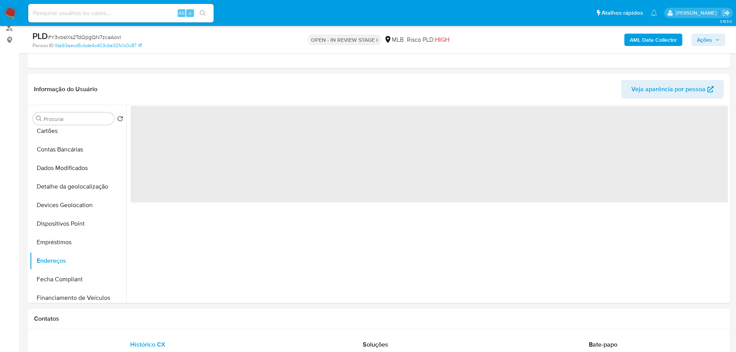
scroll to position [0, 0]
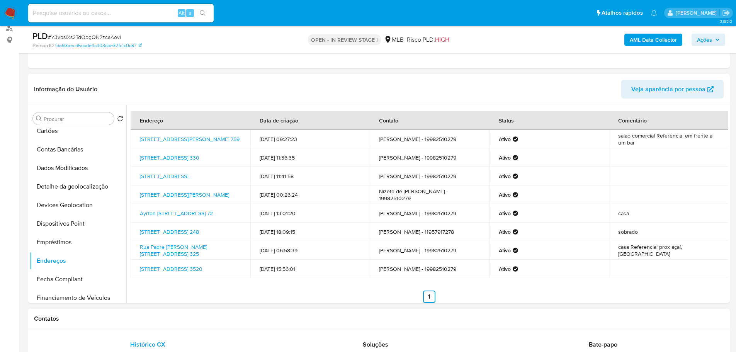
click at [97, 315] on h1 "Contatos" at bounding box center [379, 319] width 690 height 8
drag, startPoint x: 82, startPoint y: 185, endPoint x: 57, endPoint y: 191, distance: 26.2
click at [81, 185] on button "Detalhe da geolocalização" at bounding box center [75, 186] width 90 height 19
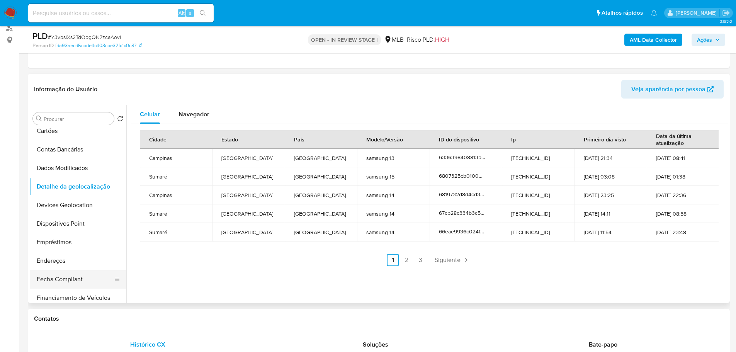
drag, startPoint x: 107, startPoint y: 313, endPoint x: 97, endPoint y: 283, distance: 32.3
click at [107, 313] on div "Contatos" at bounding box center [379, 319] width 702 height 20
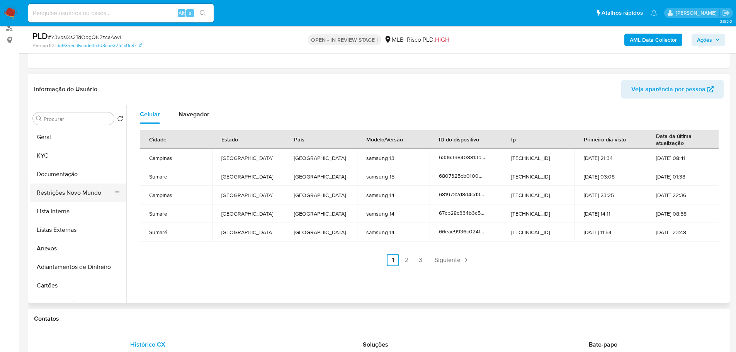
click at [68, 197] on button "Restrições Novo Mundo" at bounding box center [75, 193] width 90 height 19
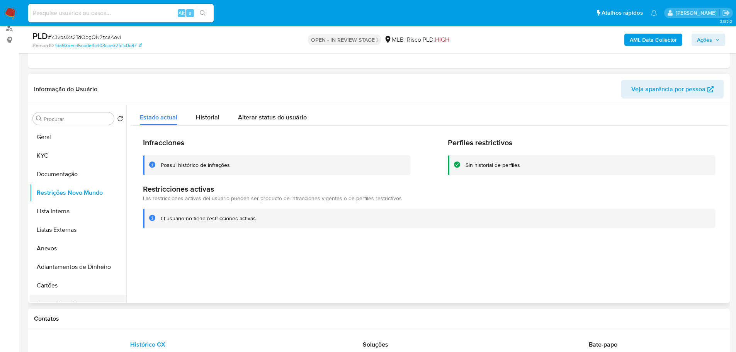
drag, startPoint x: 127, startPoint y: 315, endPoint x: 97, endPoint y: 295, distance: 36.2
click at [127, 315] on h1 "Contatos" at bounding box center [379, 319] width 690 height 8
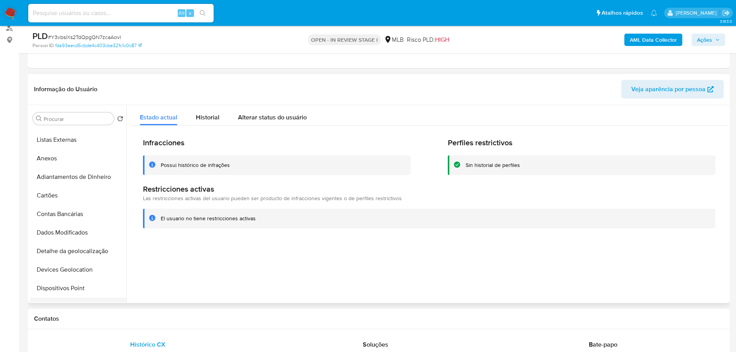
scroll to position [155, 0]
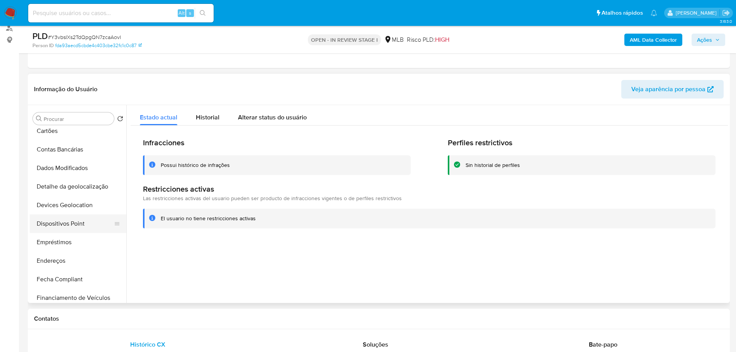
click at [80, 225] on button "Dispositivos Point" at bounding box center [75, 224] width 90 height 19
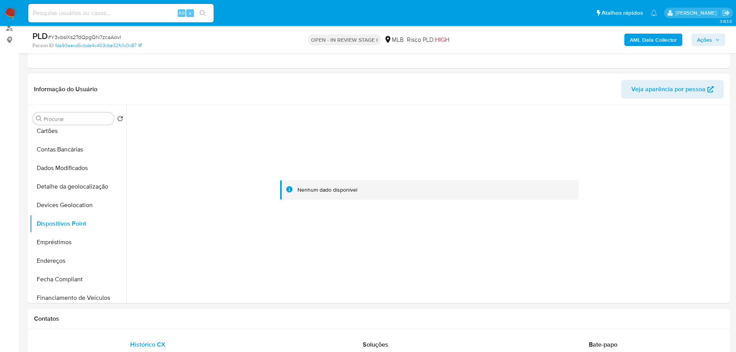
click at [347, 314] on div "Contatos" at bounding box center [379, 319] width 702 height 20
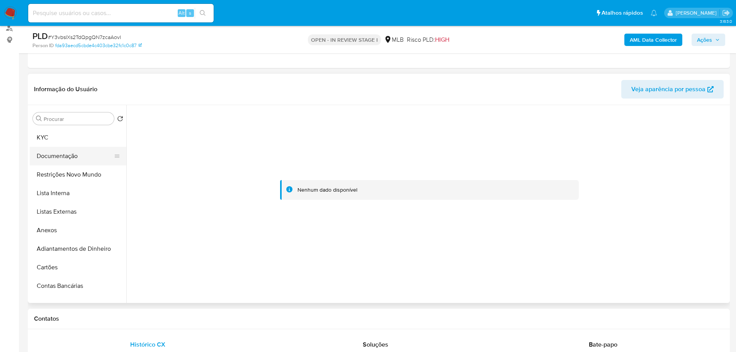
scroll to position [0, 0]
click at [52, 154] on button "KYC" at bounding box center [75, 155] width 90 height 19
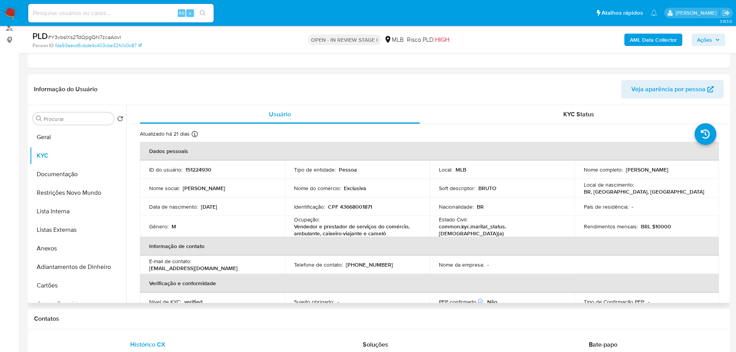
click at [363, 209] on p "CPF 43668001871" at bounding box center [350, 206] width 44 height 7
copy p "43668001871"
click at [57, 252] on button "Anexos" at bounding box center [75, 248] width 90 height 19
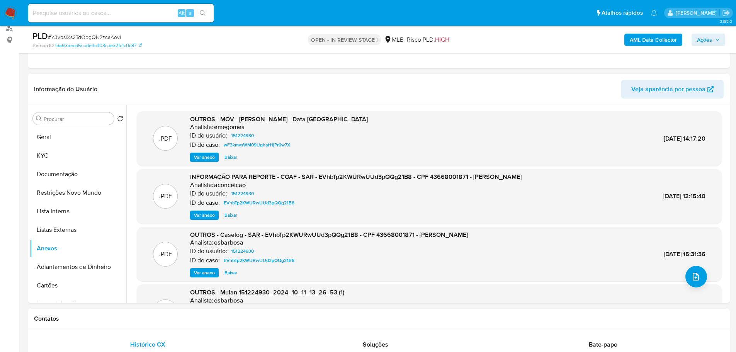
click at [715, 41] on icon "button" at bounding box center [717, 39] width 5 height 5
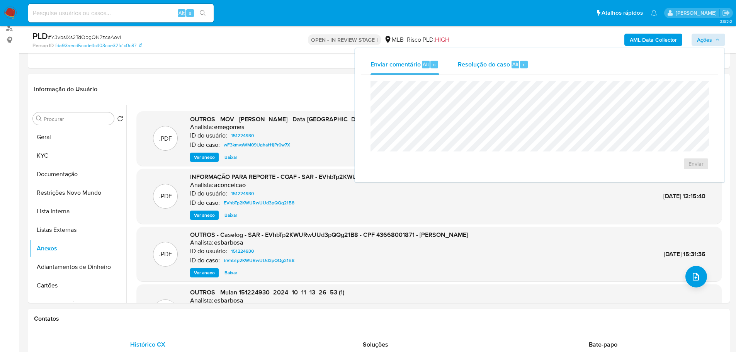
click at [492, 60] on span "Resolução do caso" at bounding box center [484, 64] width 52 height 9
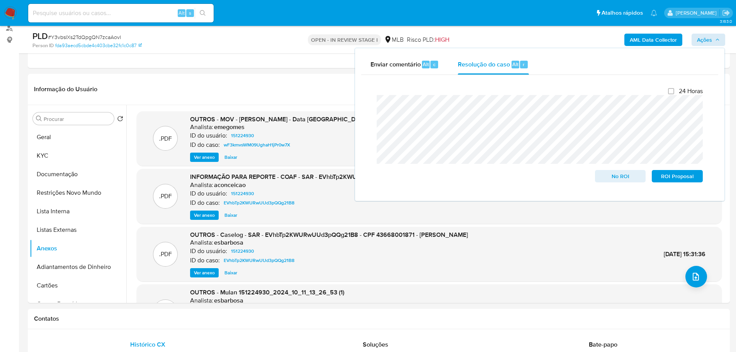
click at [632, 41] on b "AML Data Collector" at bounding box center [653, 40] width 47 height 12
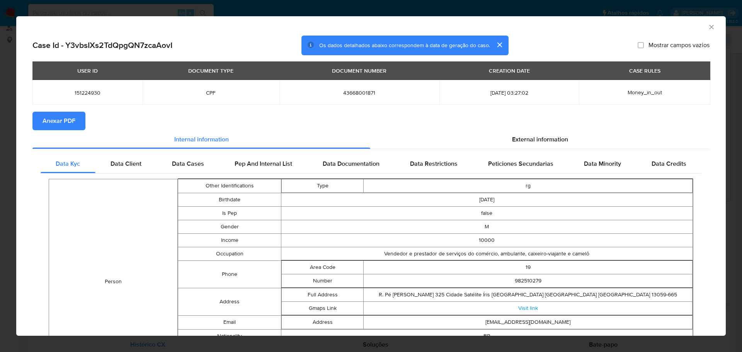
click at [70, 126] on span "Anexar PDF" at bounding box center [59, 120] width 33 height 17
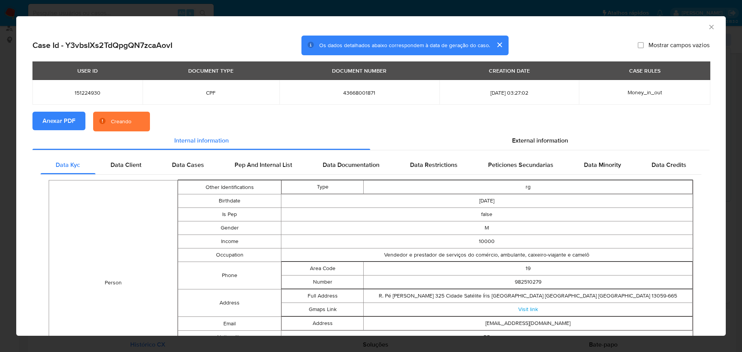
click at [708, 26] on icon "Fechar a janela" at bounding box center [712, 27] width 8 height 8
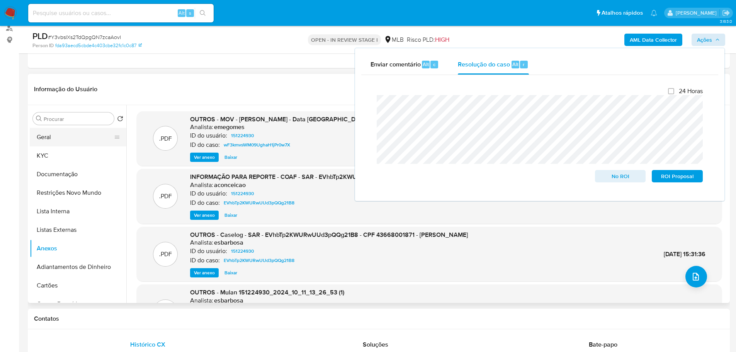
click at [58, 138] on button "Geral" at bounding box center [75, 137] width 90 height 19
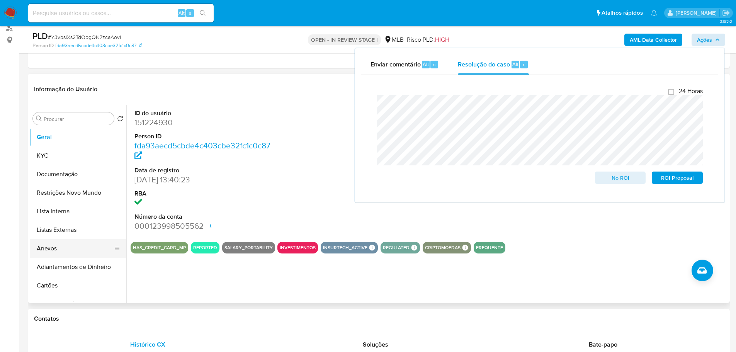
click at [65, 254] on button "Anexos" at bounding box center [75, 248] width 90 height 19
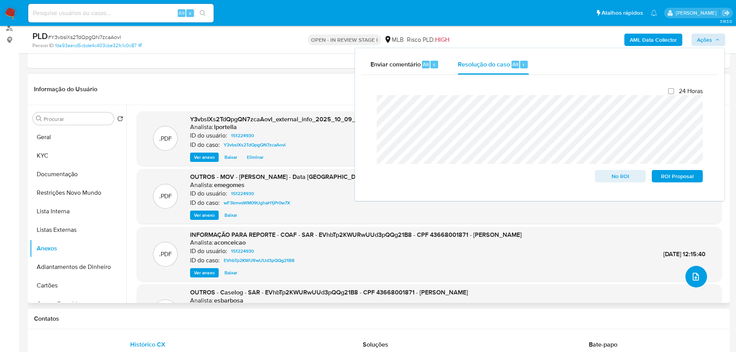
click at [696, 280] on icon "upload-file" at bounding box center [695, 276] width 9 height 9
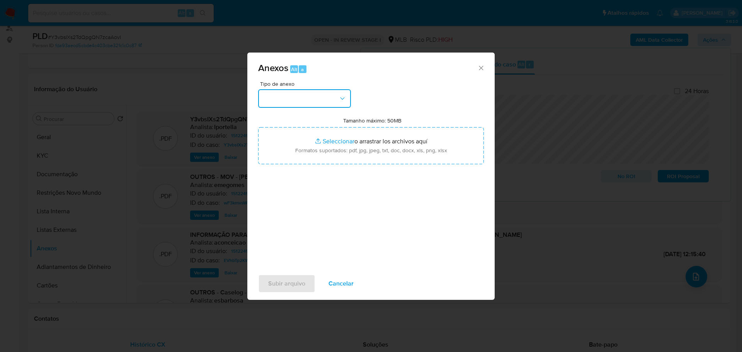
click at [281, 94] on button "button" at bounding box center [304, 98] width 93 height 19
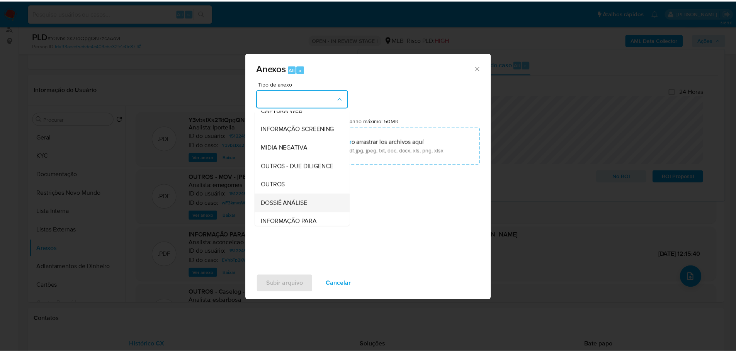
scroll to position [119, 0]
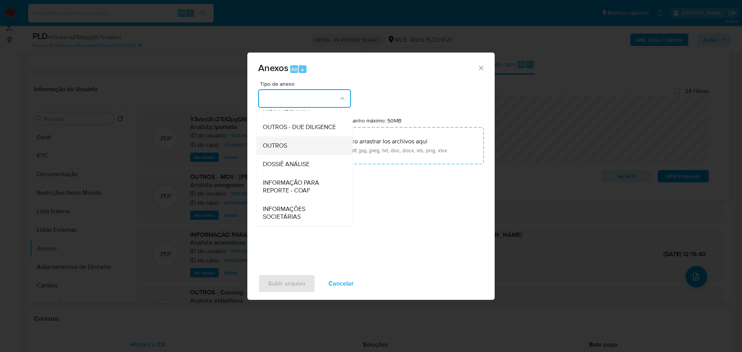
click at [288, 147] on div "OUTROS" at bounding box center [302, 145] width 79 height 19
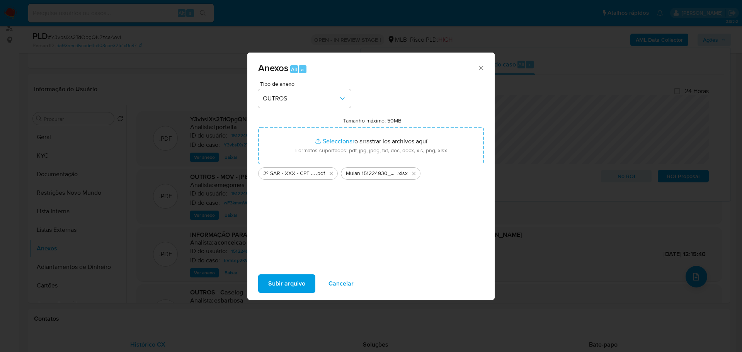
click at [295, 286] on span "Subir arquivo" at bounding box center [286, 283] width 37 height 17
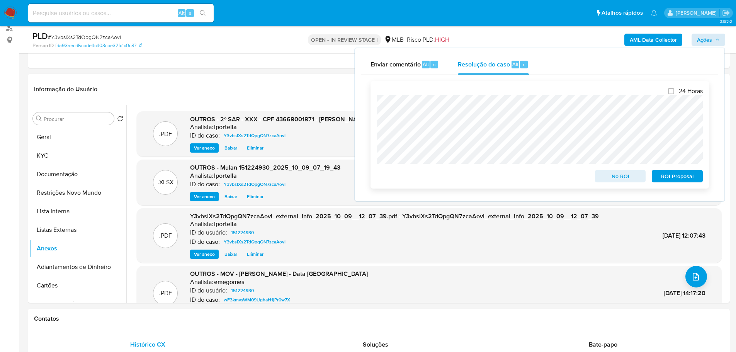
click at [685, 179] on span "ROI Proposal" at bounding box center [677, 176] width 40 height 11
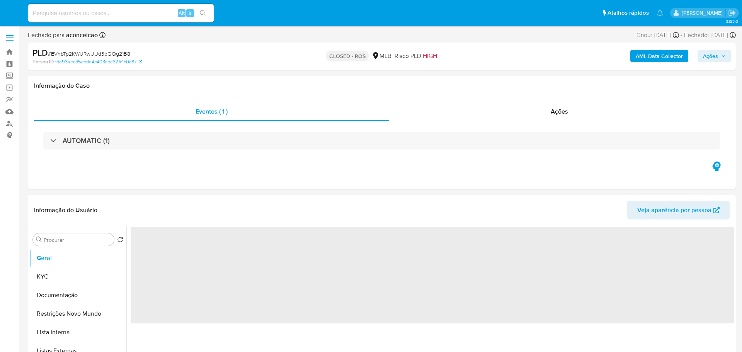
select select "10"
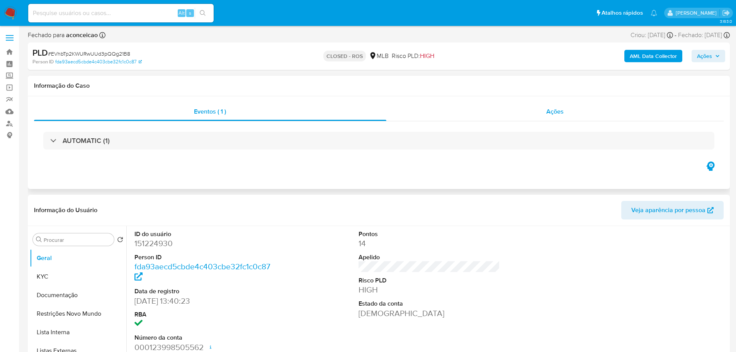
click at [565, 111] on div "Ações" at bounding box center [556, 111] width 338 height 19
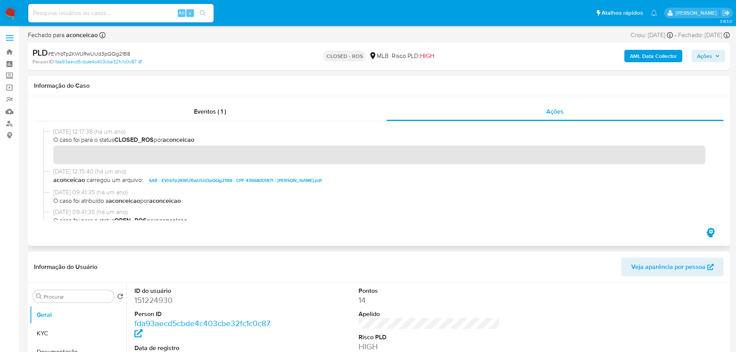
drag, startPoint x: 82, startPoint y: 130, endPoint x: 54, endPoint y: 130, distance: 28.6
click at [54, 130] on span "[DATE] 12:17:38 (há um ano)" at bounding box center [382, 132] width 658 height 9
click at [238, 114] on div "Eventos ( 1 )" at bounding box center [210, 111] width 352 height 19
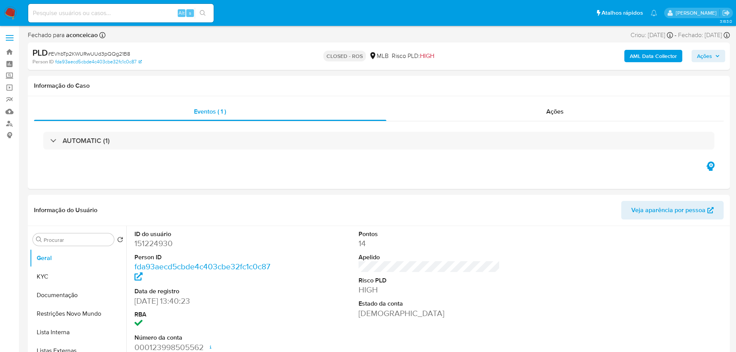
click at [138, 142] on div "AUTOMATIC (1)" at bounding box center [378, 141] width 671 height 18
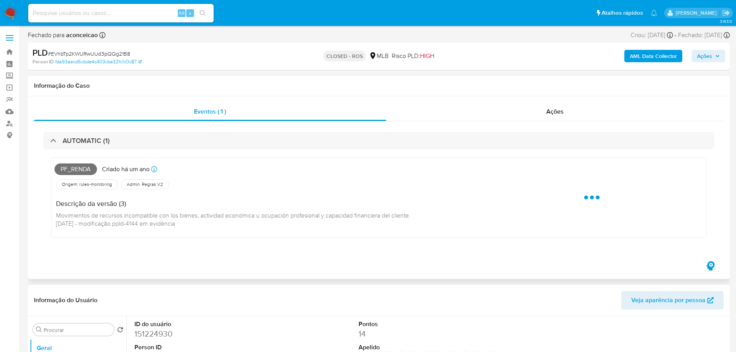
click at [78, 172] on span "Pf_renda" at bounding box center [75, 169] width 43 height 12
click at [77, 172] on span "Pf_renda" at bounding box center [75, 169] width 43 height 12
copy span "Pf_renda"
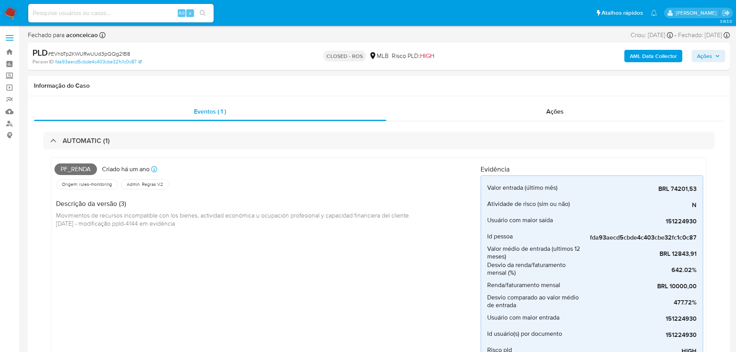
click at [106, 53] on span "# EVhbTp2KWURwUUd3pQQg21B8" at bounding box center [89, 54] width 82 height 8
copy span "EVhbTp2KWURwUUd3pQQg21B8"
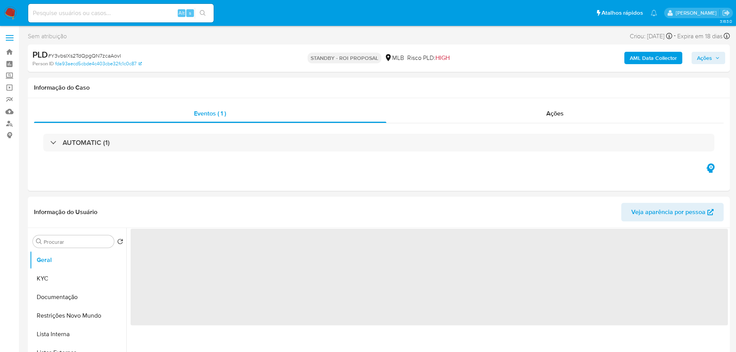
select select "10"
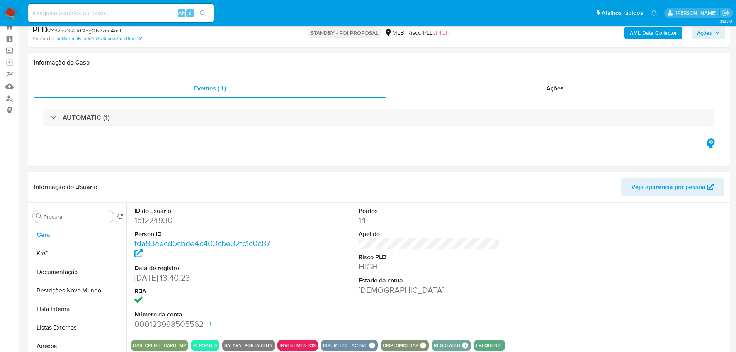
scroll to position [39, 0]
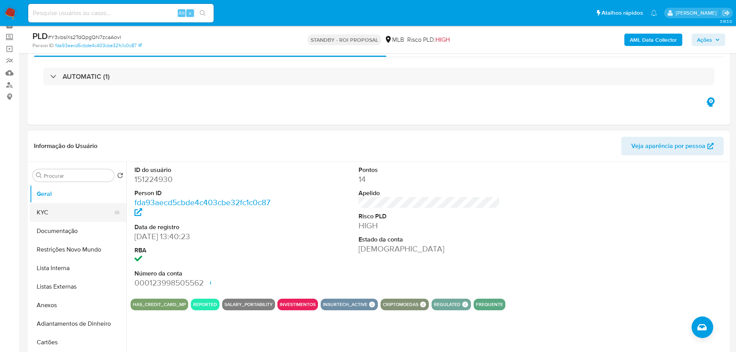
click at [56, 211] on button "KYC" at bounding box center [75, 212] width 90 height 19
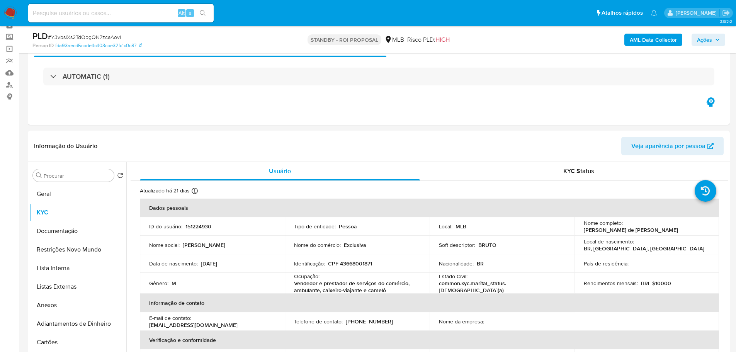
click at [6, 10] on img at bounding box center [10, 13] width 13 height 13
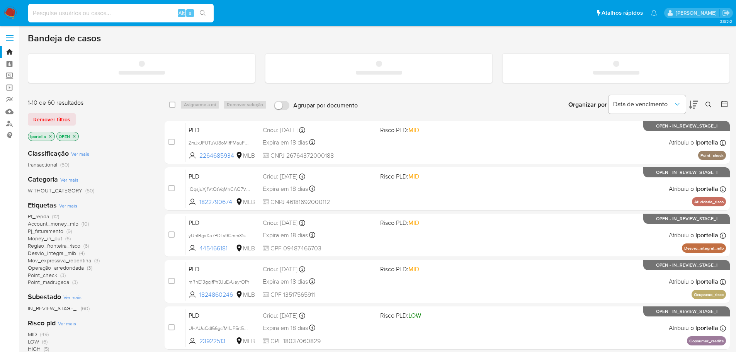
click at [51, 13] on input at bounding box center [121, 13] width 186 height 10
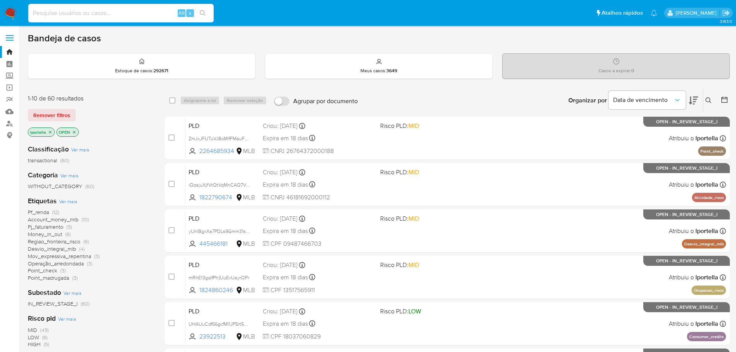
paste input "2139992684"
type input "2139992684"
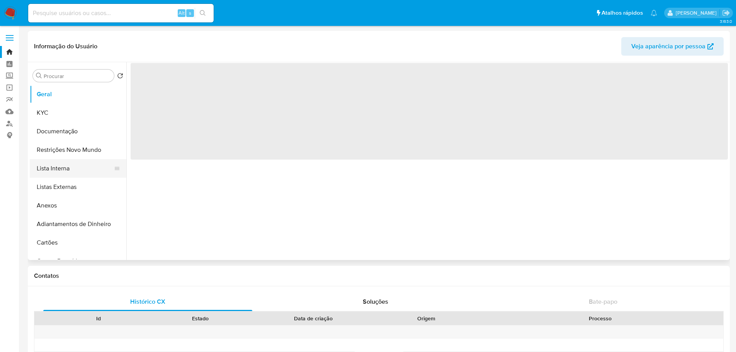
select select "10"
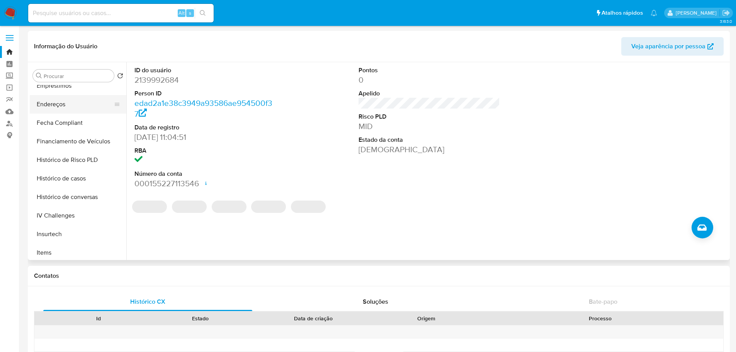
scroll to position [271, 0]
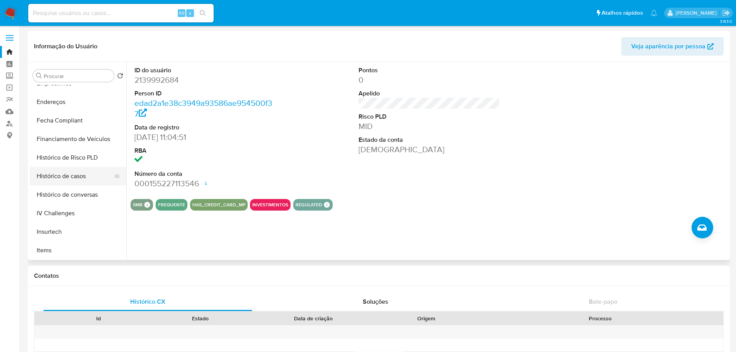
click at [78, 178] on button "Histórico de casos" at bounding box center [75, 176] width 90 height 19
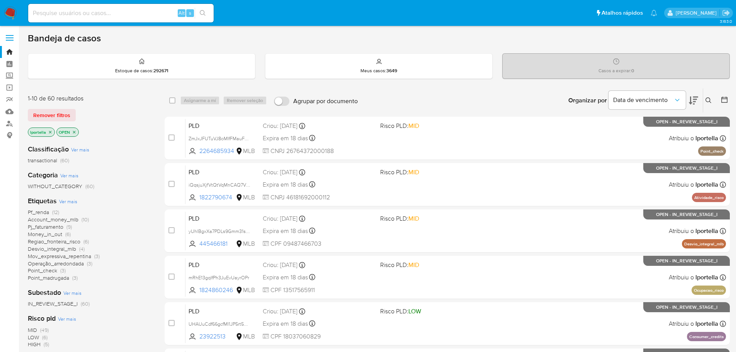
drag, startPoint x: 203, startPoint y: 1, endPoint x: 463, endPoint y: 102, distance: 278.3
click at [463, 102] on div "Organizar por Data de vencimento Os resultados não podem ser classificados enqu…" at bounding box center [546, 101] width 368 height 24
click at [108, 17] on input at bounding box center [121, 13] width 186 height 10
paste input "ciai2ByZdSgMp7lpxwD5WPsN"
type input "ciai2ByZdSgMp7lpxwD5WPsN"
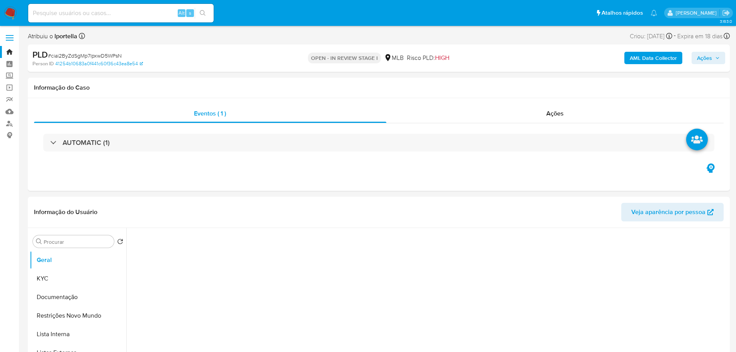
select select "10"
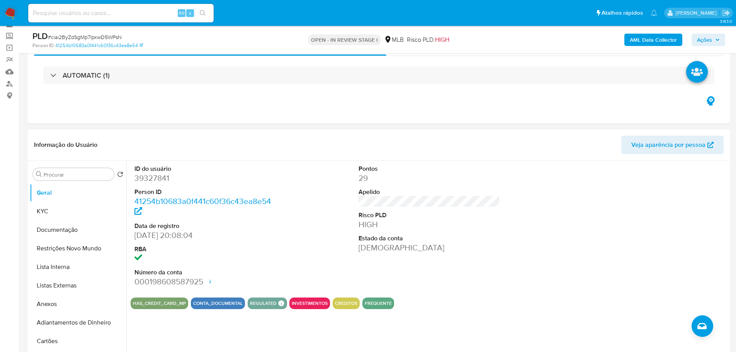
scroll to position [77, 0]
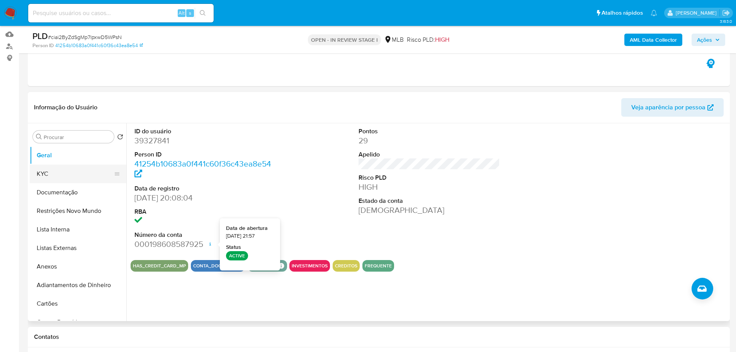
click at [70, 172] on button "KYC" at bounding box center [75, 174] width 90 height 19
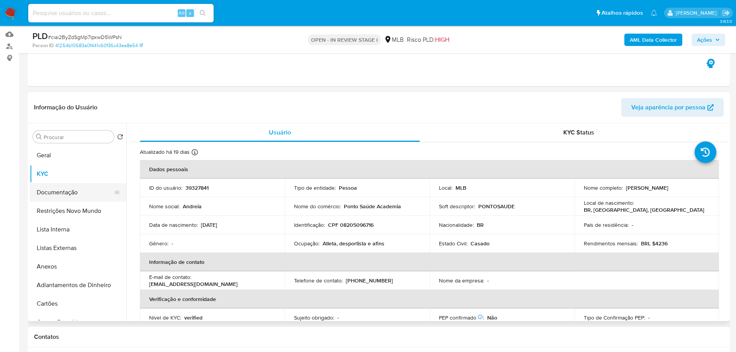
click at [86, 191] on button "Documentação" at bounding box center [75, 192] width 90 height 19
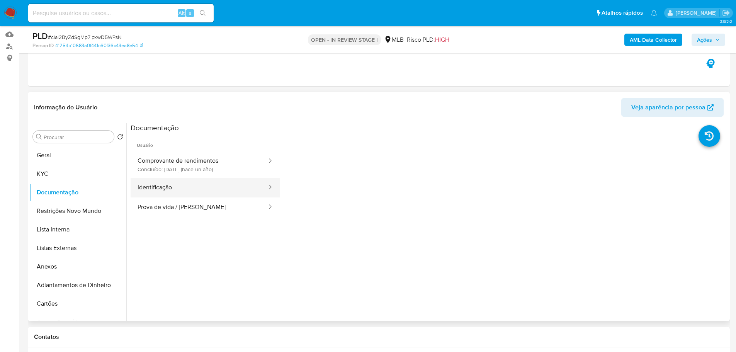
click at [179, 183] on button "Identificação" at bounding box center [199, 188] width 137 height 20
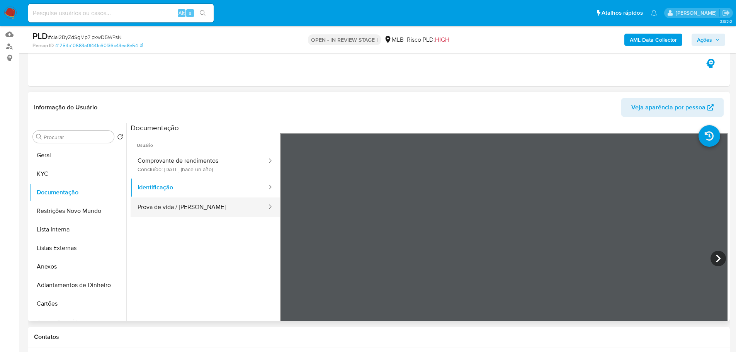
click at [228, 214] on button "Prova de vida / [PERSON_NAME]" at bounding box center [199, 208] width 137 height 20
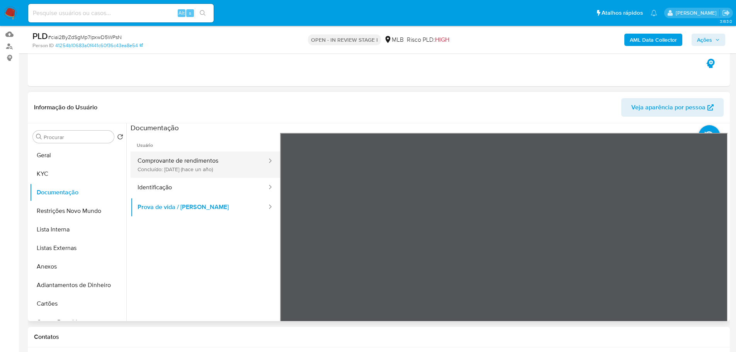
click at [162, 157] on button "Comprovante de rendimentos Concluído: [DATE] (hace un año)" at bounding box center [199, 165] width 137 height 26
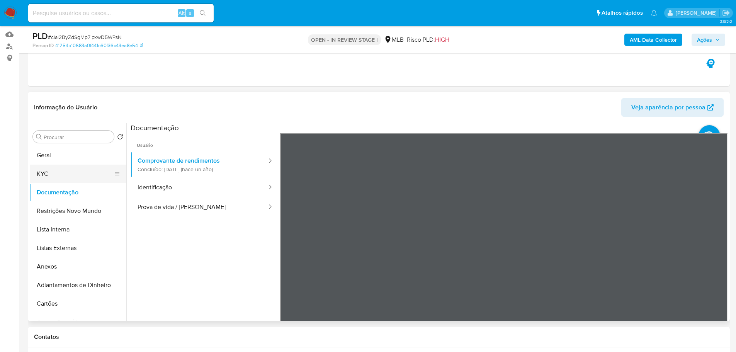
click at [76, 177] on button "KYC" at bounding box center [75, 174] width 90 height 19
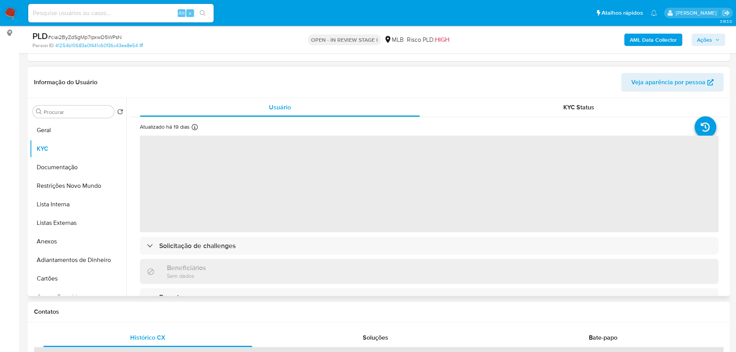
scroll to position [116, 0]
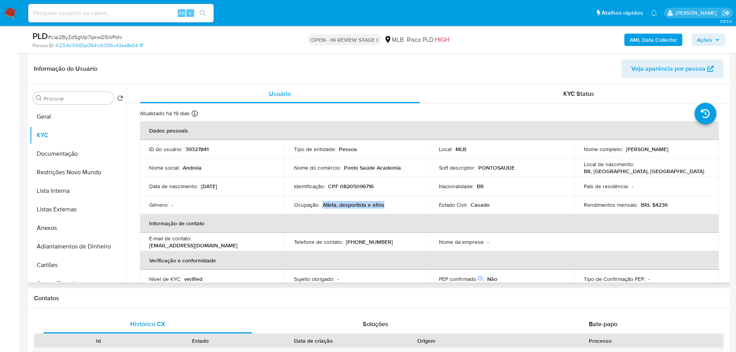
drag, startPoint x: 322, startPoint y: 206, endPoint x: 382, endPoint y: 208, distance: 60.3
click at [382, 208] on p "Atleta, desportista e afins" at bounding box center [354, 204] width 62 height 7
click at [351, 206] on p "Atleta, desportista e afins" at bounding box center [354, 204] width 62 height 7
click at [390, 207] on div "Ocupação : Atleta, desportista e afins" at bounding box center [357, 204] width 126 height 7
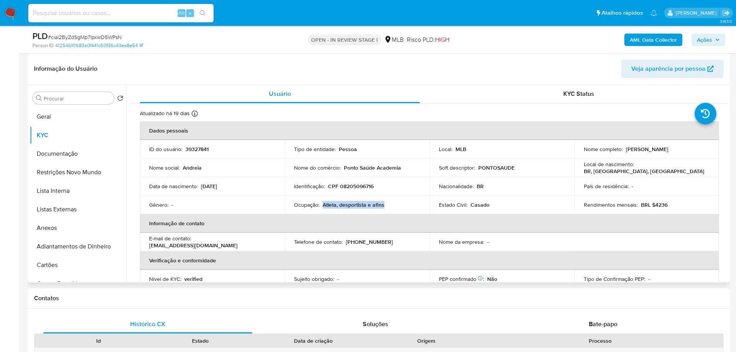
drag, startPoint x: 347, startPoint y: 205, endPoint x: 321, endPoint y: 208, distance: 25.7
click at [321, 208] on div "Ocupação : Atleta, desportista e afins" at bounding box center [357, 204] width 126 height 7
copy p "Atleta, desportista e afins"
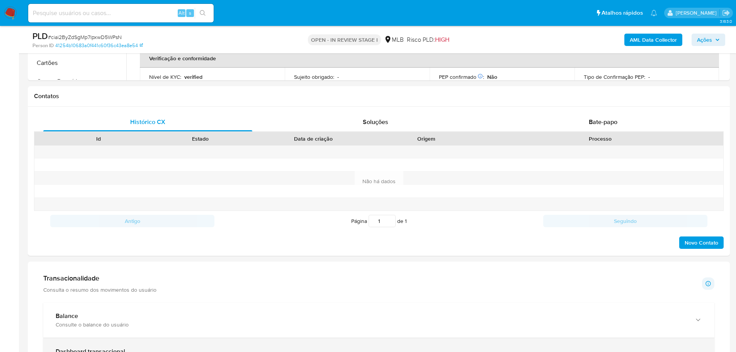
scroll to position [464, 0]
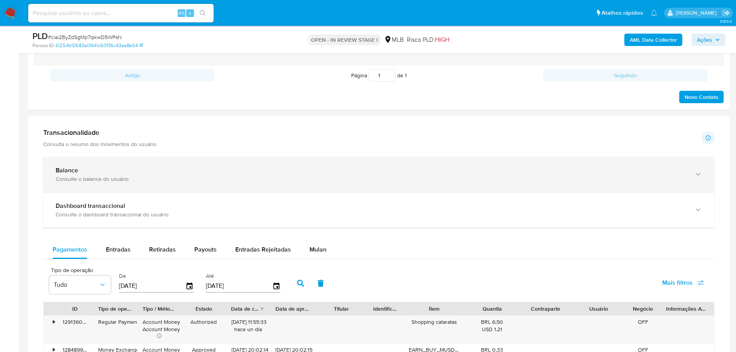
click at [137, 180] on div "Consulte o balance do usuário" at bounding box center [371, 178] width 631 height 7
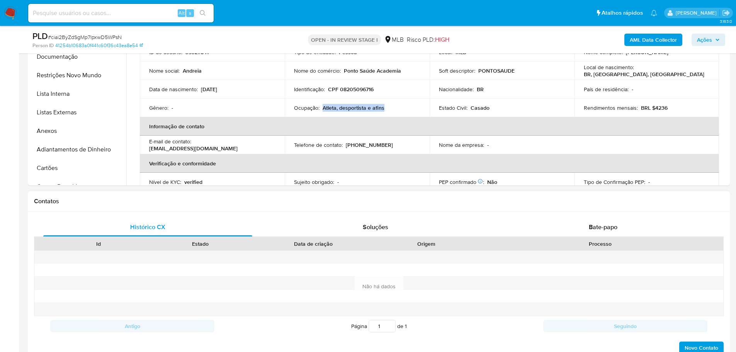
scroll to position [155, 0]
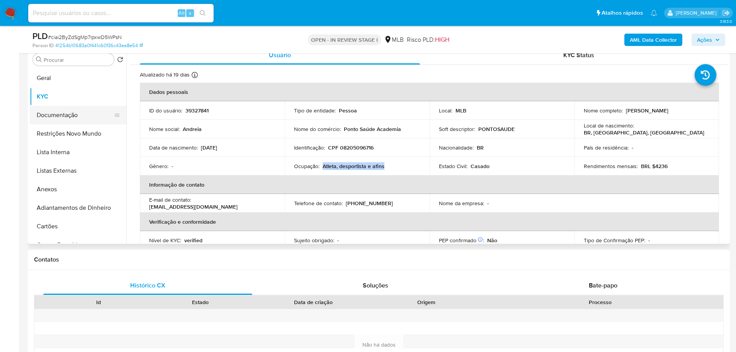
click at [71, 117] on button "Documentação" at bounding box center [75, 115] width 90 height 19
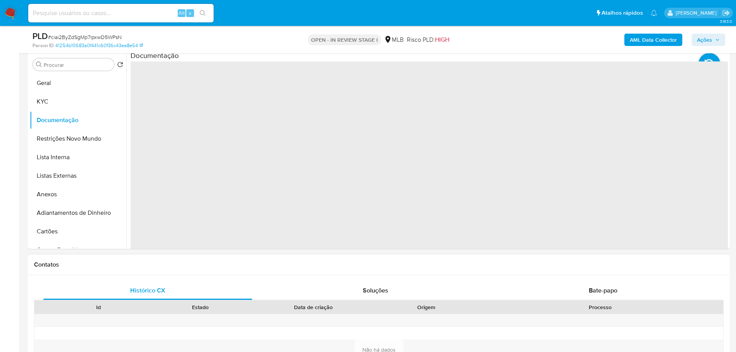
scroll to position [77, 0]
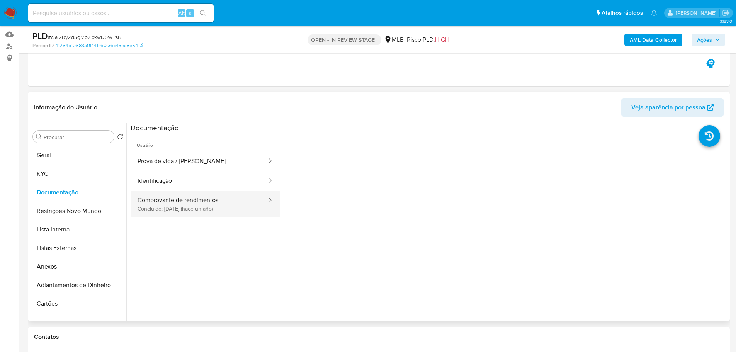
click at [177, 209] on button "Comprovante de rendimentos Concluído: [DATE] (hace un año)" at bounding box center [199, 204] width 137 height 26
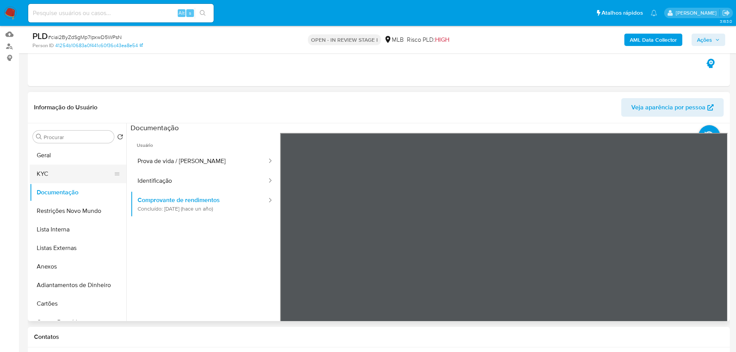
click at [73, 177] on button "KYC" at bounding box center [75, 174] width 90 height 19
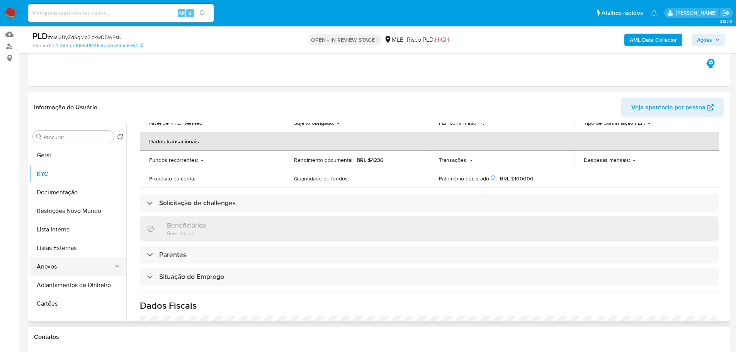
scroll to position [322, 0]
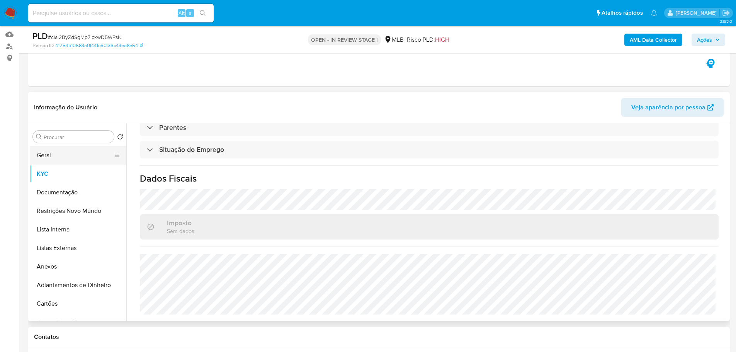
click at [72, 151] on button "Geral" at bounding box center [75, 155] width 90 height 19
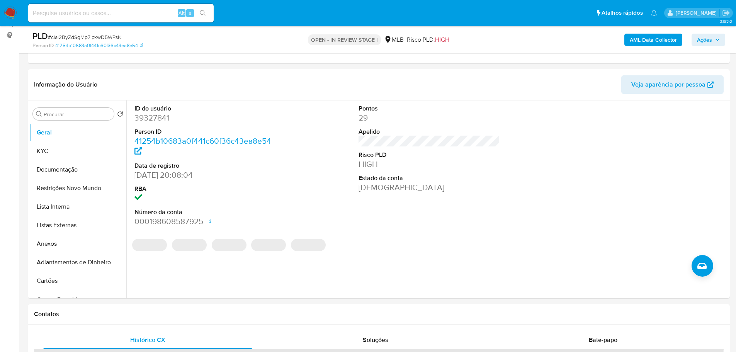
scroll to position [98, 0]
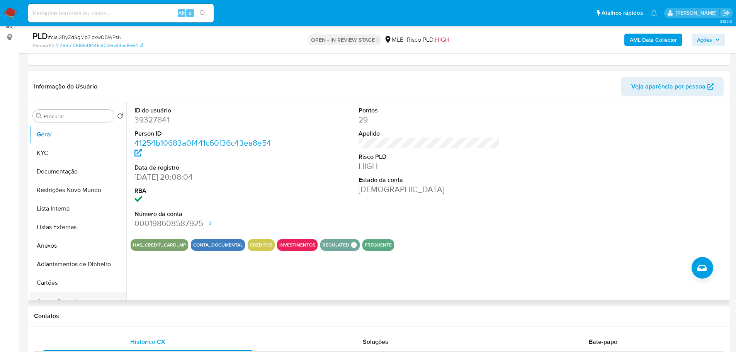
click at [120, 310] on div "Contatos" at bounding box center [379, 316] width 702 height 20
click at [63, 150] on button "KYC" at bounding box center [75, 153] width 90 height 19
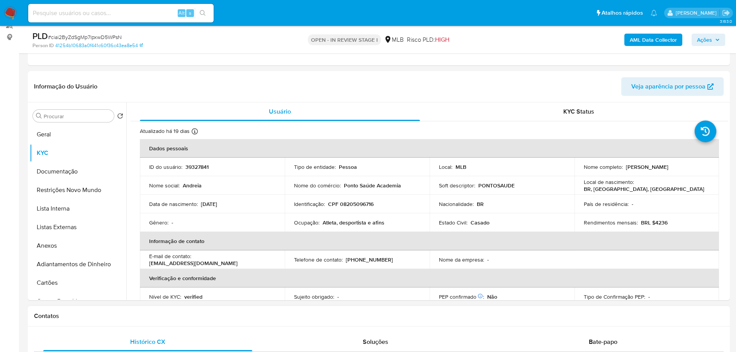
click at [135, 323] on div "Contatos" at bounding box center [379, 316] width 702 height 20
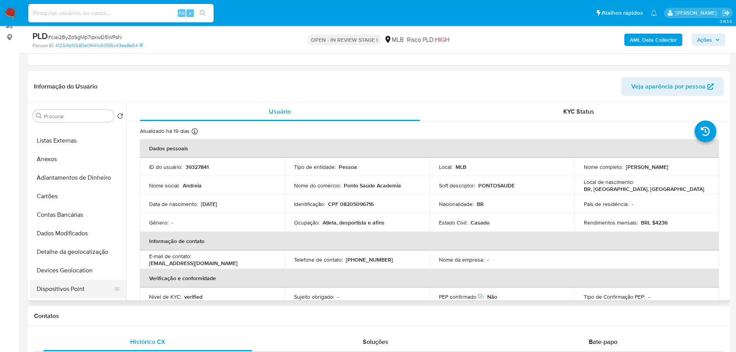
scroll to position [155, 0]
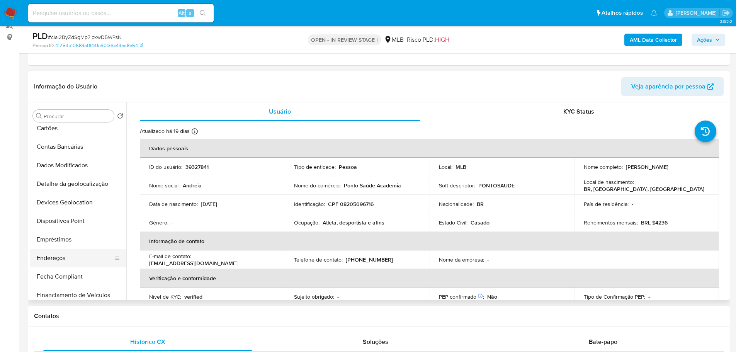
click at [60, 253] on button "Endereços" at bounding box center [75, 258] width 90 height 19
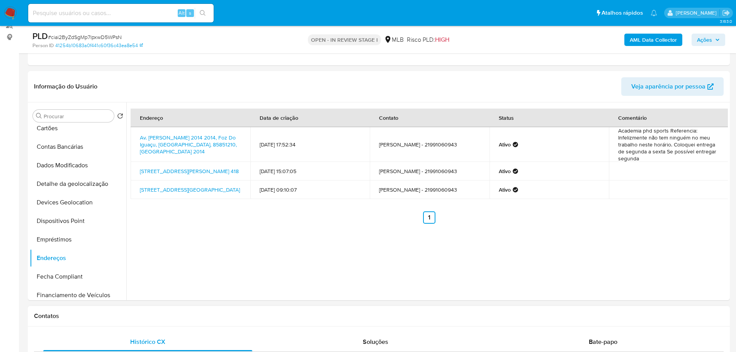
click at [102, 307] on div "Contatos" at bounding box center [379, 316] width 702 height 20
click at [76, 187] on button "Detalhe da geolocalização" at bounding box center [75, 184] width 90 height 19
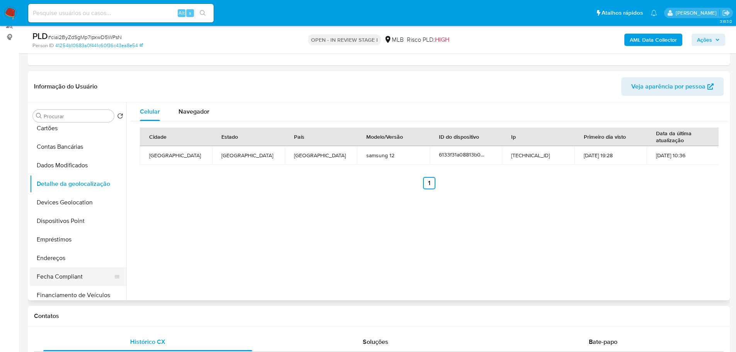
drag, startPoint x: 148, startPoint y: 320, endPoint x: 78, endPoint y: 283, distance: 78.8
click at [145, 320] on div "Contatos" at bounding box center [379, 316] width 702 height 20
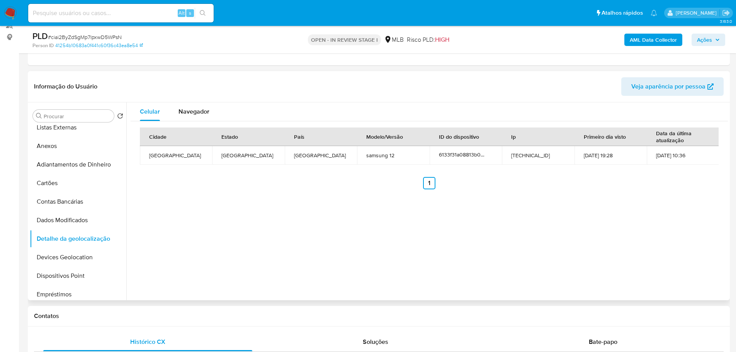
scroll to position [0, 0]
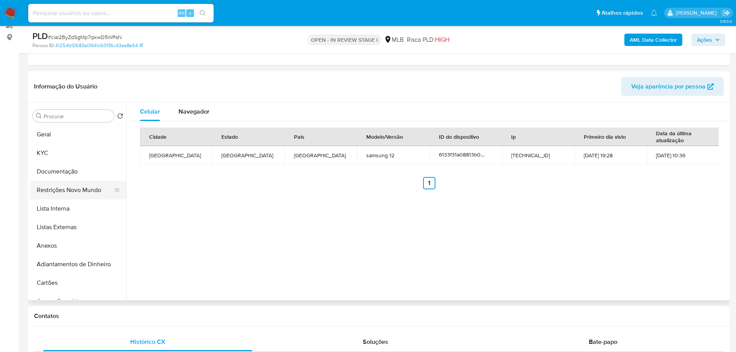
drag, startPoint x: 55, startPoint y: 189, endPoint x: 15, endPoint y: 201, distance: 41.9
click at [53, 189] on button "Restrições Novo Mundo" at bounding box center [78, 190] width 97 height 19
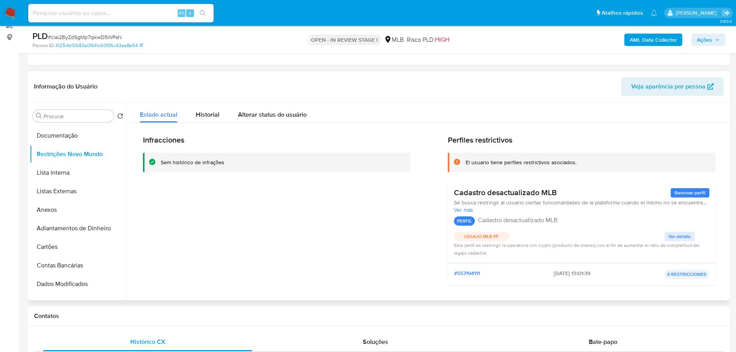
scroll to position [155, 0]
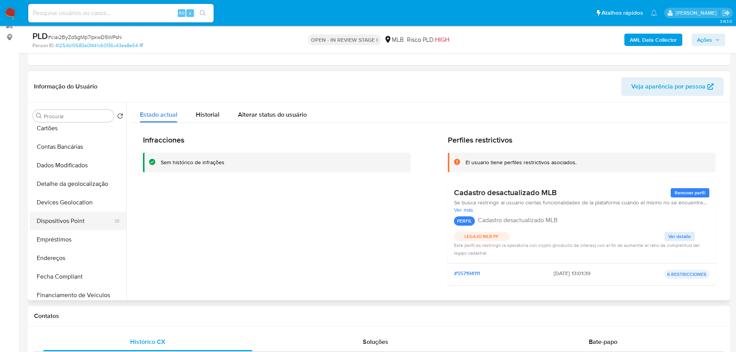
click at [80, 224] on button "Dispositivos Point" at bounding box center [75, 221] width 90 height 19
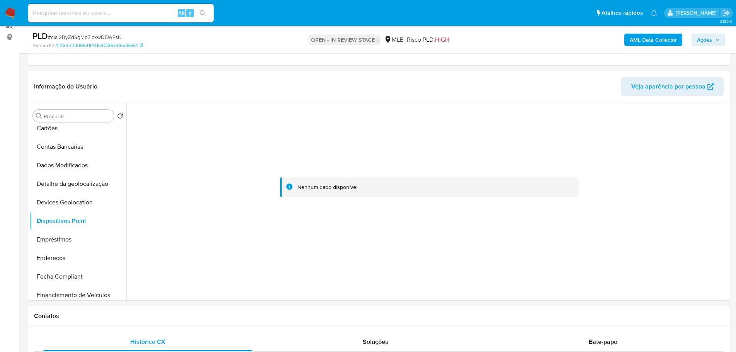
drag, startPoint x: 191, startPoint y: 314, endPoint x: 4, endPoint y: 318, distance: 186.7
click at [188, 315] on h1 "Contatos" at bounding box center [379, 316] width 690 height 8
click at [357, 274] on div at bounding box center [427, 201] width 602 height 198
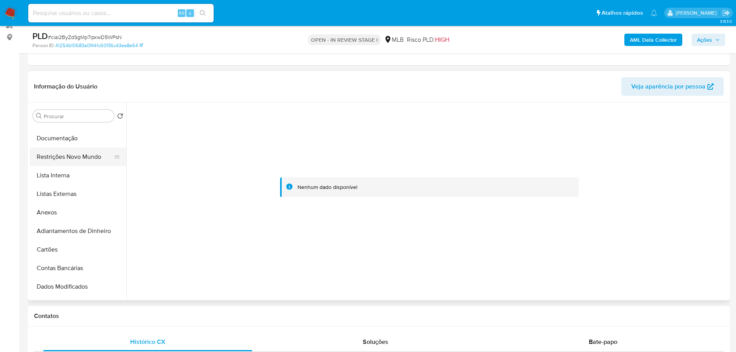
scroll to position [0, 0]
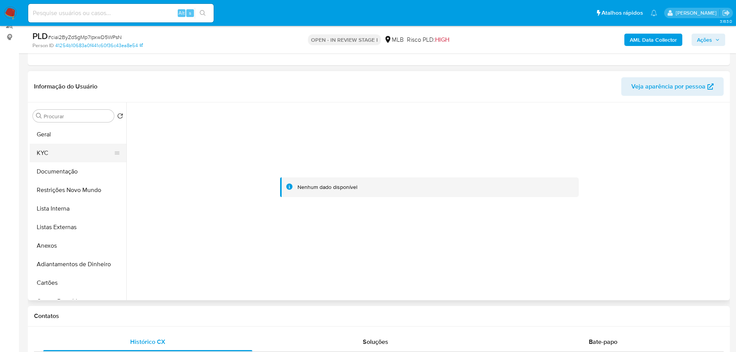
click at [43, 155] on button "KYC" at bounding box center [75, 153] width 90 height 19
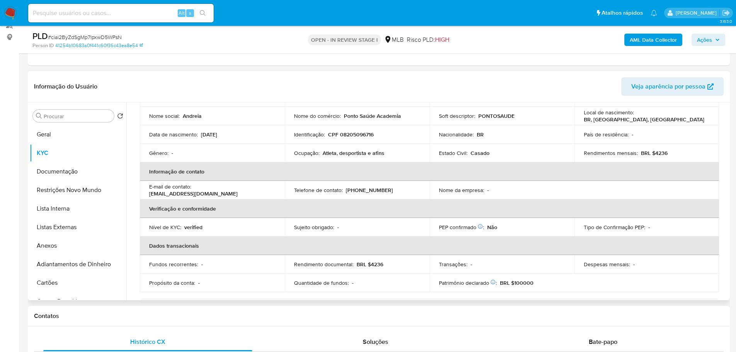
scroll to position [11, 0]
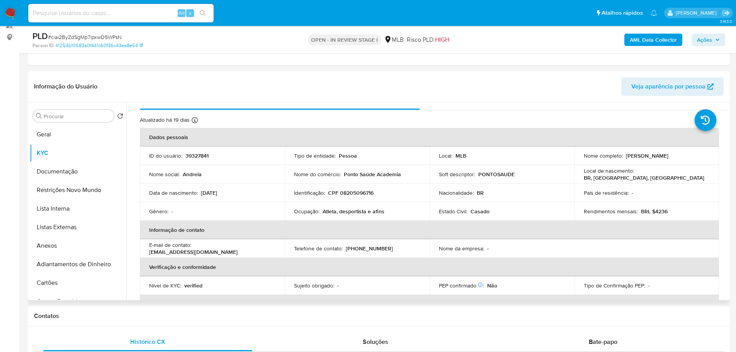
click at [352, 190] on p "CPF 08205096716" at bounding box center [351, 192] width 46 height 7
click at [352, 192] on p "CPF 08205096716" at bounding box center [351, 192] width 46 height 7
copy p "08205096716"
drag, startPoint x: 651, startPoint y: 161, endPoint x: 580, endPoint y: 161, distance: 71.1
click at [580, 161] on td "Nome completo : Andreia Teixeira Tinoco Mamedes" at bounding box center [647, 155] width 145 height 19
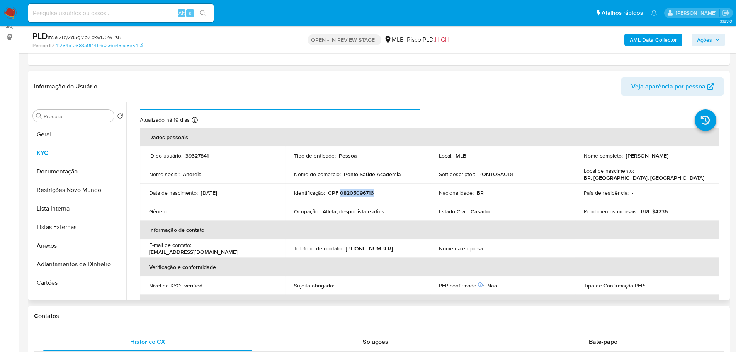
copy p "[PERSON_NAME]"
click at [350, 196] on p "CPF 08205096716" at bounding box center [351, 192] width 46 height 7
copy p "08205096716"
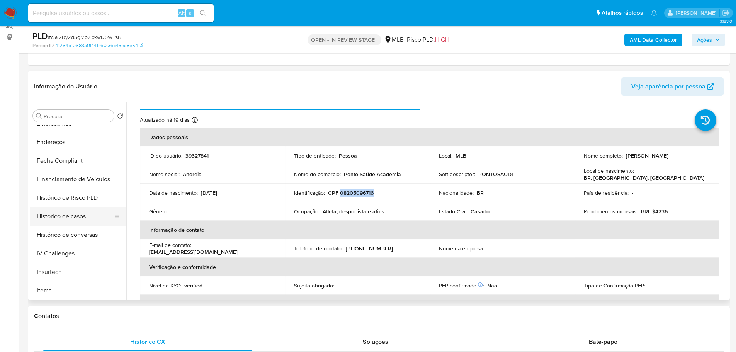
click at [75, 216] on button "Histórico de casos" at bounding box center [75, 216] width 90 height 19
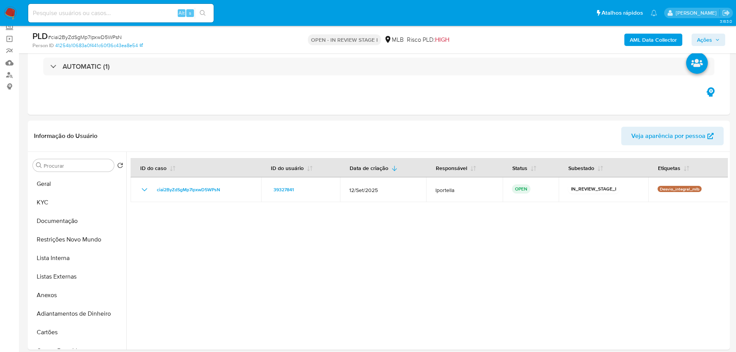
scroll to position [0, 0]
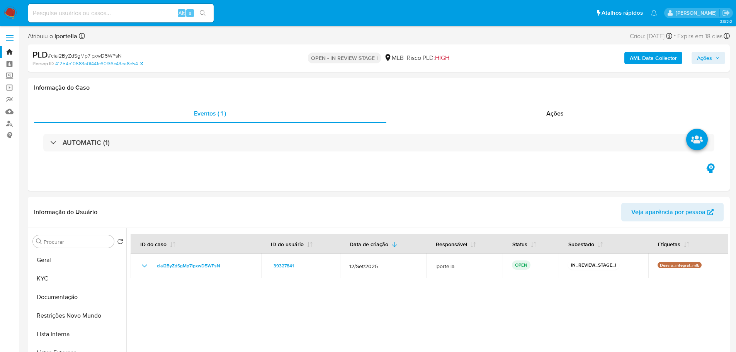
click at [707, 57] on span "Ações" at bounding box center [704, 58] width 15 height 12
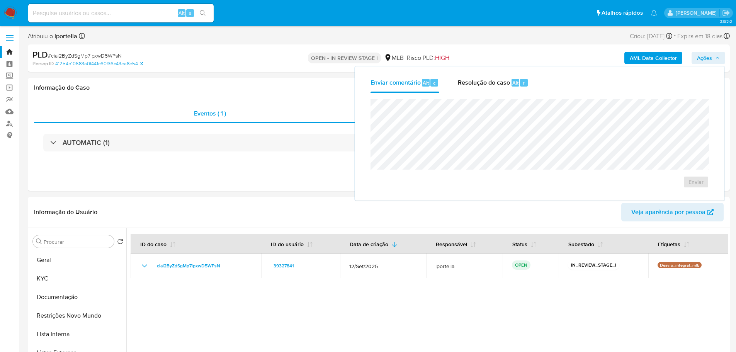
drag, startPoint x: 492, startPoint y: 79, endPoint x: 486, endPoint y: 97, distance: 18.6
click at [491, 80] on span "Resolução do caso" at bounding box center [484, 82] width 52 height 9
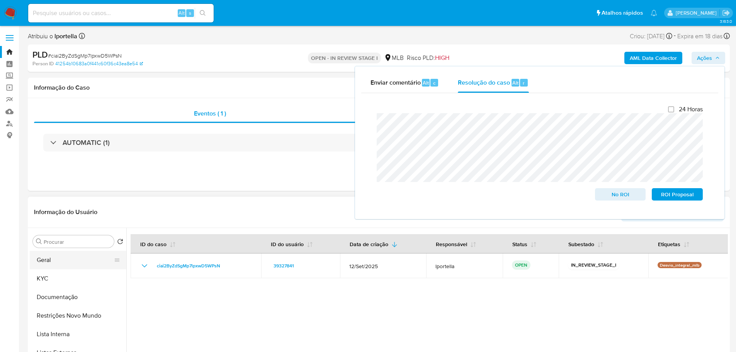
click at [47, 257] on button "Geral" at bounding box center [75, 260] width 90 height 19
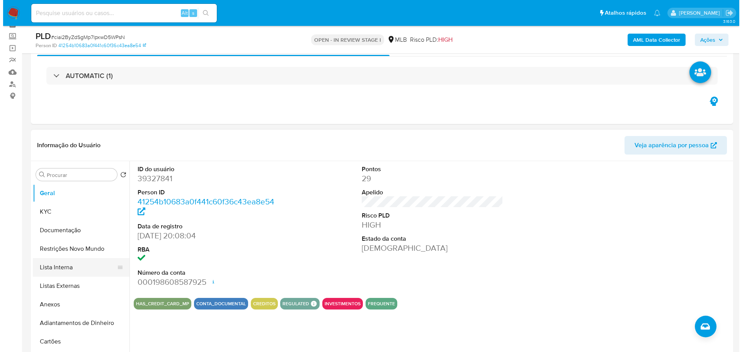
scroll to position [77, 0]
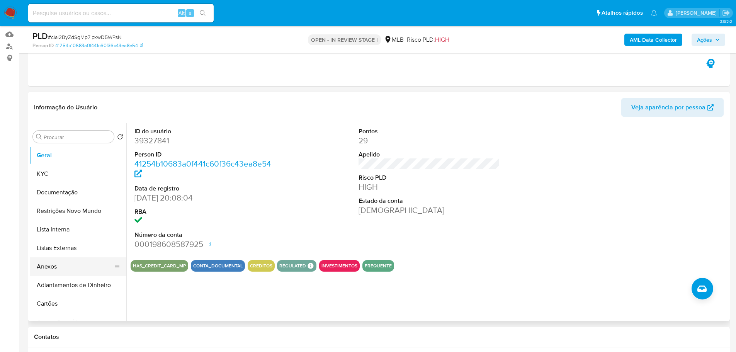
click at [56, 266] on button "Anexos" at bounding box center [75, 266] width 90 height 19
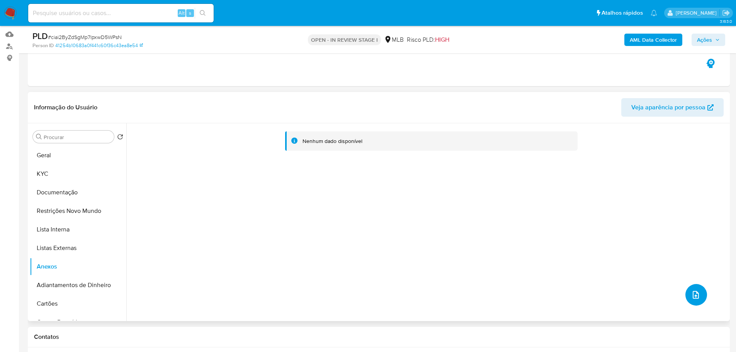
click at [693, 301] on button "upload-file" at bounding box center [697, 295] width 22 height 22
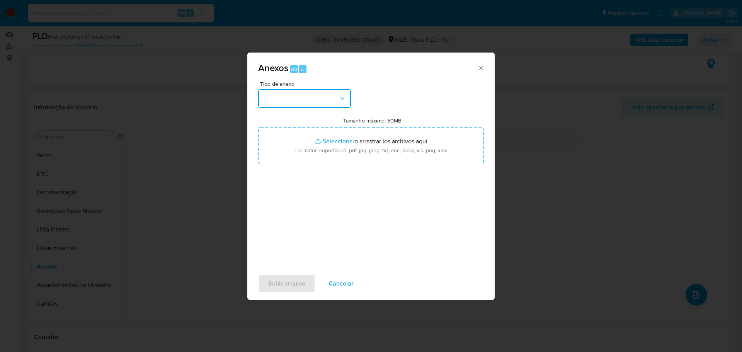
click at [328, 104] on button "button" at bounding box center [304, 98] width 93 height 19
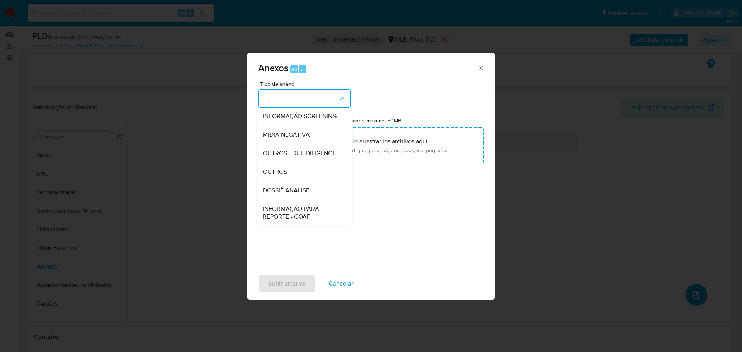
click at [281, 176] on span "OUTROS" at bounding box center [275, 172] width 24 height 8
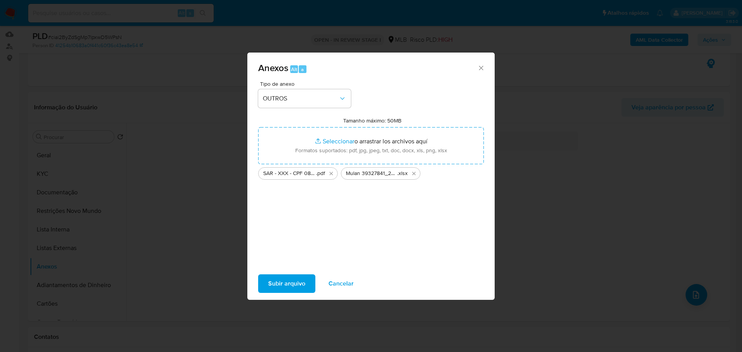
click at [301, 284] on span "Subir arquivo" at bounding box center [286, 283] width 37 height 17
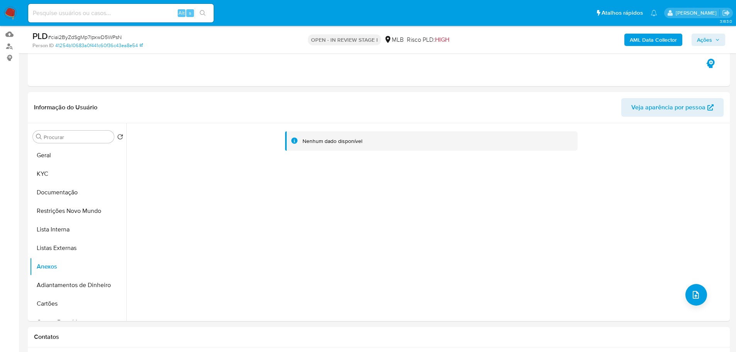
click at [649, 37] on b "AML Data Collector" at bounding box center [653, 40] width 47 height 12
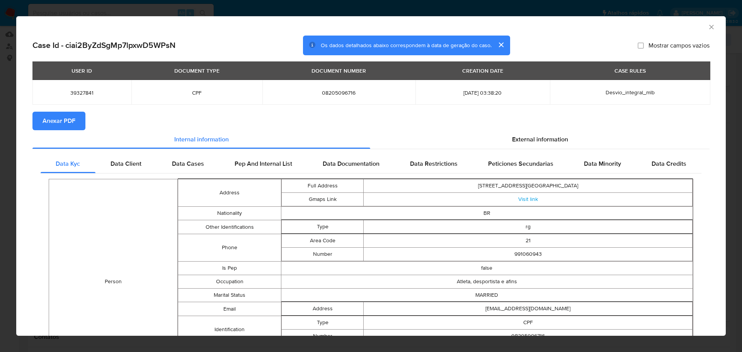
click at [73, 114] on span "Anexar PDF" at bounding box center [59, 120] width 33 height 17
click at [708, 31] on icon "Fechar a janela" at bounding box center [712, 27] width 8 height 8
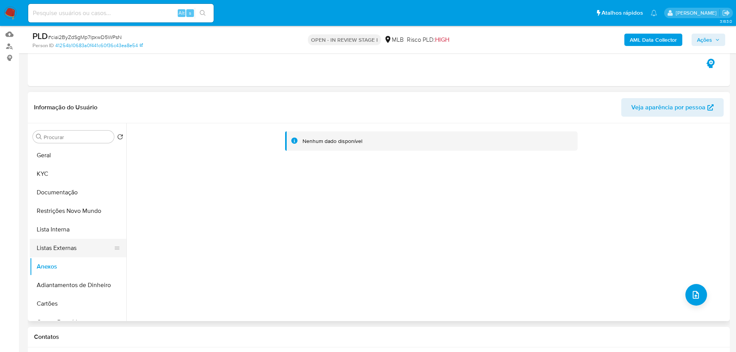
click at [58, 242] on button "Listas Externas" at bounding box center [75, 248] width 90 height 19
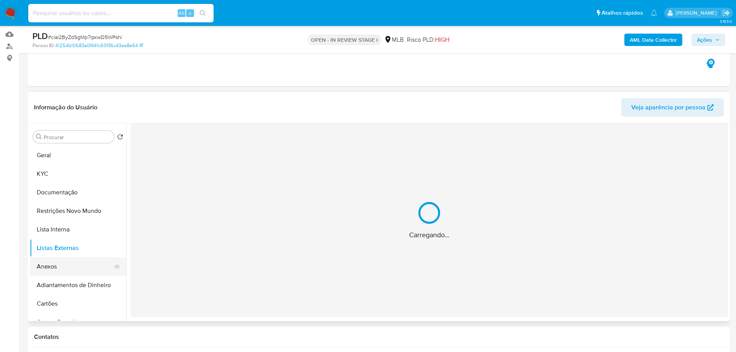
click at [63, 262] on button "Anexos" at bounding box center [75, 266] width 90 height 19
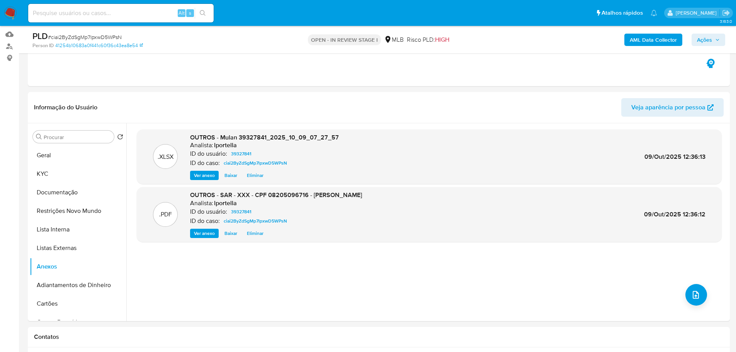
click at [707, 43] on span "Ações" at bounding box center [704, 40] width 15 height 12
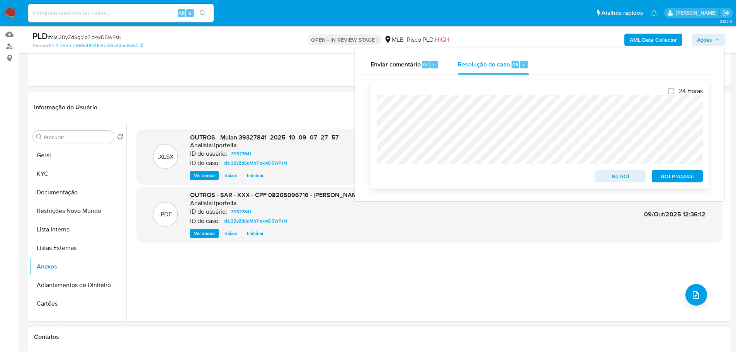
click at [670, 178] on span "ROI Proposal" at bounding box center [677, 176] width 40 height 11
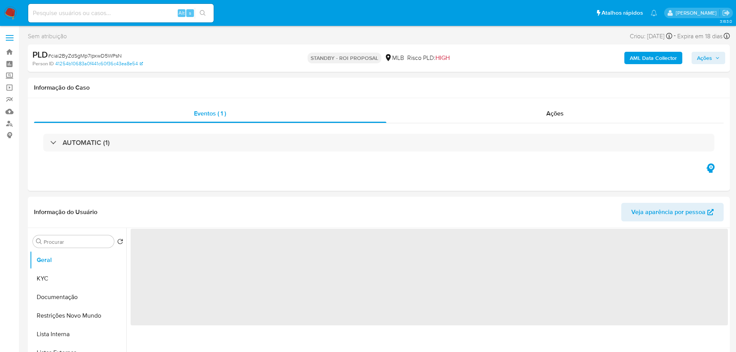
select select "10"
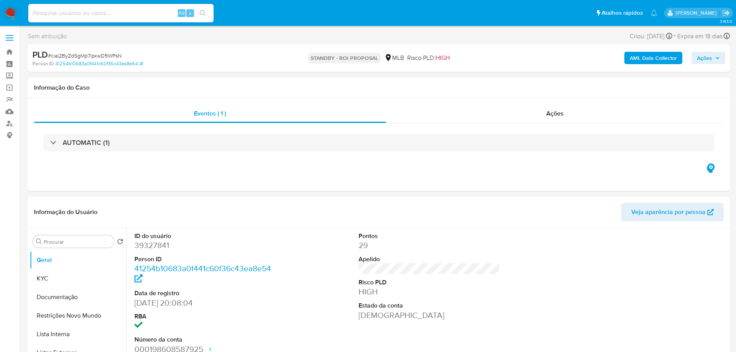
click at [112, 56] on span "# ciai2ByZdSgMp7lpxwD5WPsN" at bounding box center [85, 56] width 74 height 8
copy span "ciai2ByZdSgMp7lpxwD5WPsN"
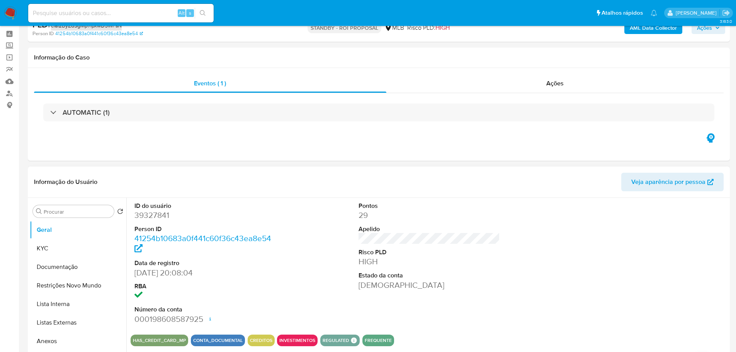
scroll to position [39, 0]
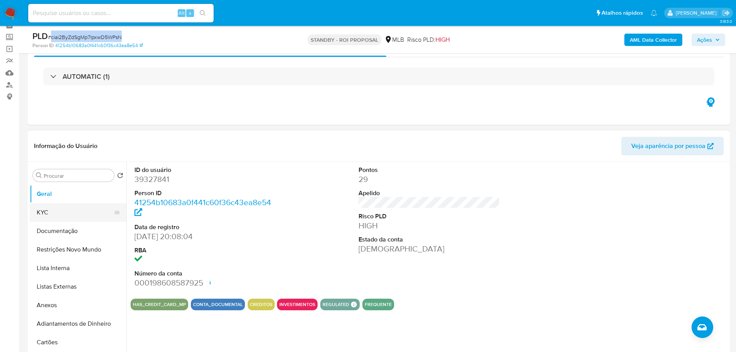
click at [45, 211] on button "KYC" at bounding box center [75, 212] width 90 height 19
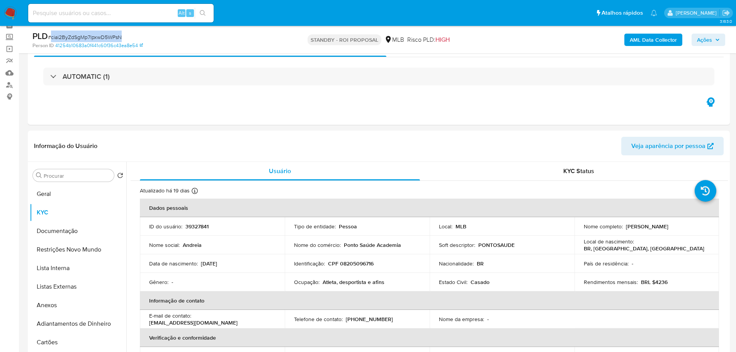
click at [13, 9] on img at bounding box center [10, 13] width 13 height 13
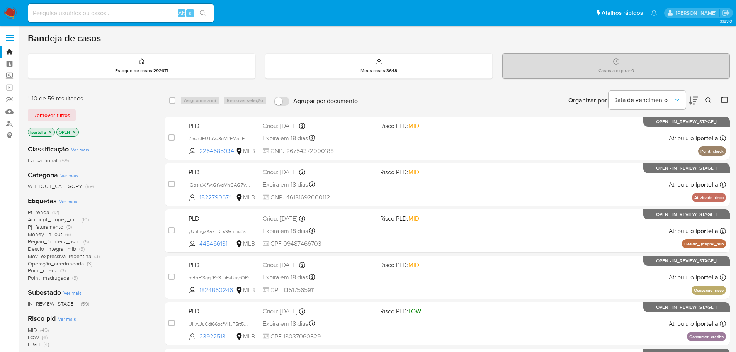
drag, startPoint x: 2, startPoint y: 25, endPoint x: 424, endPoint y: 94, distance: 428.1
click at [435, 94] on div "Organizar por Data de vencimento Os resultados não podem ser classificados enqu…" at bounding box center [546, 101] width 368 height 24
click at [142, 11] on input at bounding box center [121, 13] width 186 height 10
paste input "hTCIA0PQmD3gfBsnKV8MswIr"
type input "hTCIA0PQmD3gfBsnKV8MswIr"
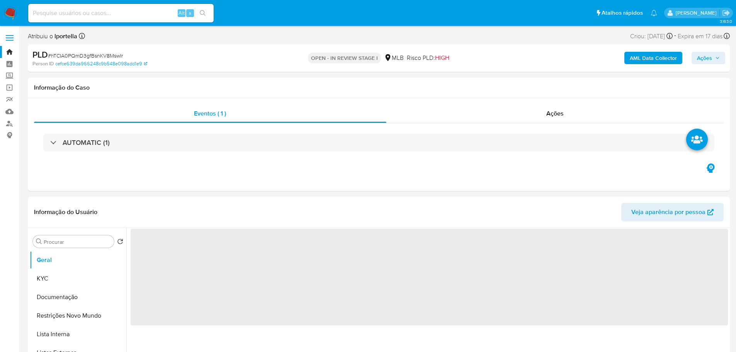
select select "10"
